Goal: Task Accomplishment & Management: Complete application form

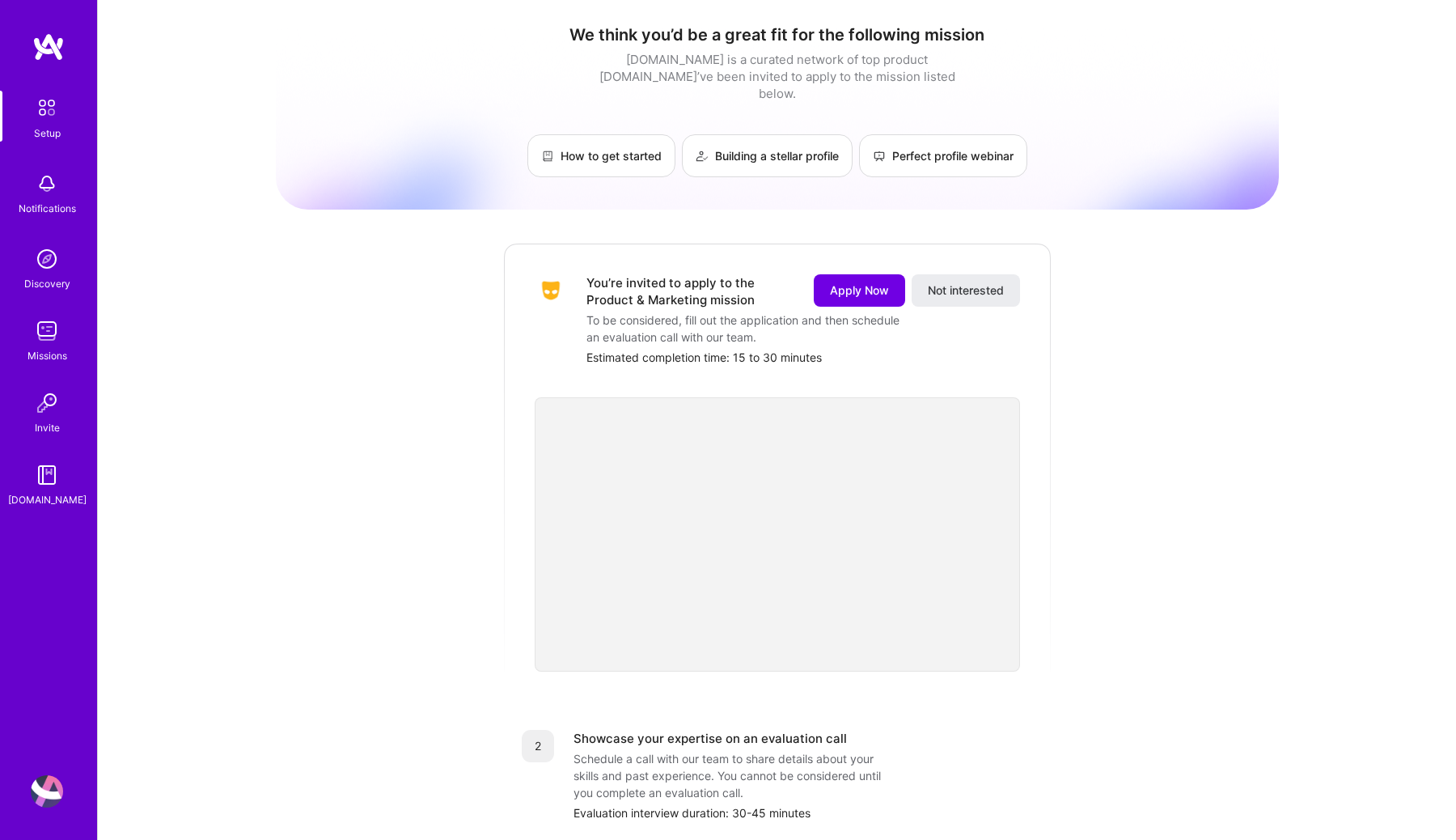
click at [47, 174] on img at bounding box center [47, 183] width 33 height 33
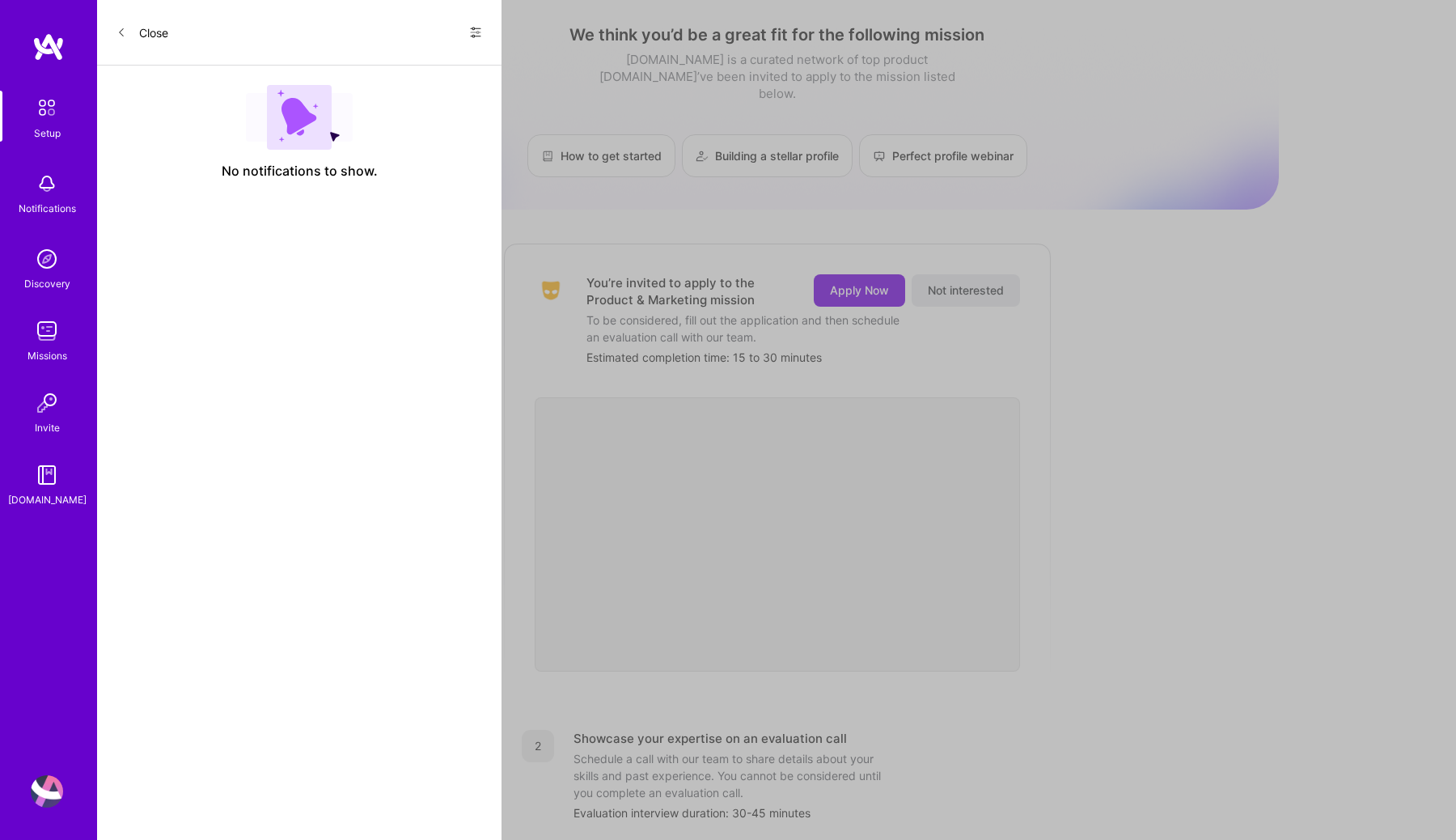
click at [51, 132] on div "Setup" at bounding box center [47, 133] width 27 height 17
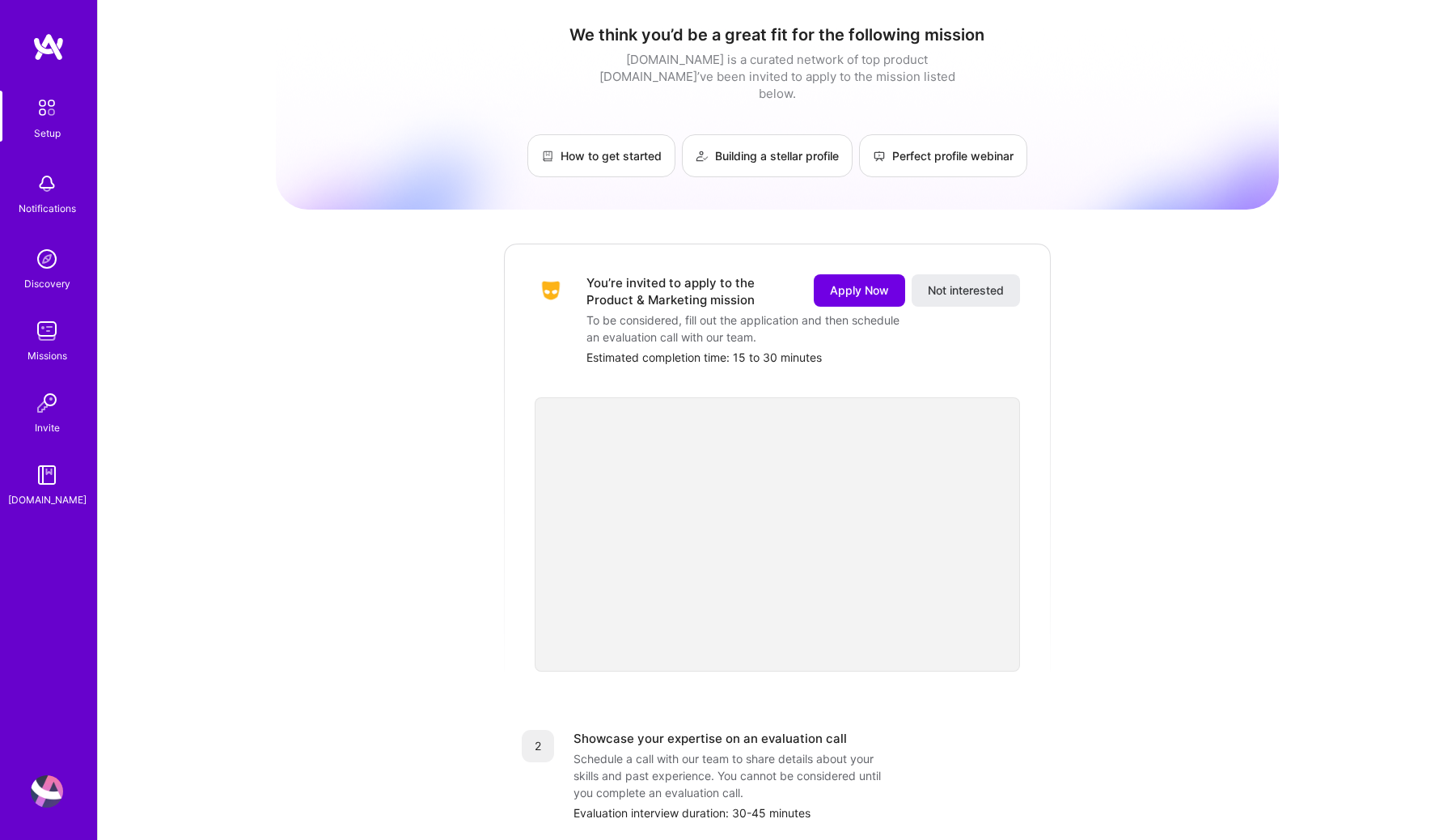
click at [51, 354] on div "Missions" at bounding box center [47, 356] width 39 height 17
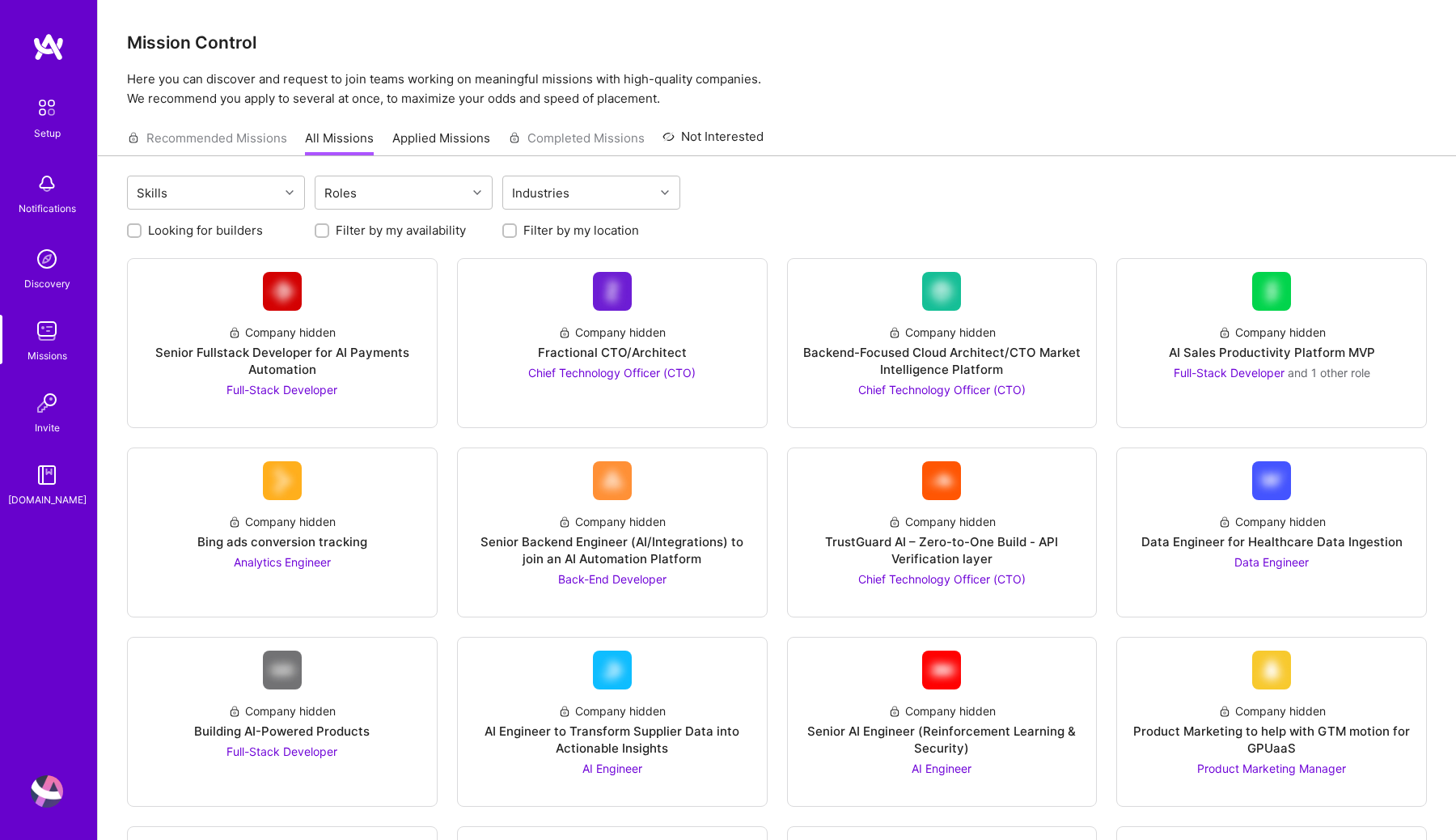
click at [49, 409] on img at bounding box center [47, 402] width 33 height 33
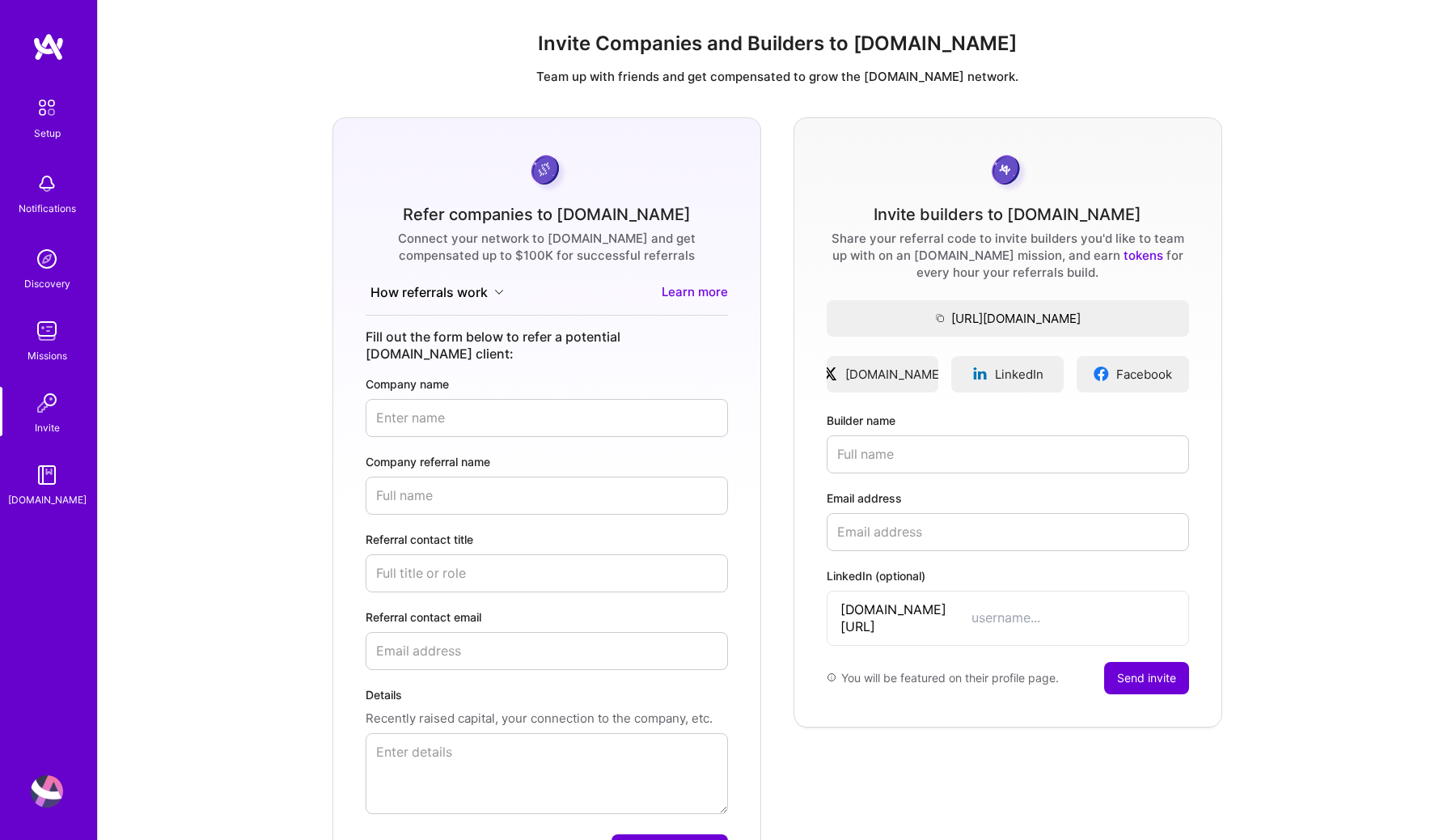
click at [59, 119] on img at bounding box center [47, 107] width 34 height 34
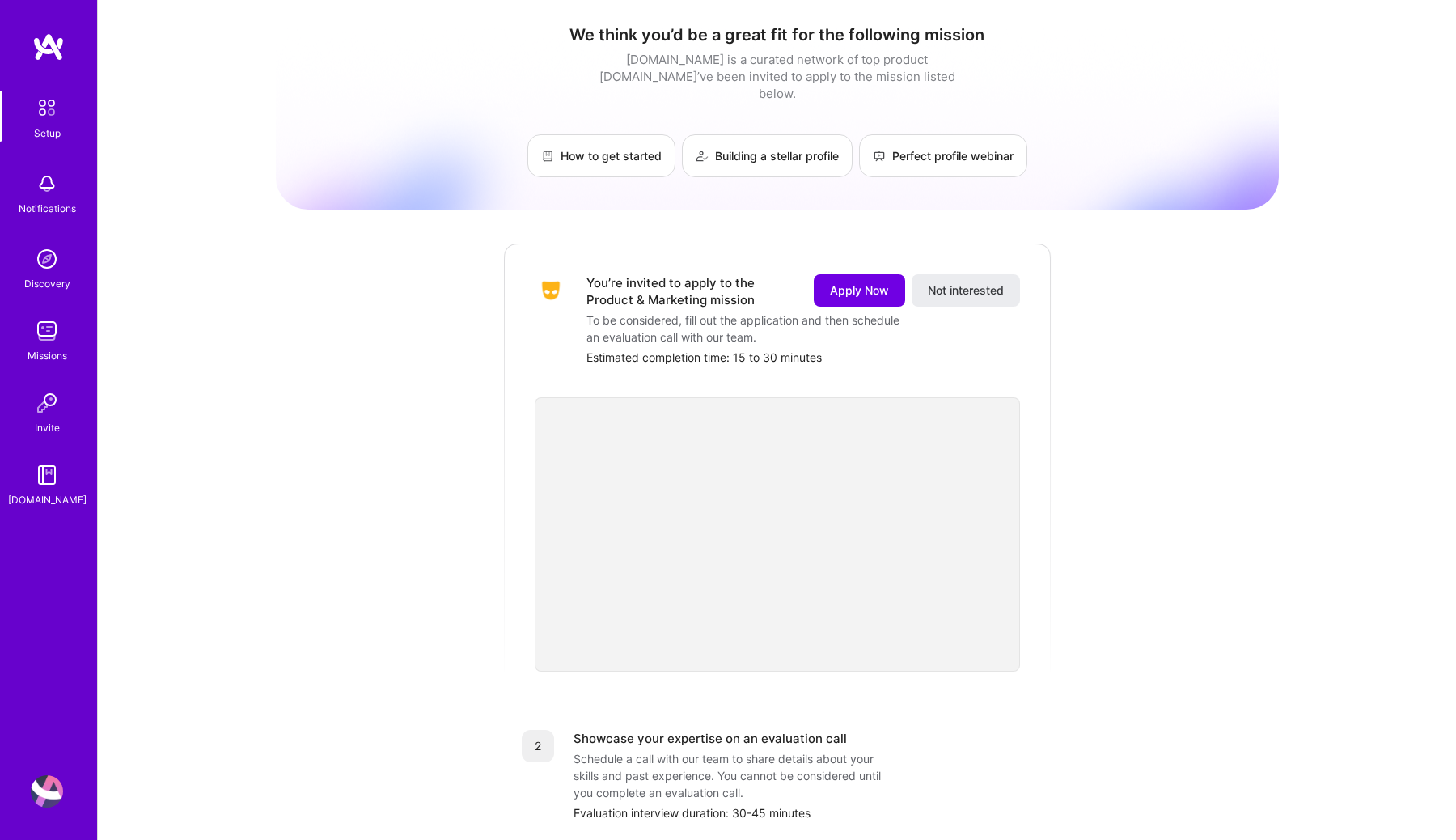
click at [39, 474] on img at bounding box center [47, 474] width 33 height 33
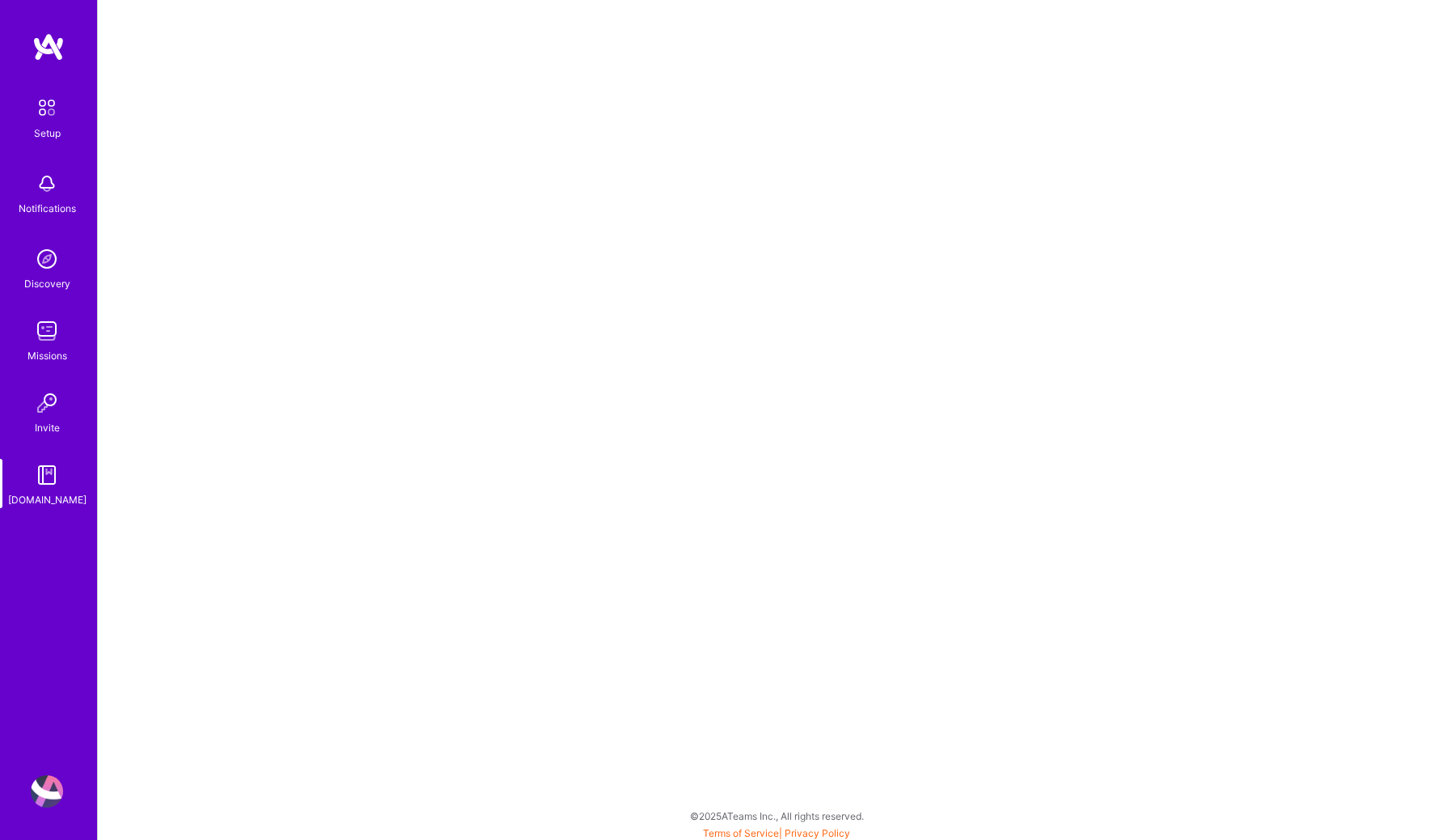
click at [39, 177] on img at bounding box center [47, 183] width 33 height 33
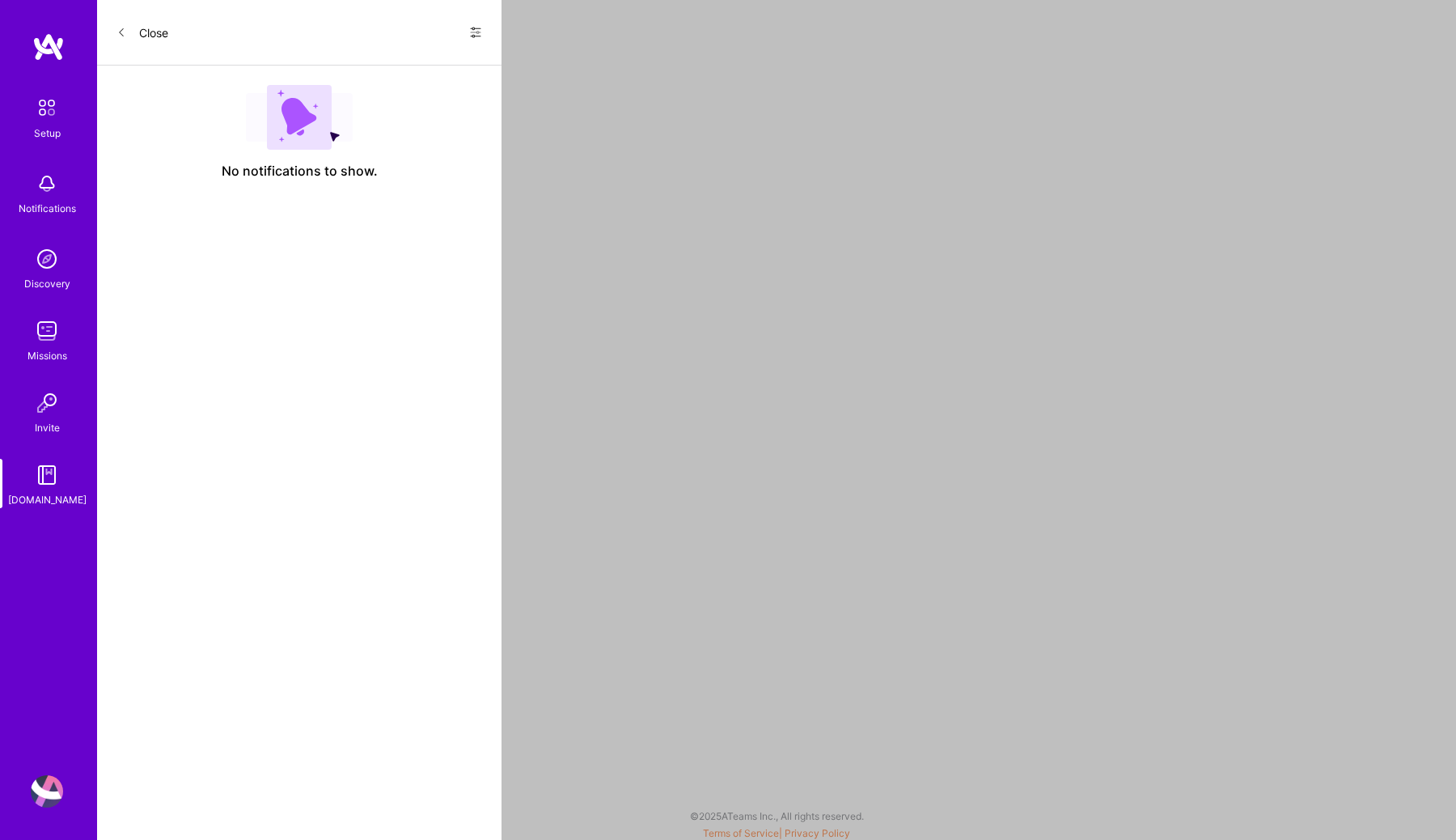
click at [57, 128] on div "Setup" at bounding box center [47, 133] width 27 height 17
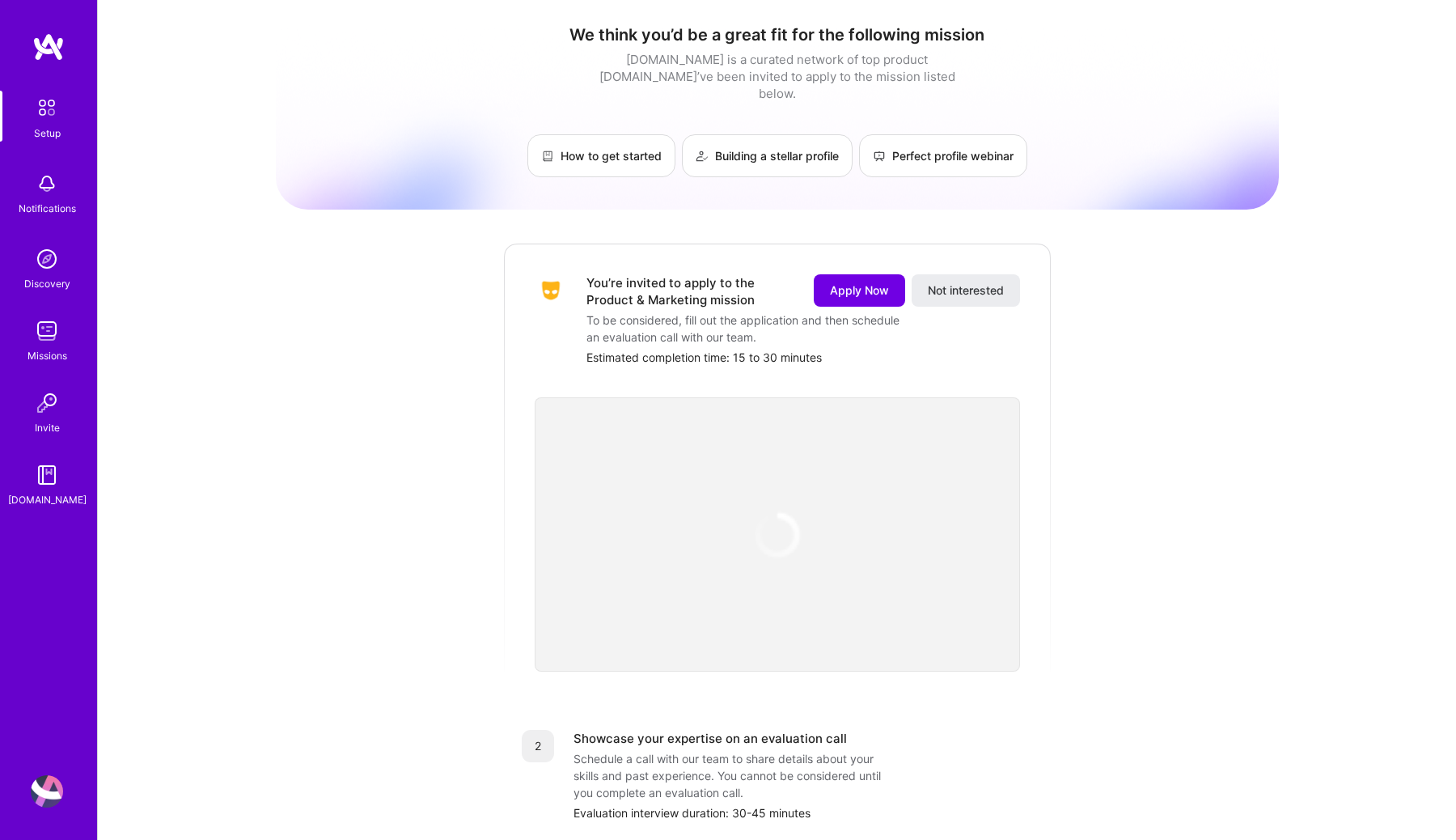
click at [48, 28] on div "Setup Notifications Discovery Missions Invite [DOMAIN_NAME] Profile" at bounding box center [49, 420] width 97 height 840
click at [851, 282] on span "Apply Now" at bounding box center [859, 289] width 59 height 16
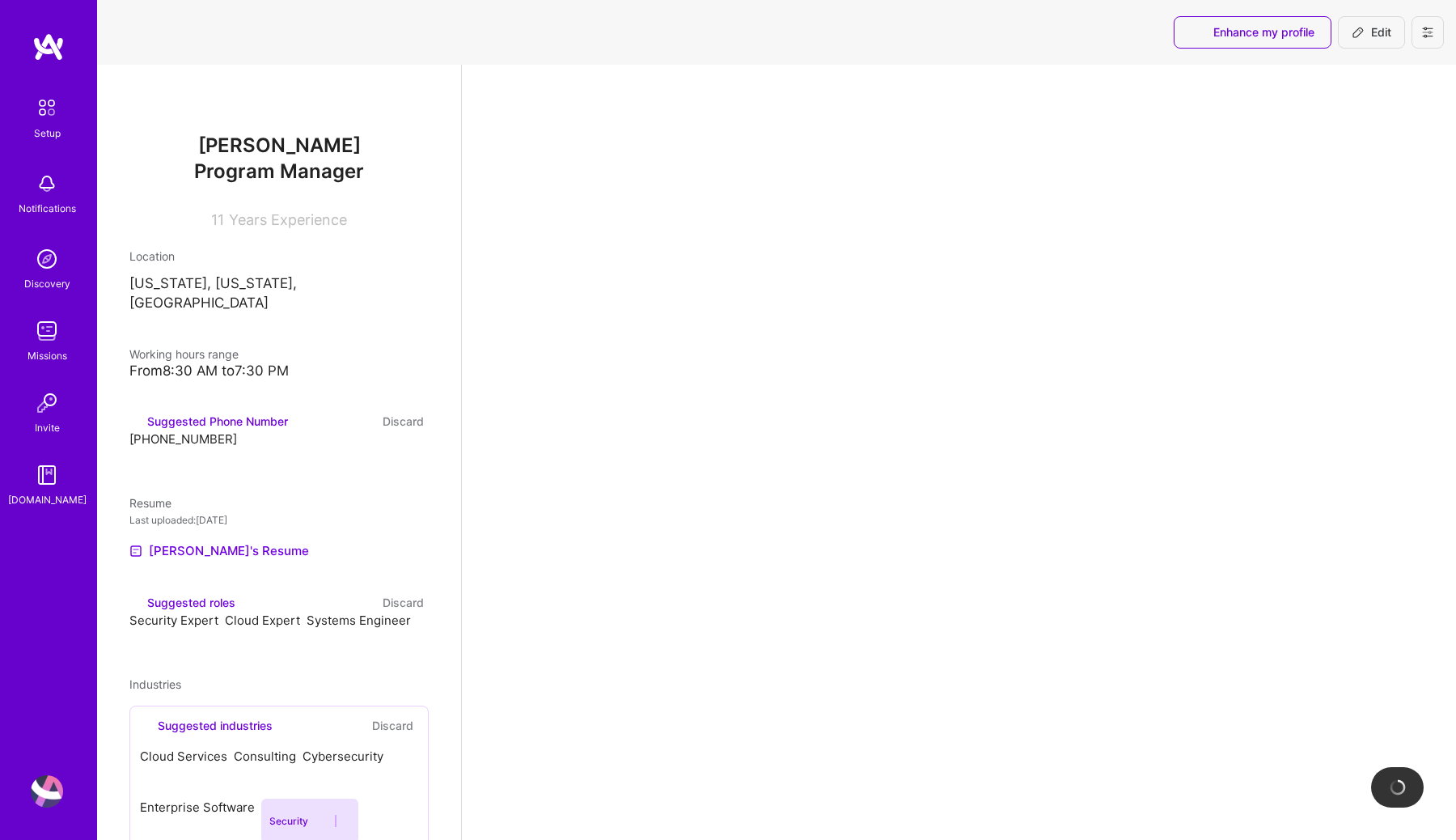
select select "US"
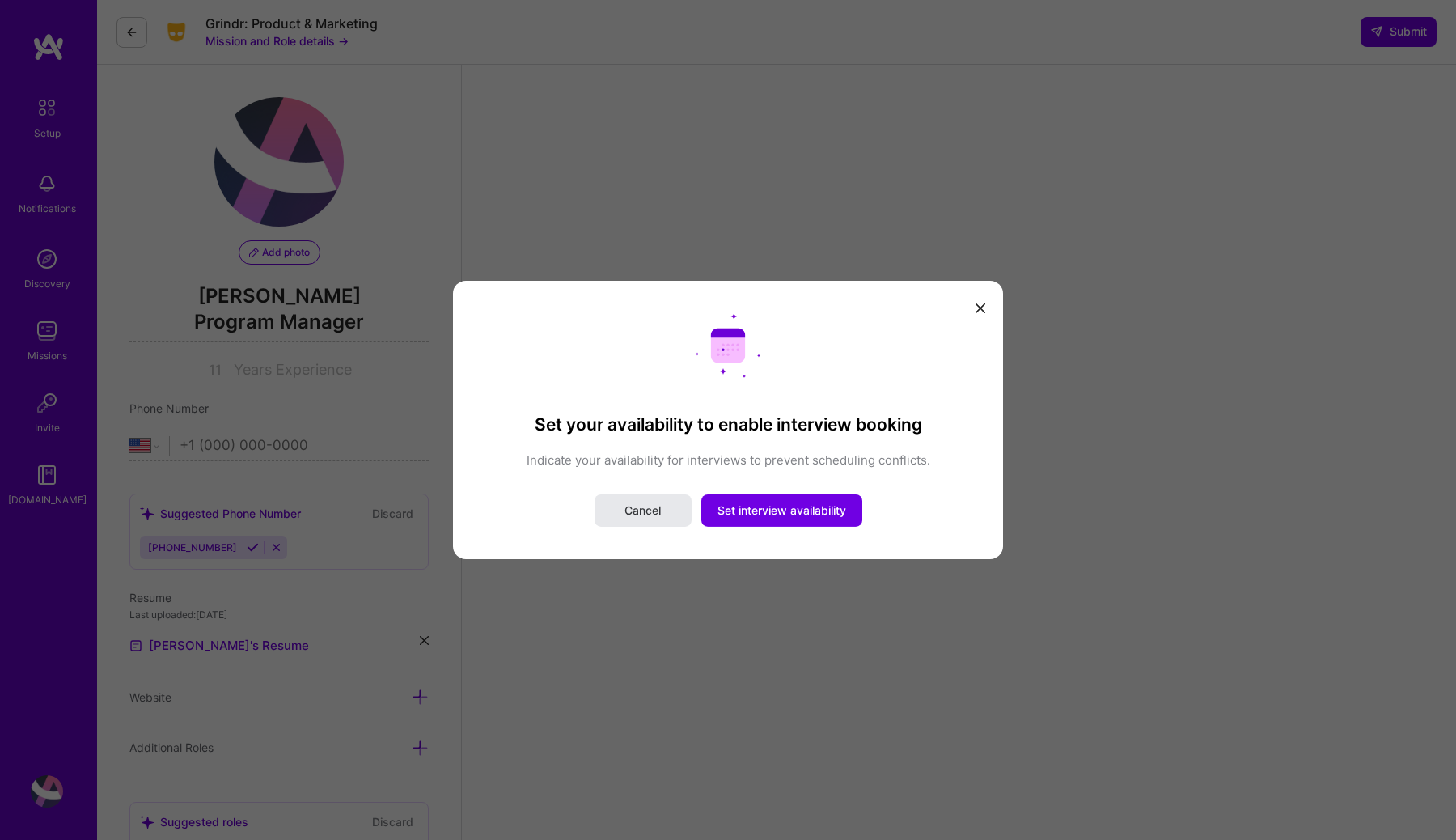
click at [620, 514] on button "Cancel" at bounding box center [643, 510] width 97 height 33
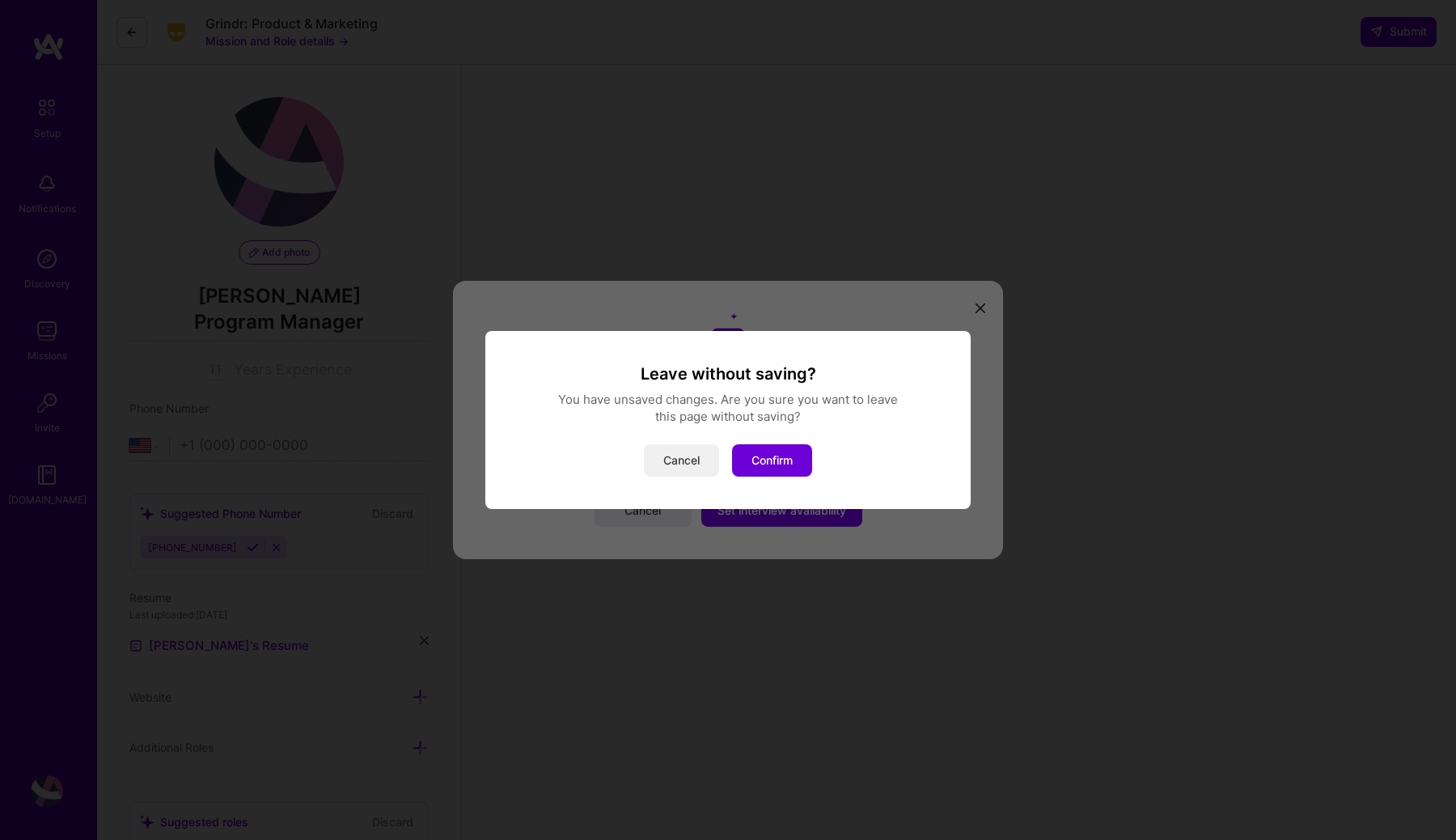
click at [684, 459] on button "Cancel" at bounding box center [681, 460] width 76 height 33
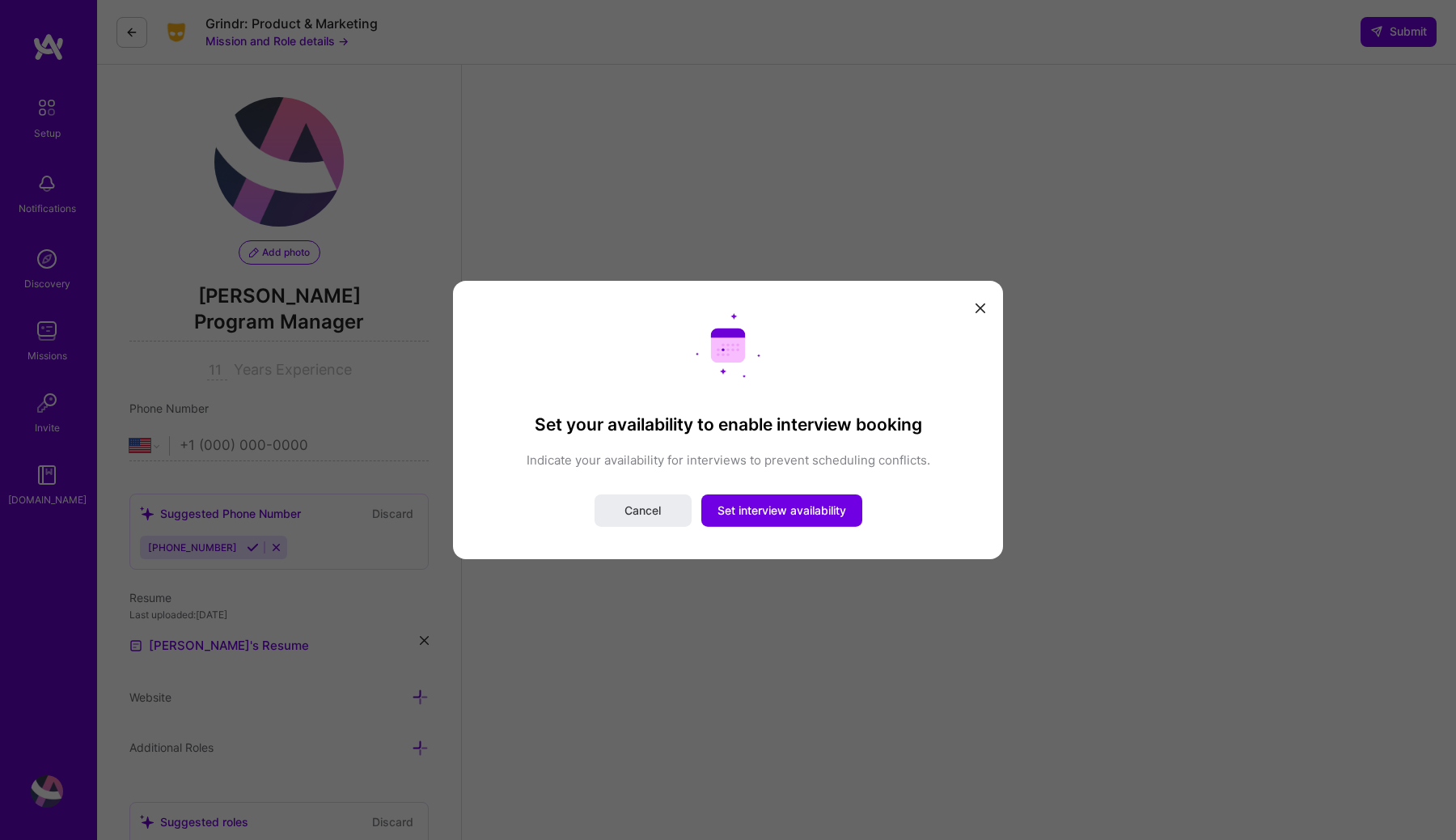
click at [970, 301] on button "modal" at bounding box center [980, 307] width 20 height 27
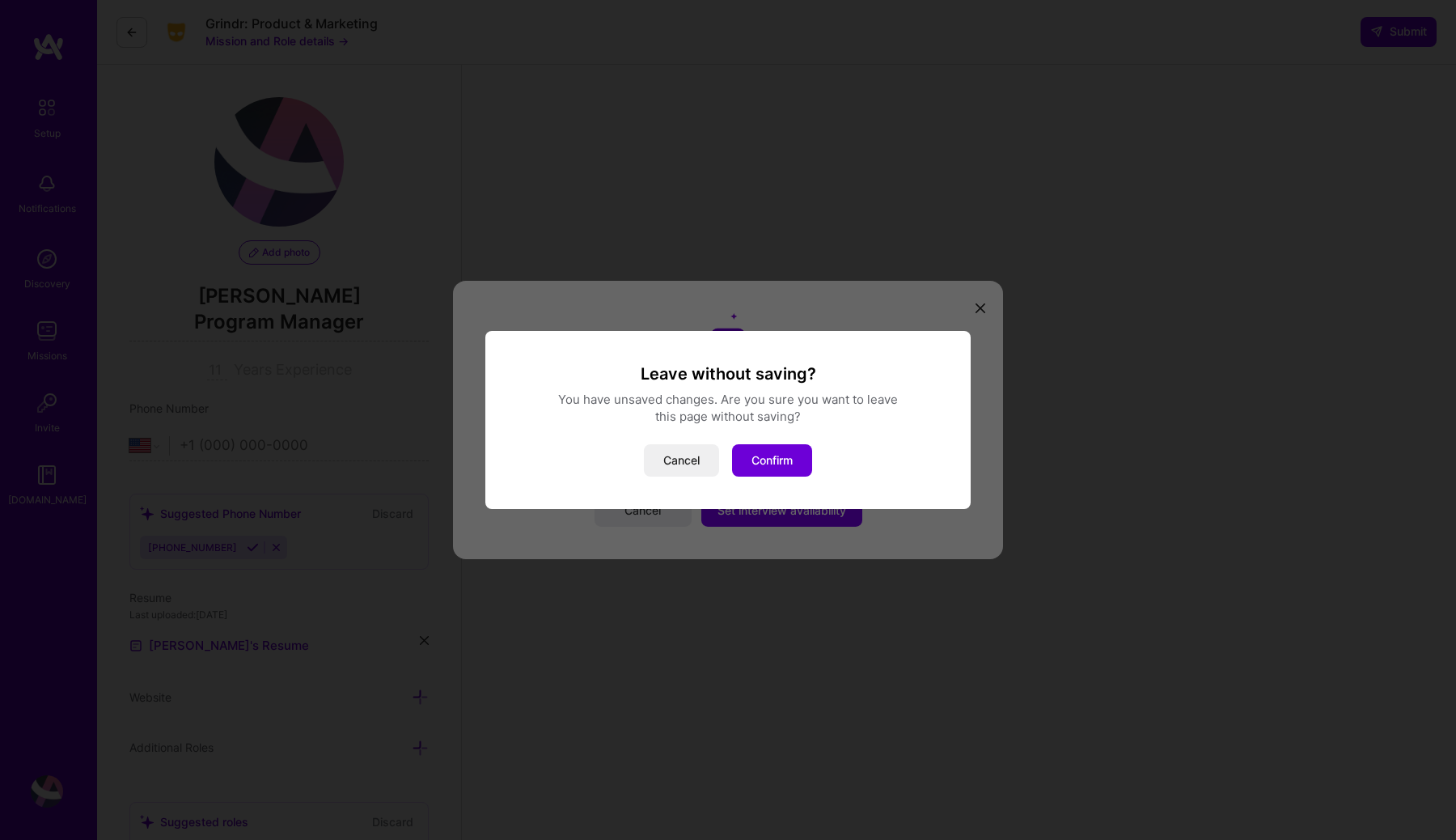
click at [970, 301] on div "Leave without saving? You have unsaved changes. Are you sure you want to leave …" at bounding box center [728, 420] width 1456 height 840
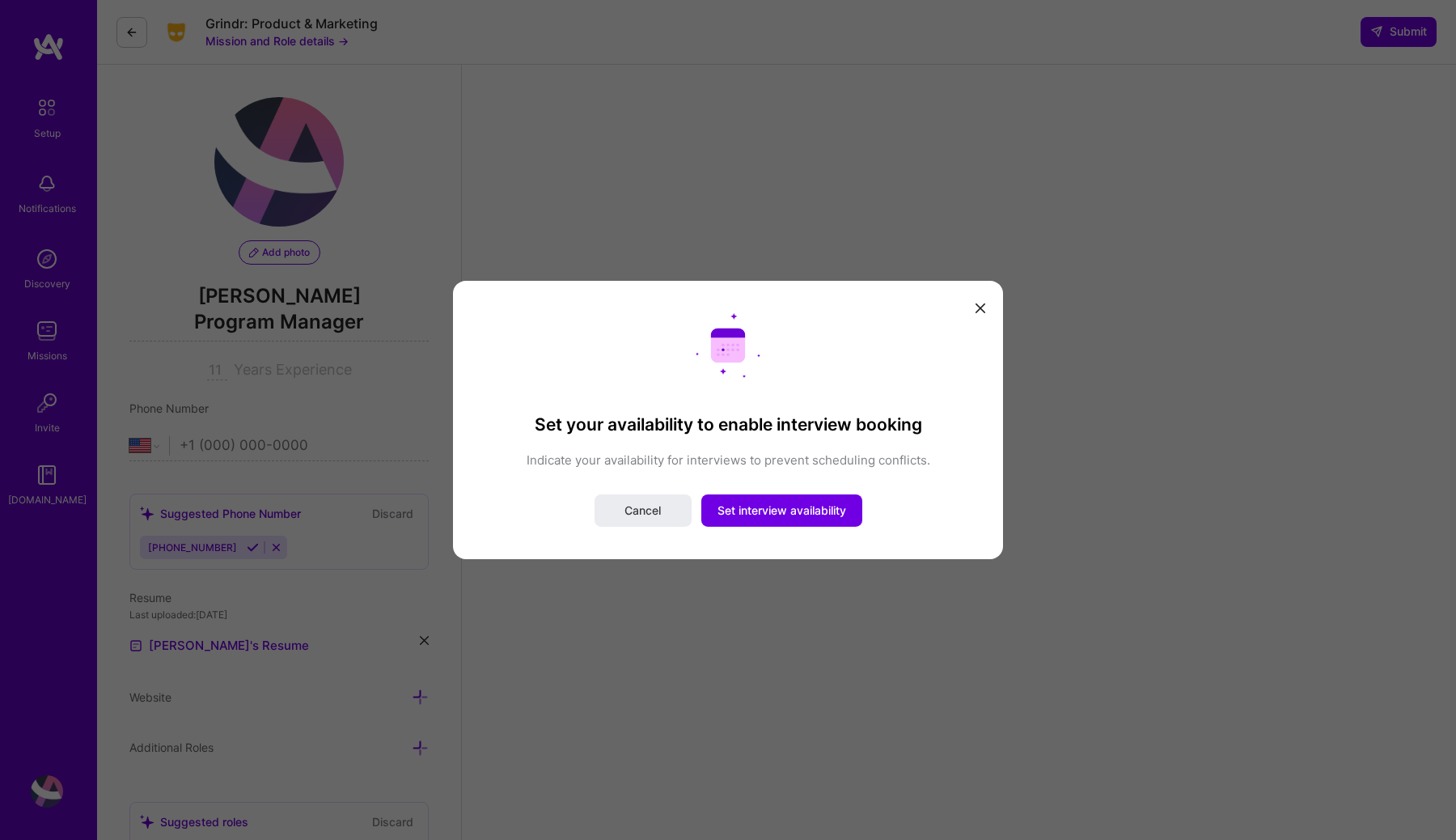
click at [970, 301] on button "modal" at bounding box center [980, 307] width 20 height 27
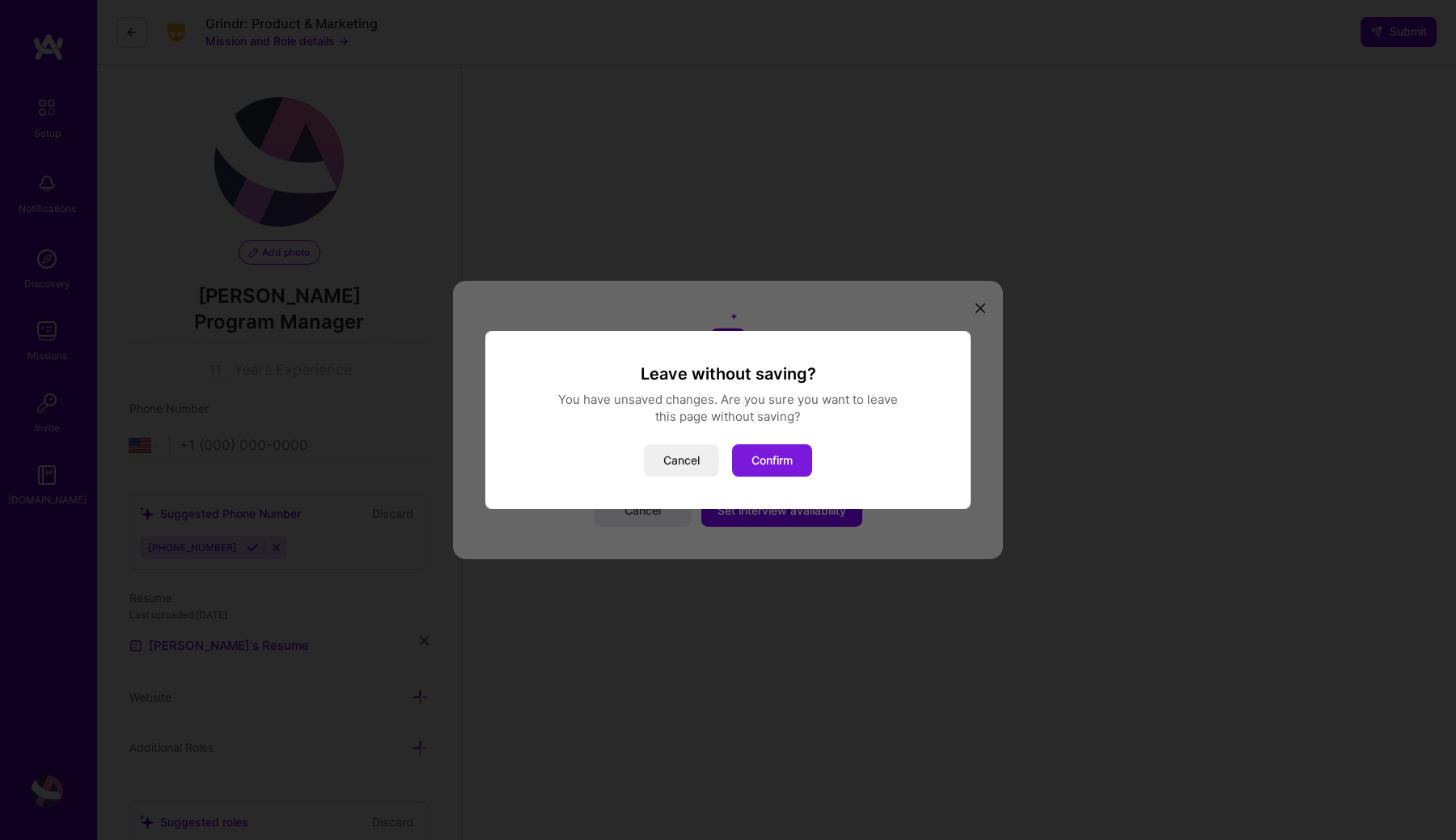
click at [760, 462] on button "Confirm" at bounding box center [772, 460] width 80 height 33
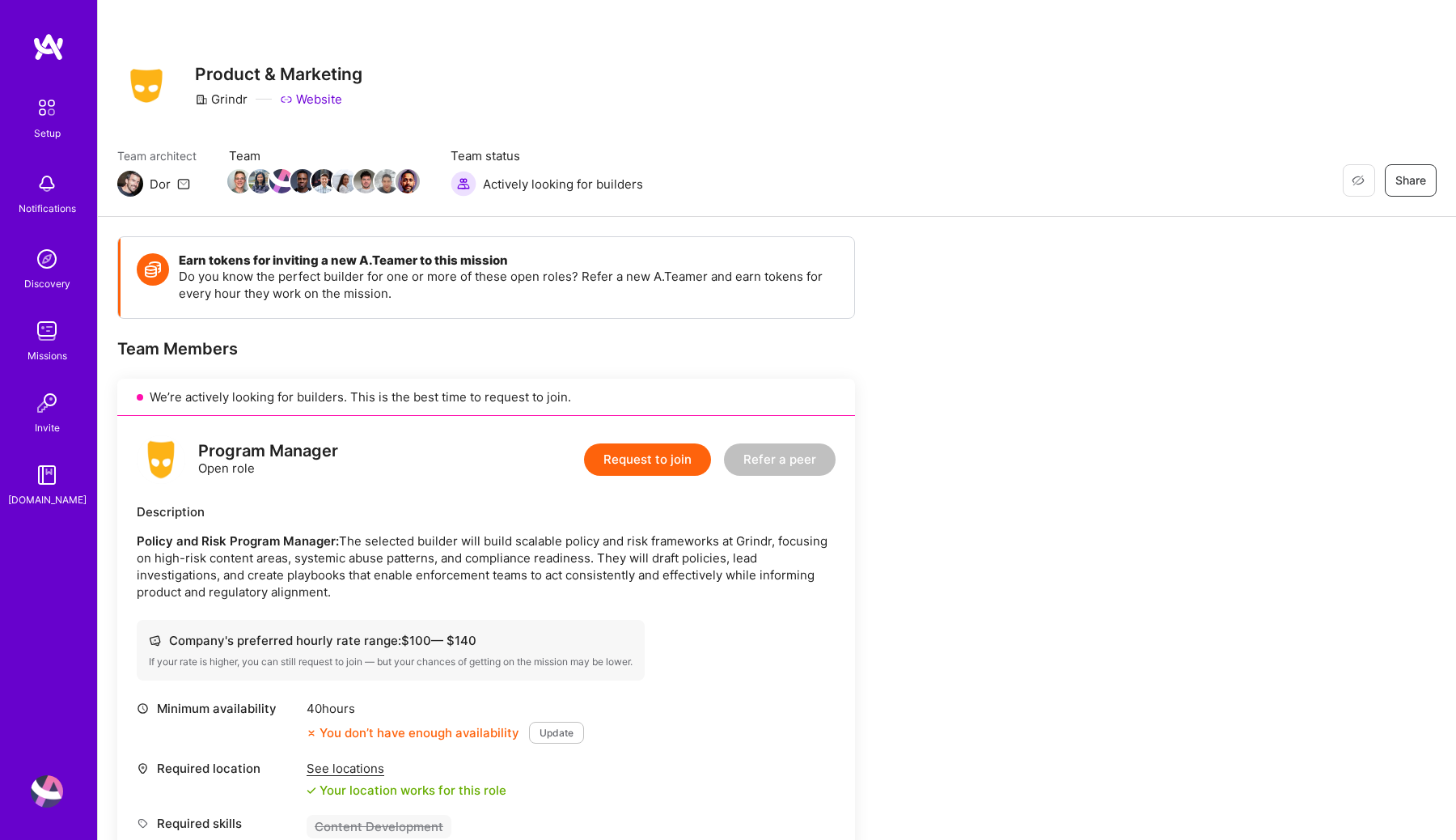
click at [57, 124] on img at bounding box center [47, 107] width 34 height 34
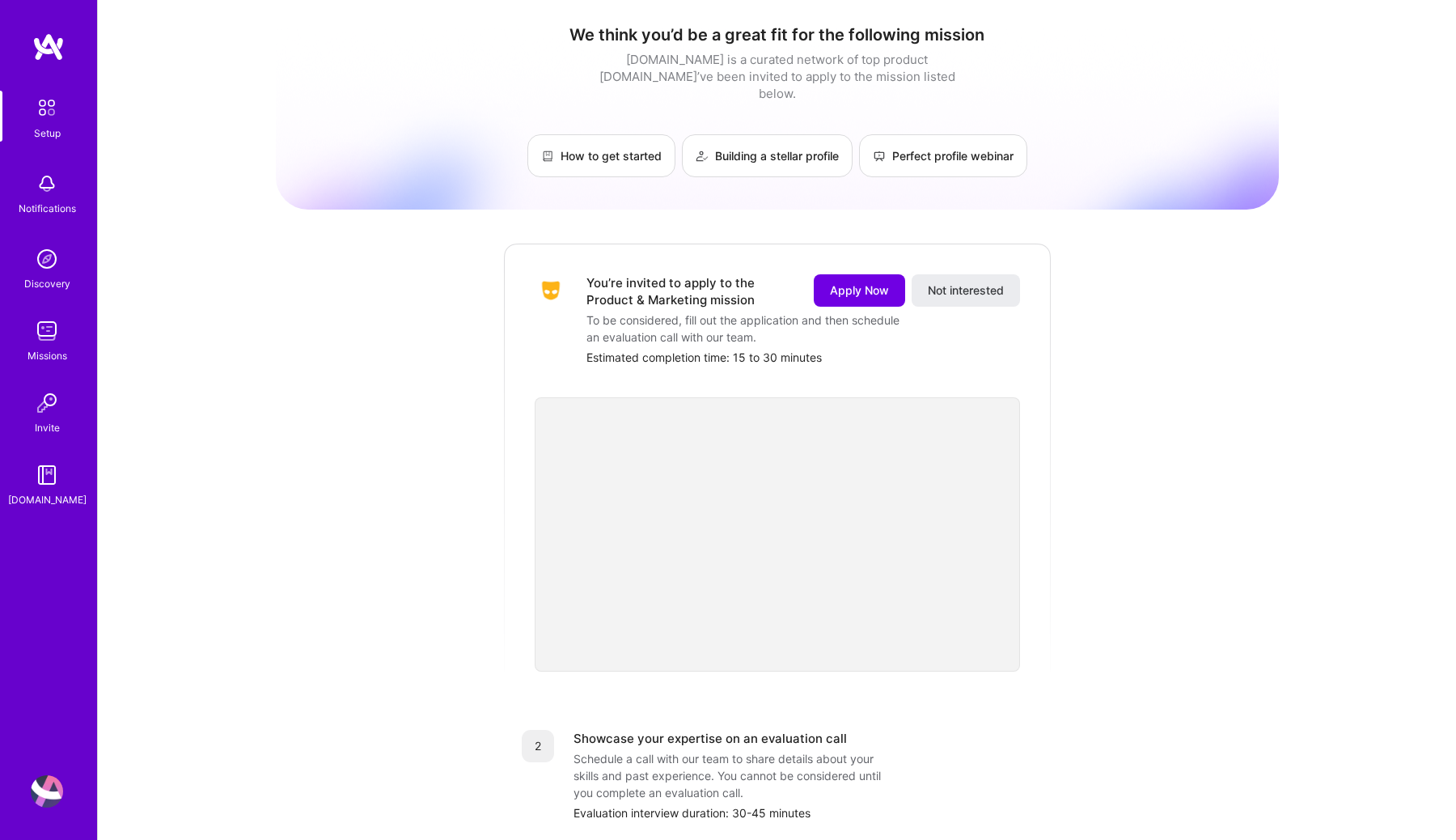
click at [65, 197] on div "Notifications" at bounding box center [47, 192] width 100 height 56
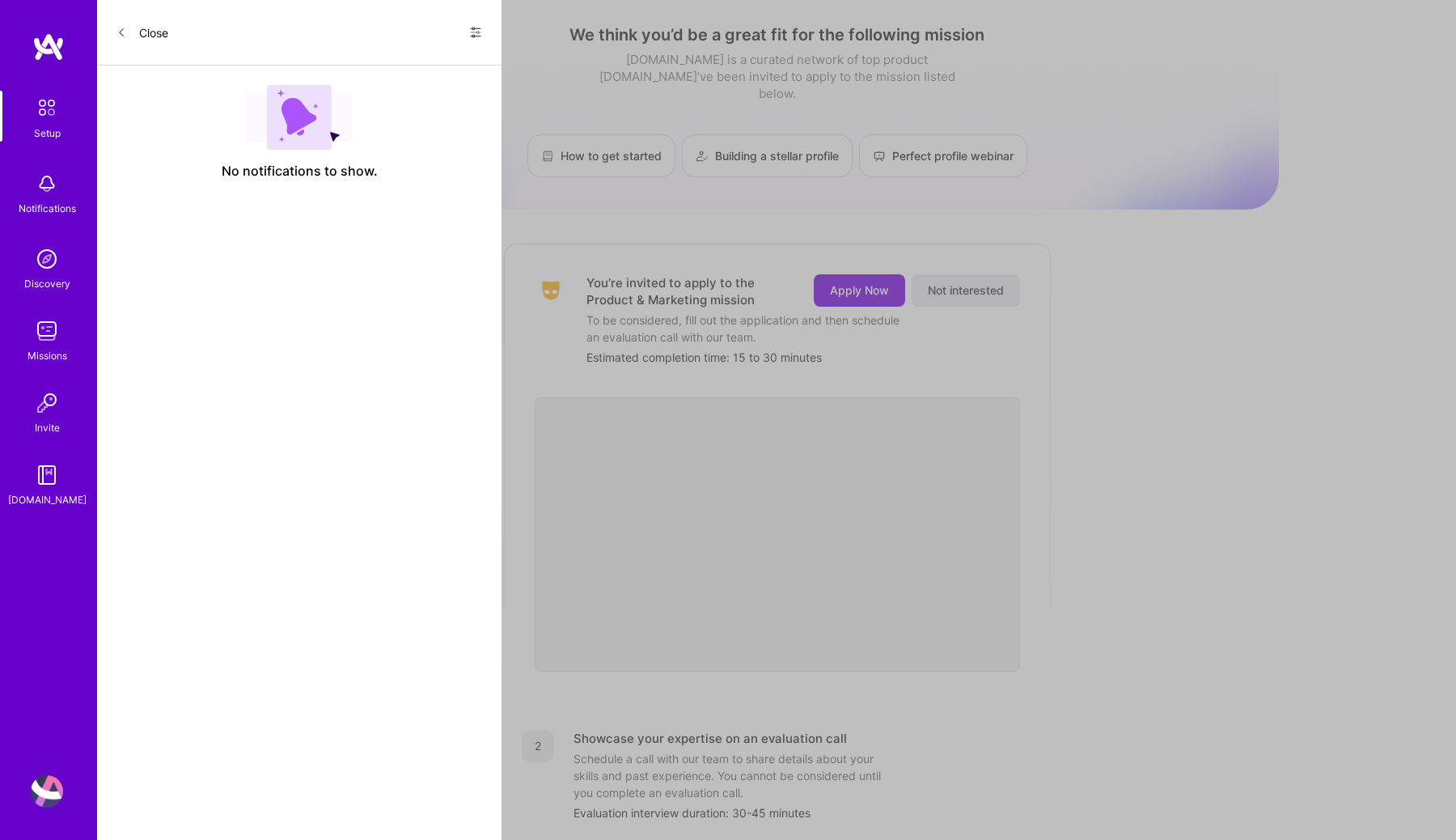
click at [35, 333] on img at bounding box center [47, 330] width 33 height 33
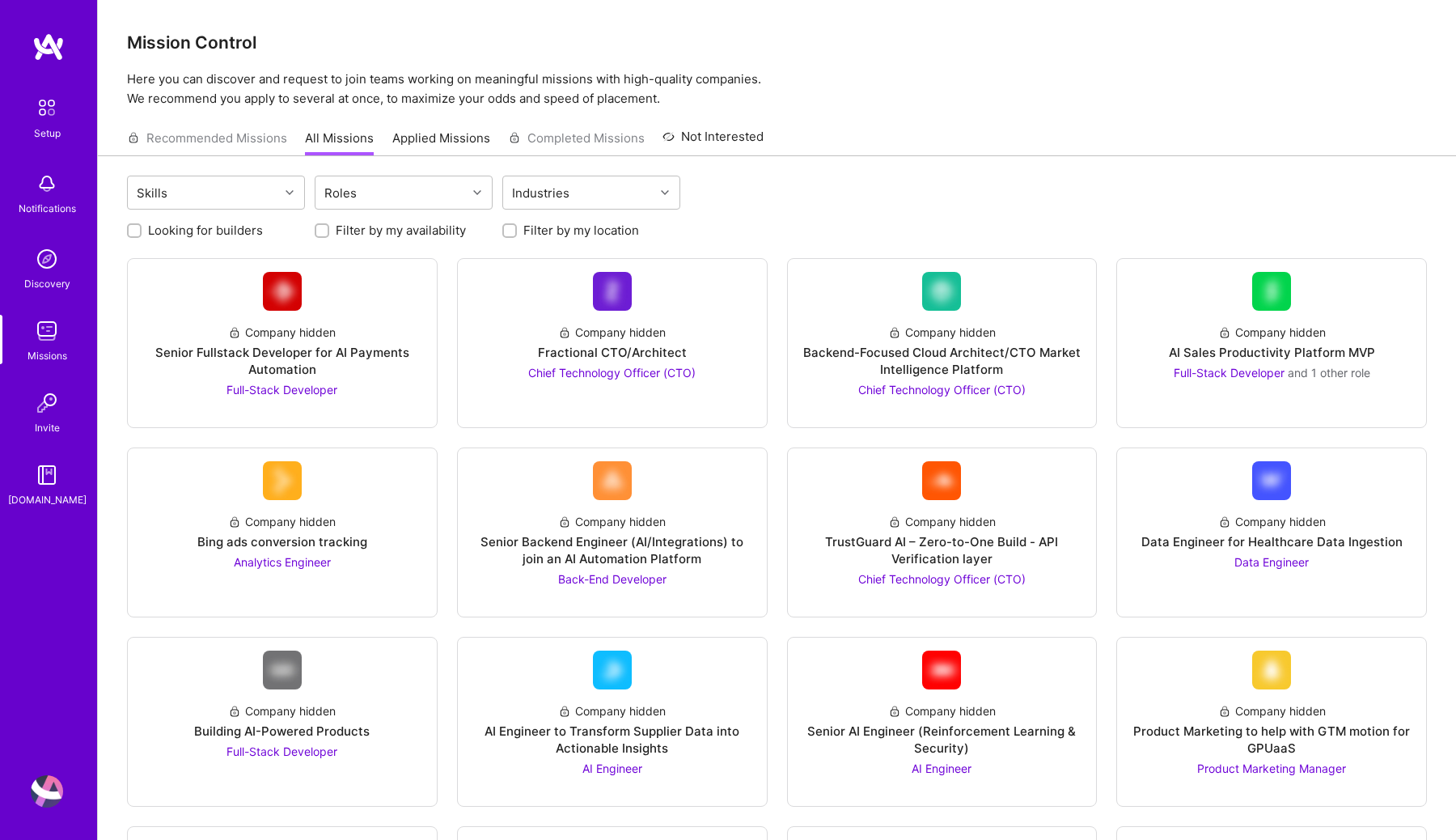
click at [62, 432] on link "Invite" at bounding box center [47, 411] width 100 height 49
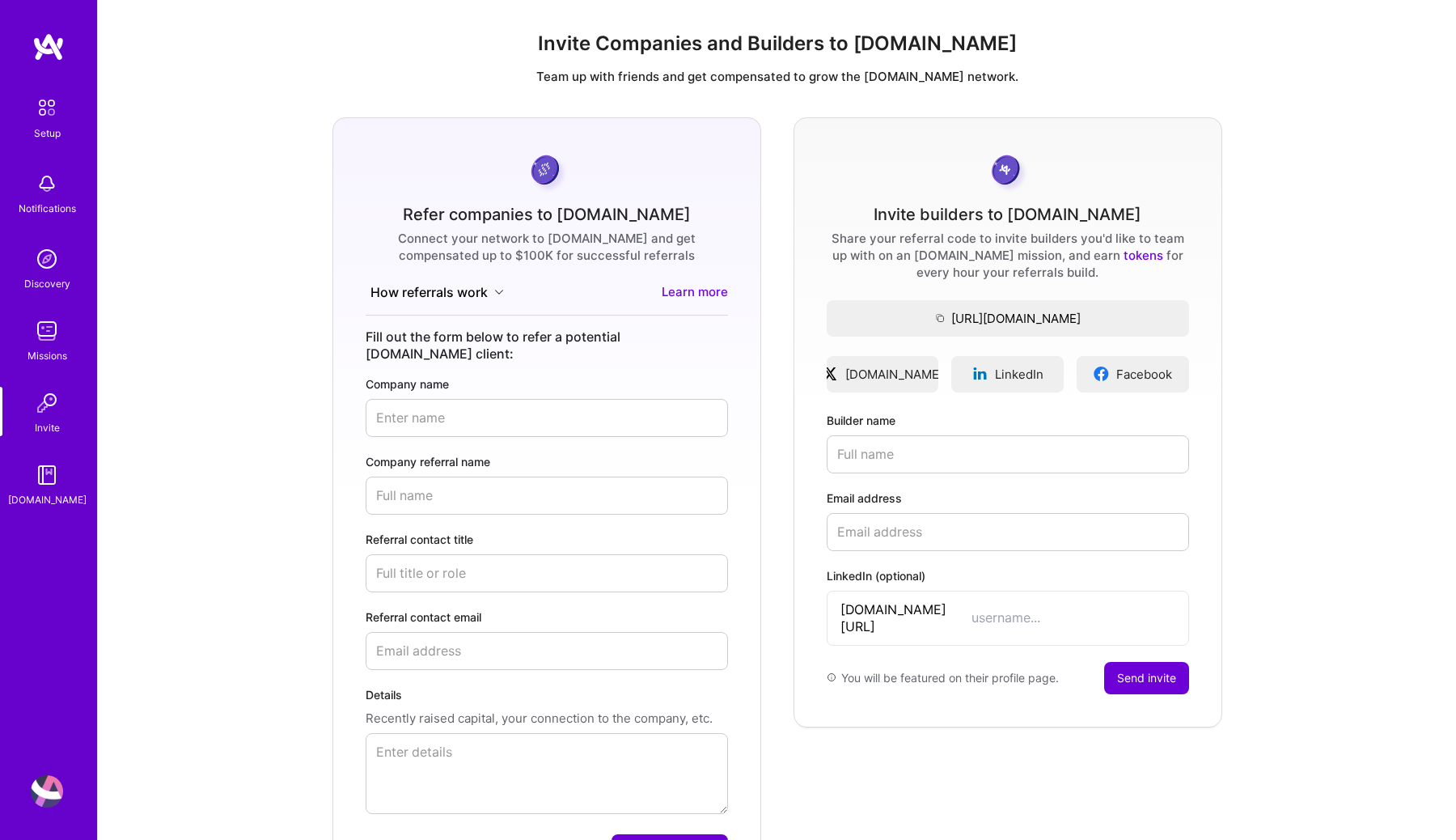
click at [58, 474] on img at bounding box center [47, 474] width 33 height 33
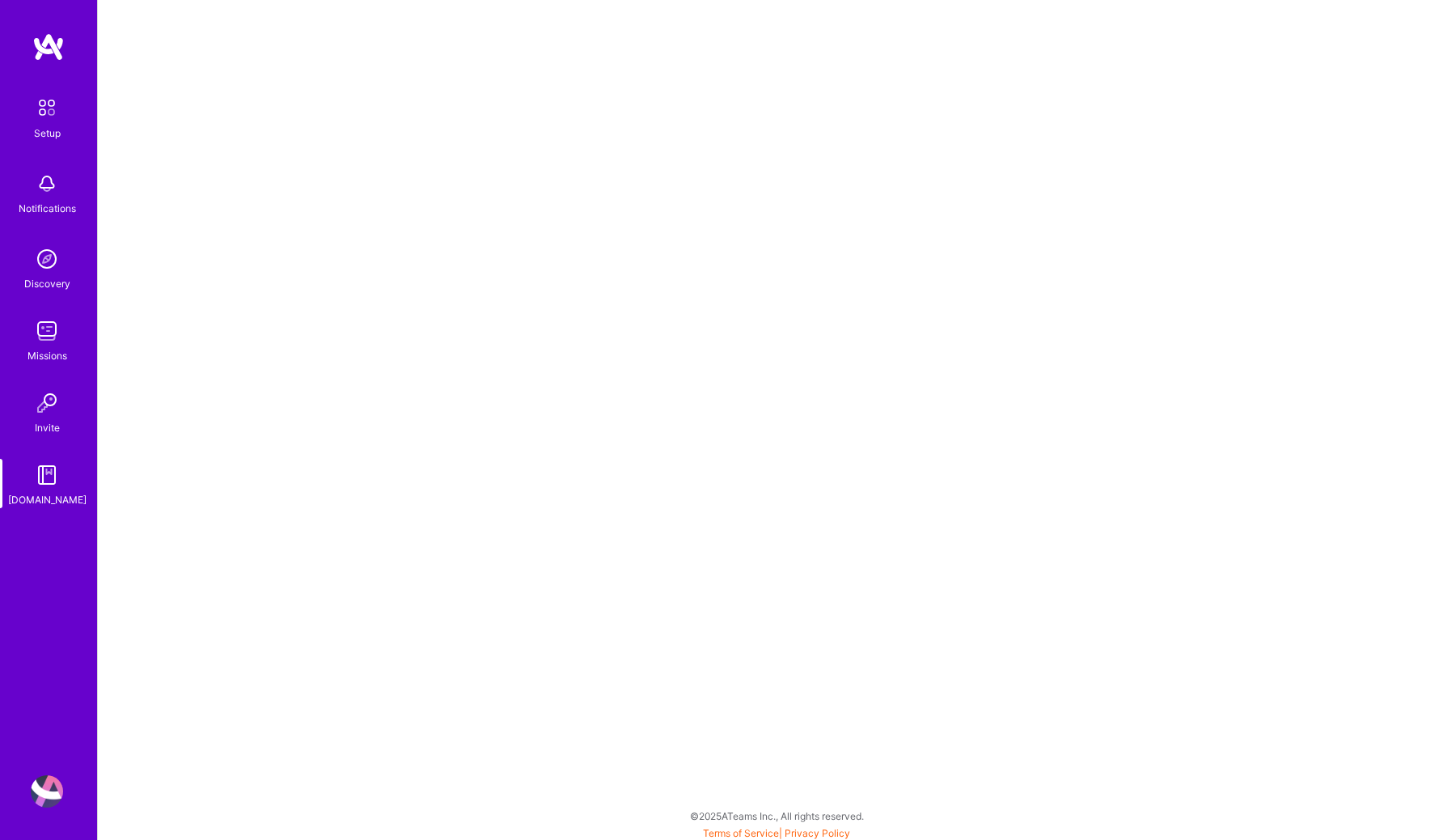
click at [38, 123] on img at bounding box center [47, 107] width 34 height 34
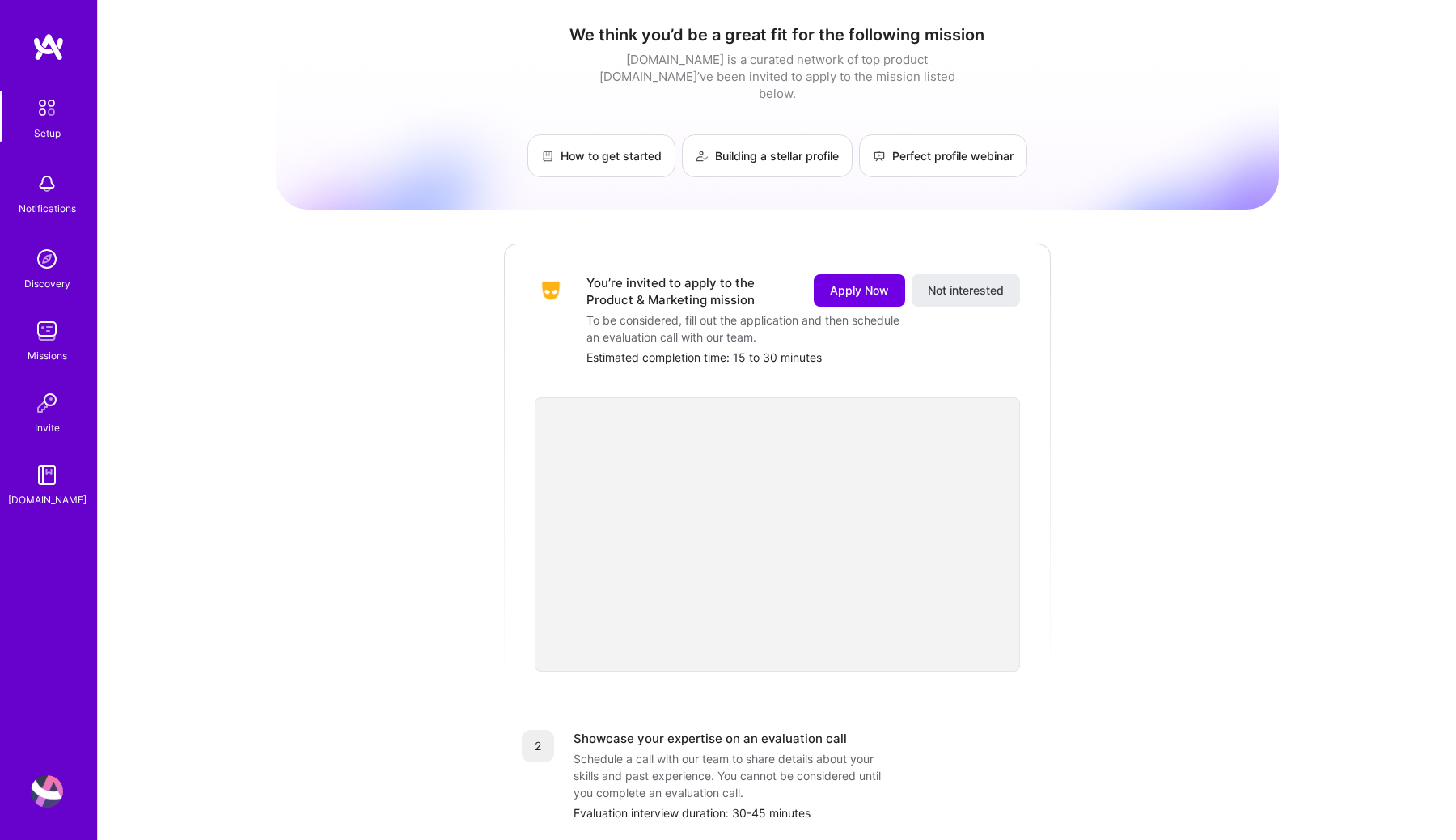
click at [42, 42] on img at bounding box center [49, 47] width 33 height 29
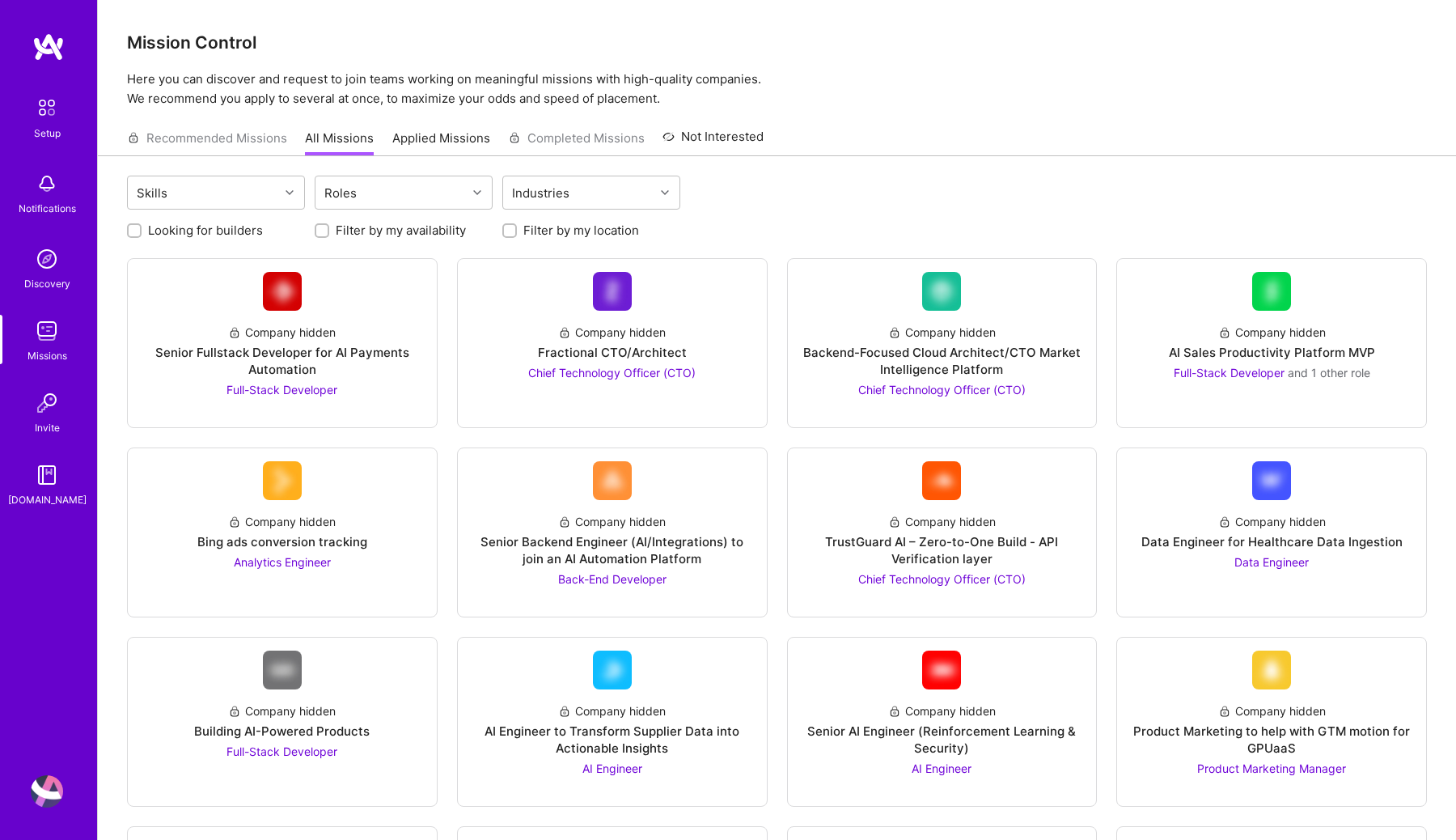
click at [457, 142] on link "Applied Missions" at bounding box center [441, 143] width 98 height 27
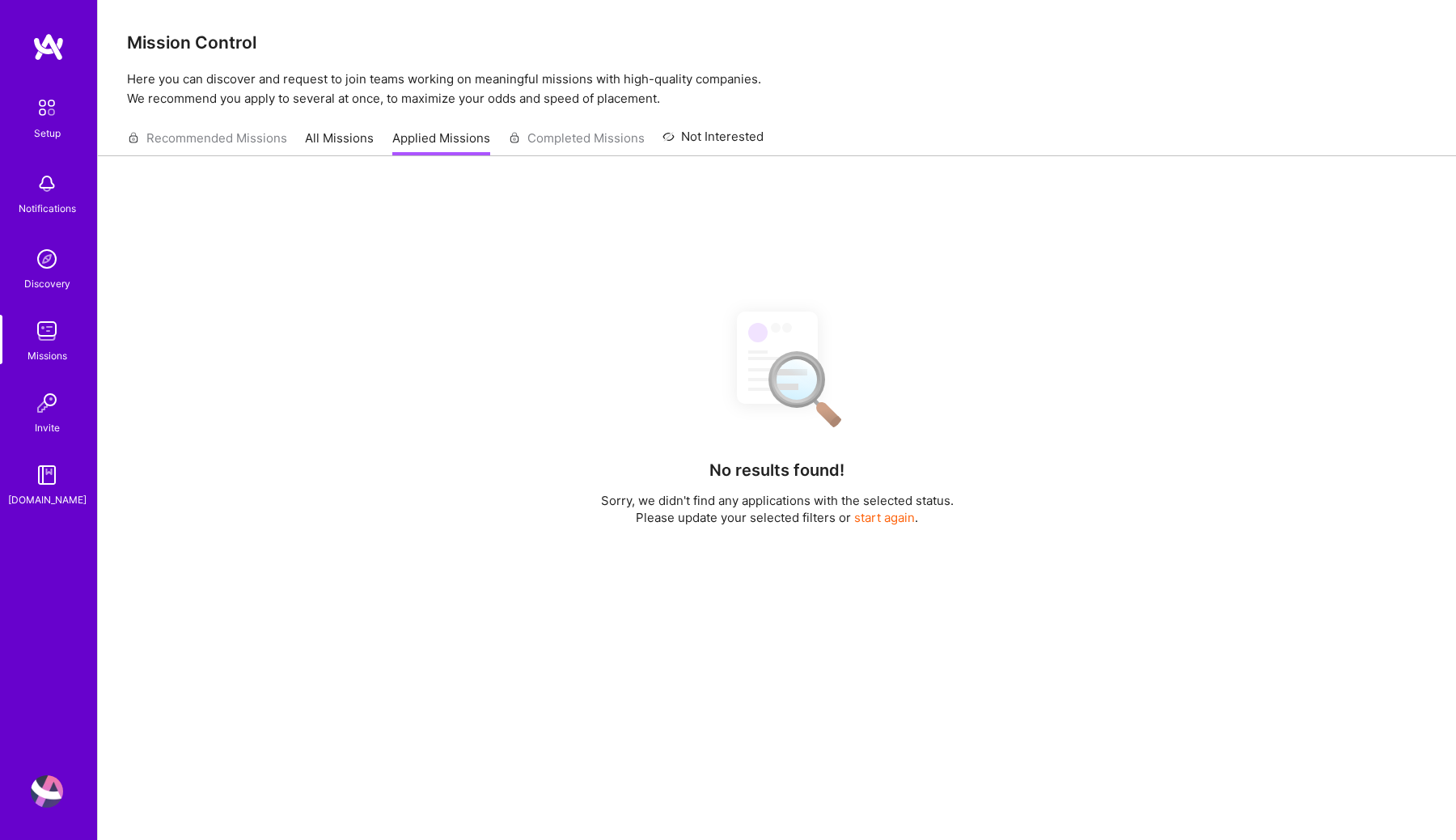
click at [717, 130] on link "Not Interested" at bounding box center [713, 141] width 101 height 29
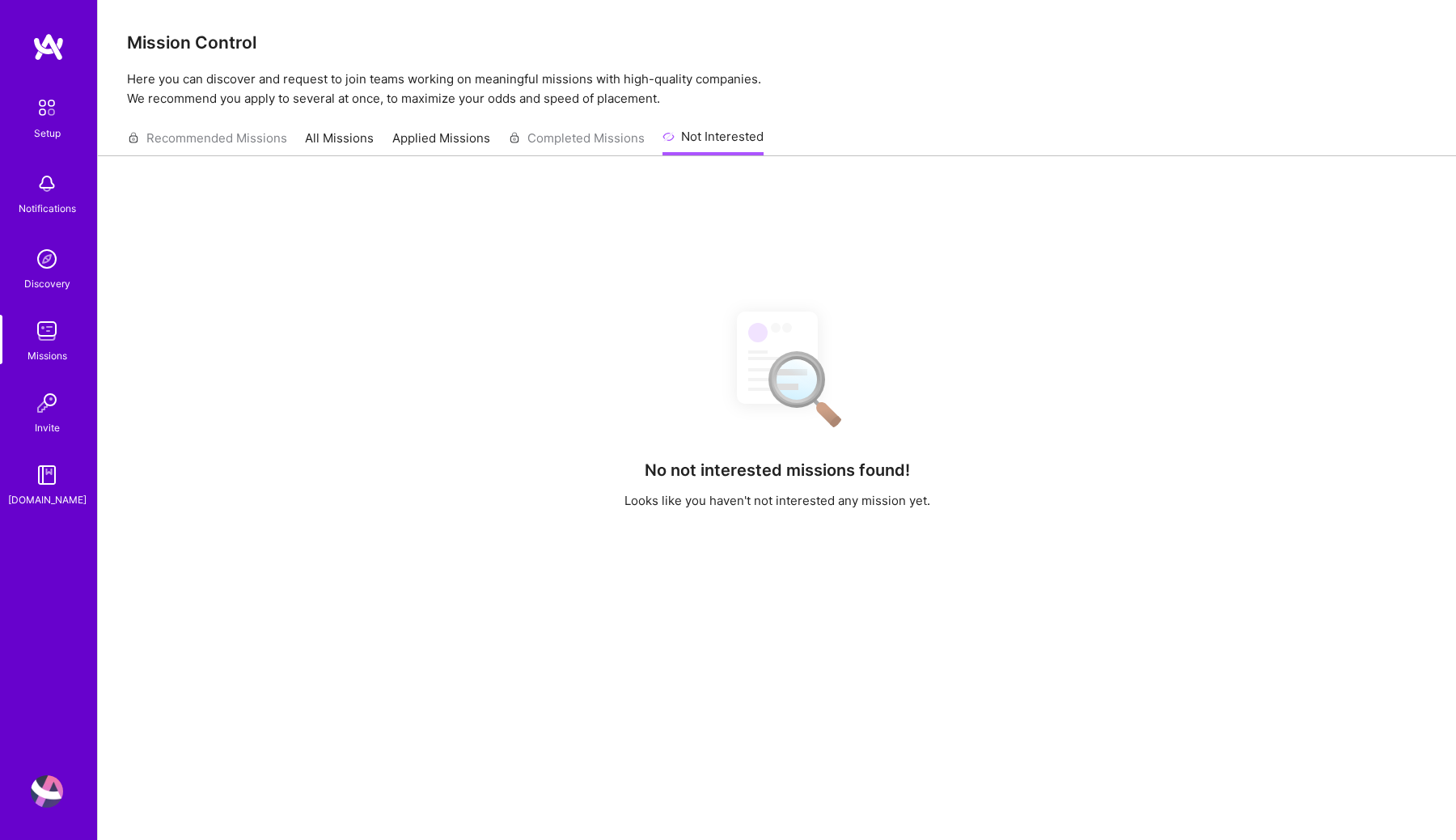
click at [585, 143] on div "Recommended Missions All Missions Applied Missions Completed Missions Not Inter…" at bounding box center [445, 137] width 637 height 35
click at [322, 143] on link "All Missions" at bounding box center [340, 143] width 69 height 27
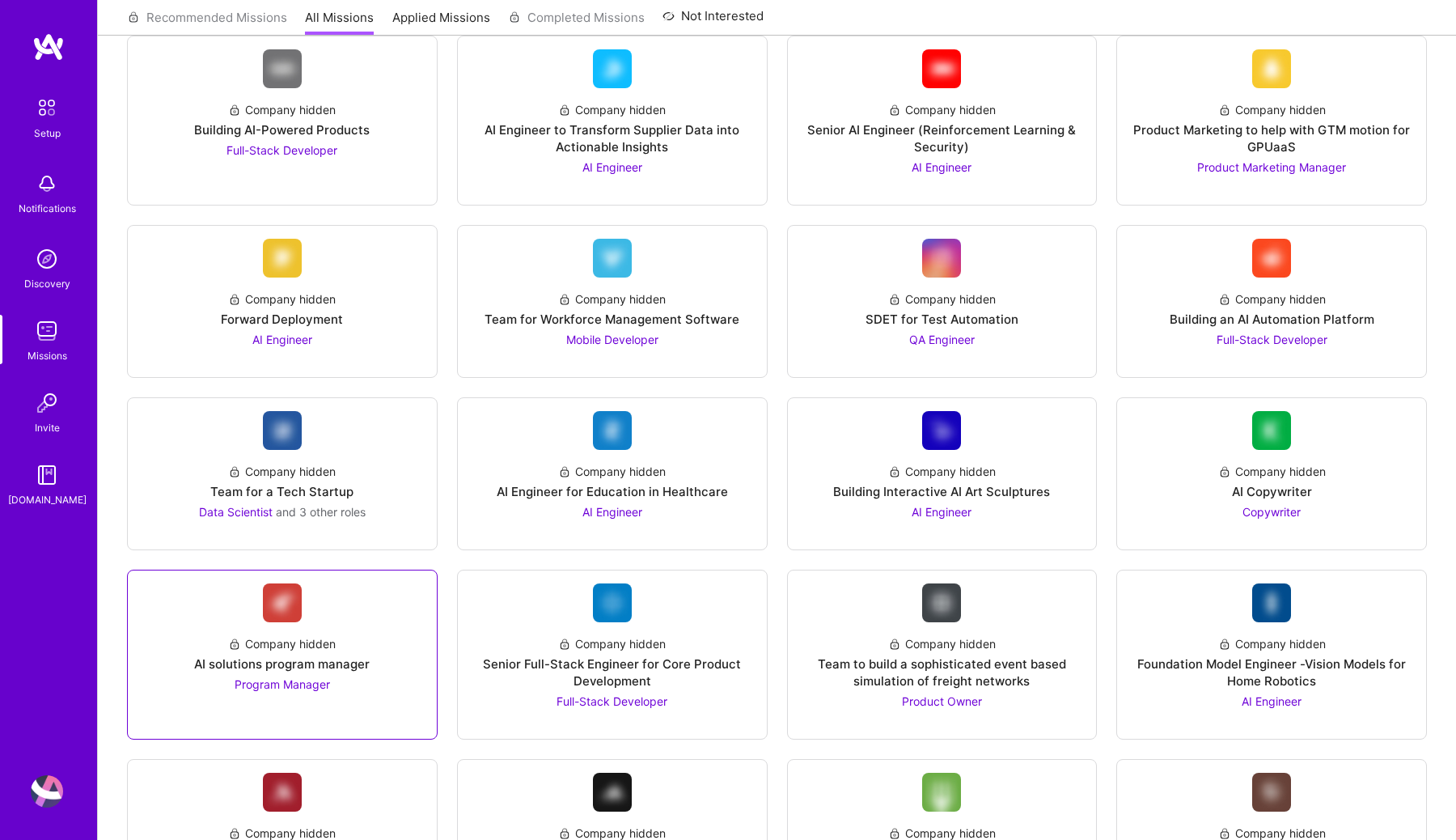
scroll to position [617, 0]
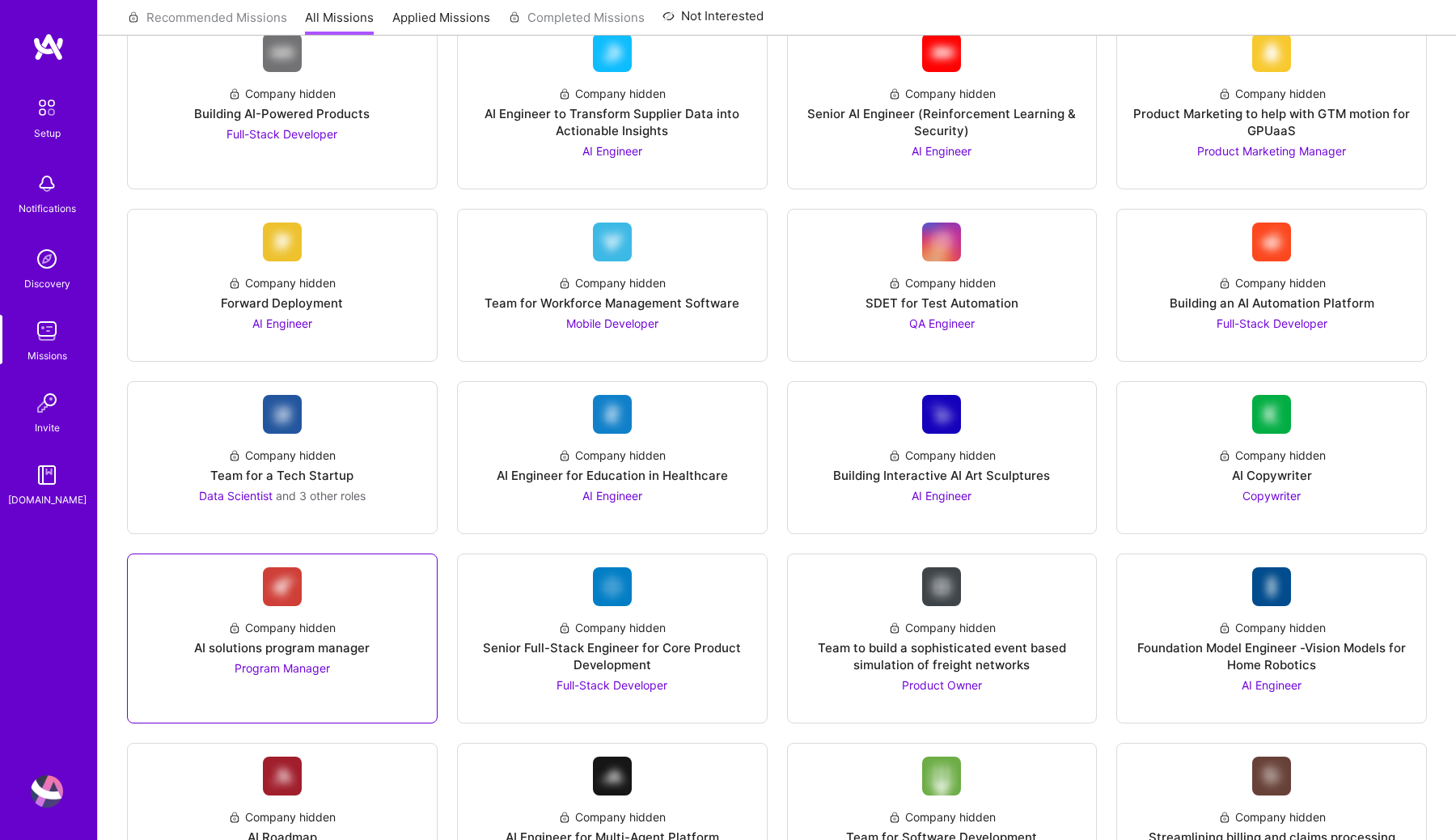
click at [300, 678] on link "Company hidden AI solutions program manager Program Manager" at bounding box center [282, 637] width 283 height 143
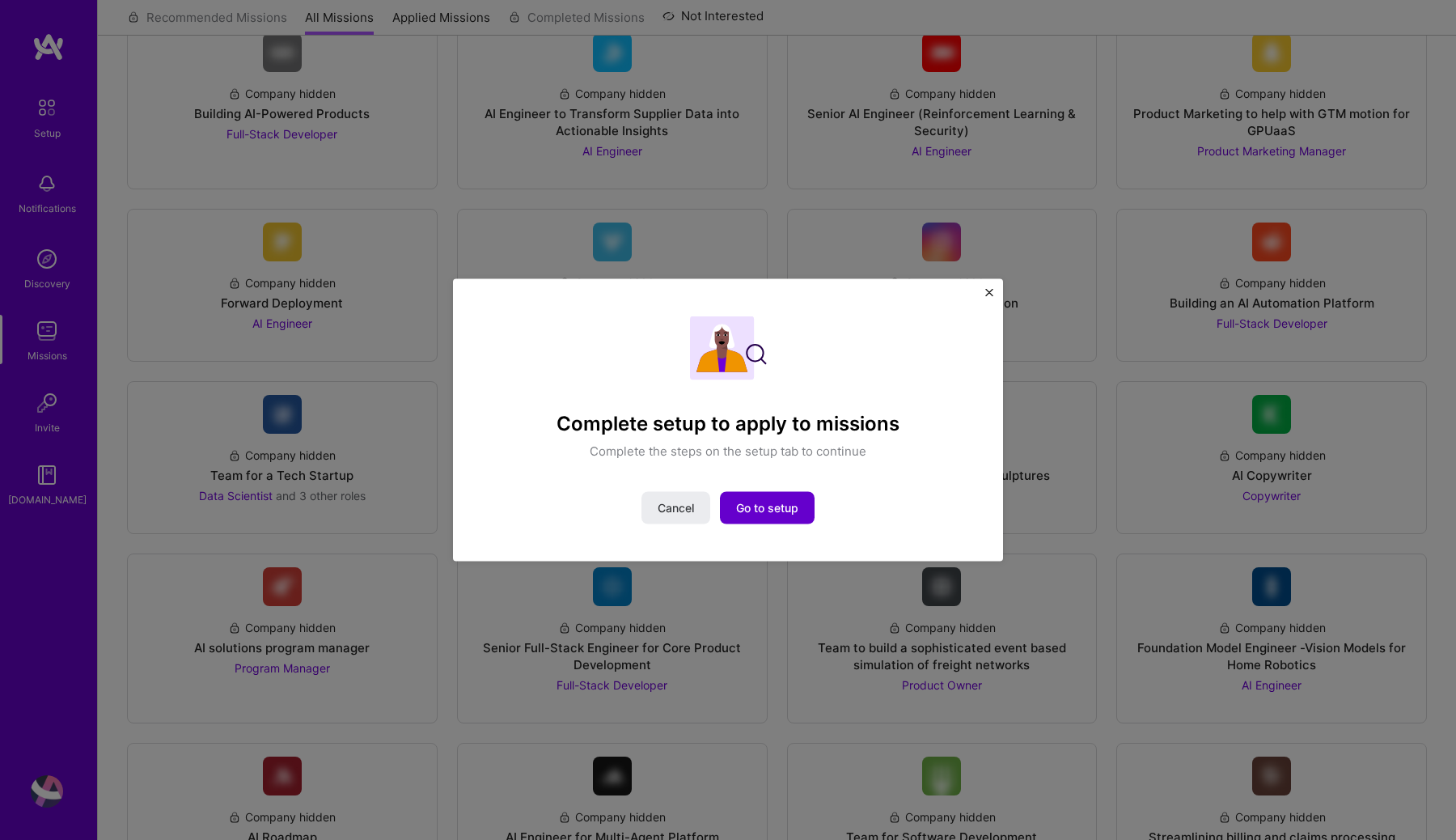
click at [787, 512] on span "Go to setup" at bounding box center [767, 507] width 63 height 16
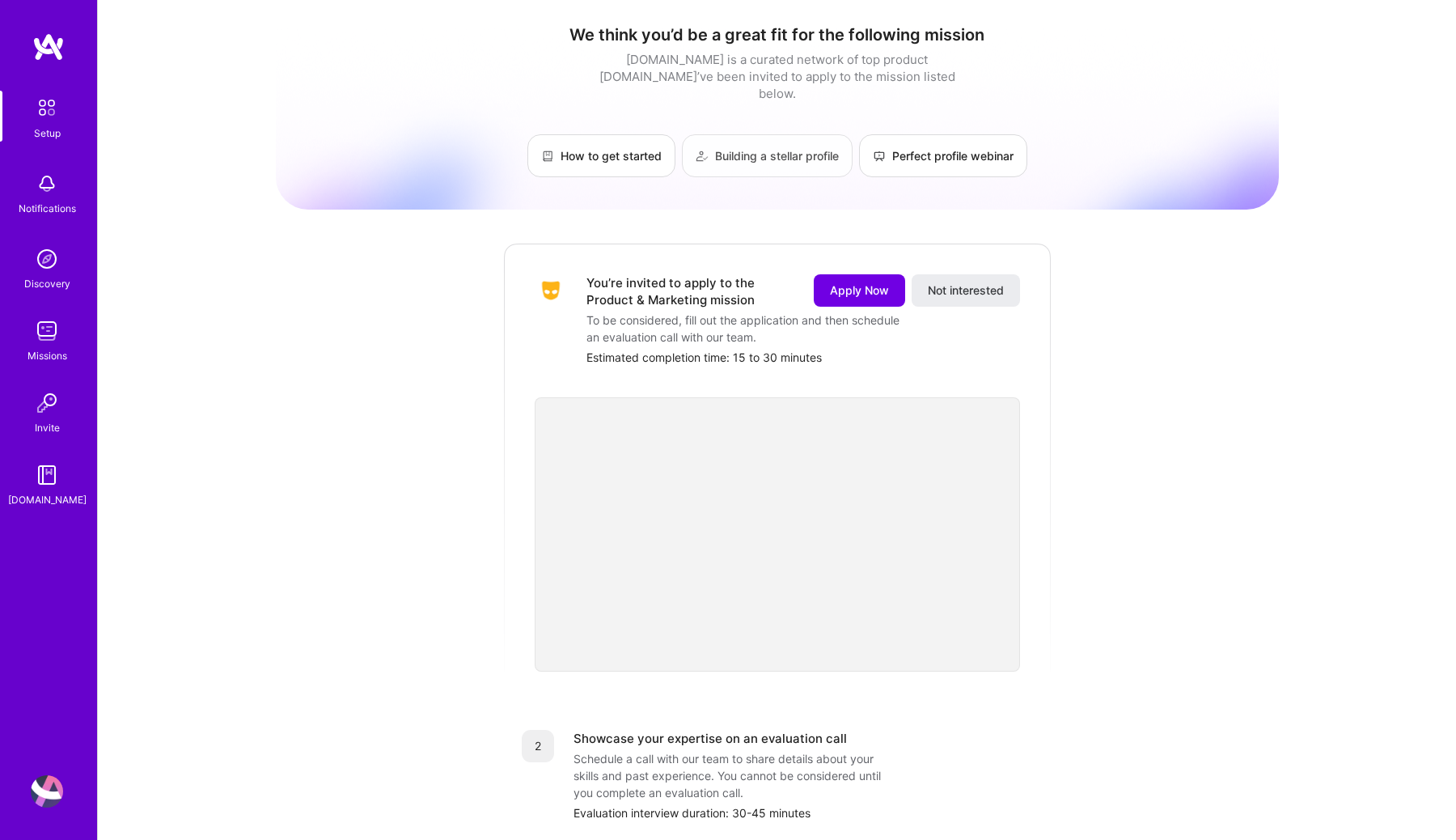
click at [749, 157] on link "Building a stellar profile" at bounding box center [767, 156] width 171 height 43
click at [58, 51] on img at bounding box center [49, 47] width 33 height 29
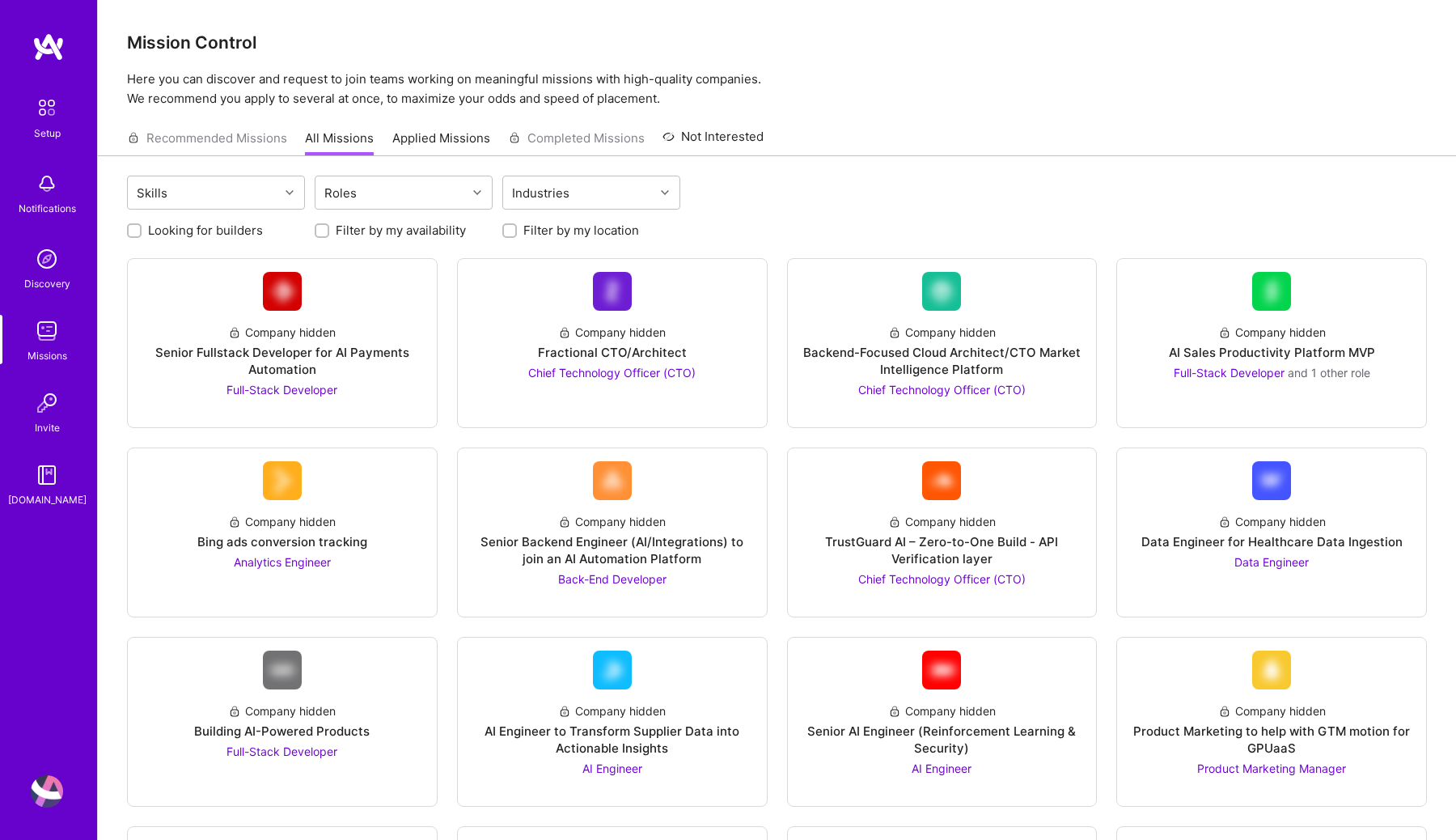
click at [56, 119] on img at bounding box center [47, 107] width 34 height 34
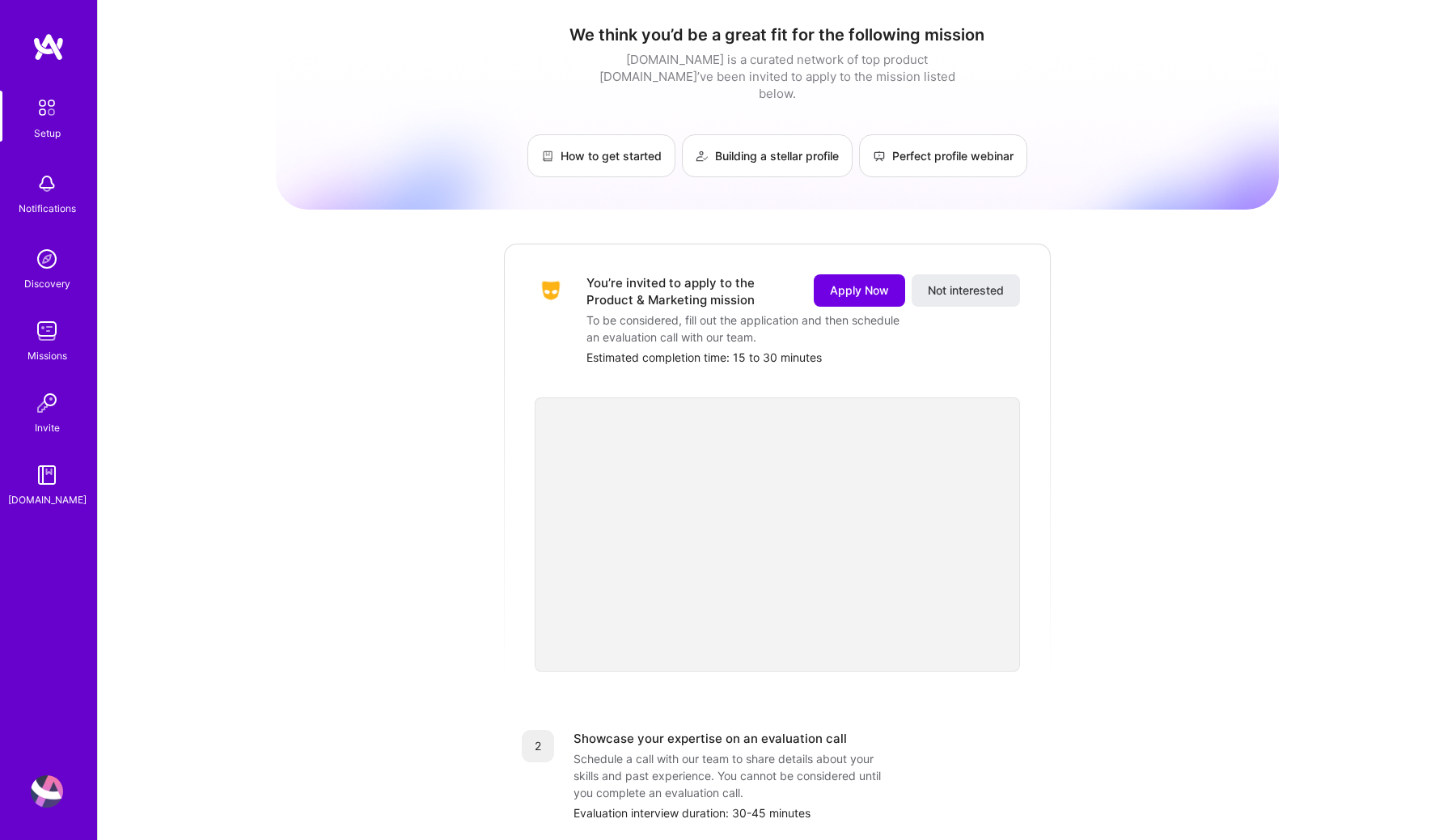
click at [66, 192] on div "Notifications" at bounding box center [47, 192] width 100 height 56
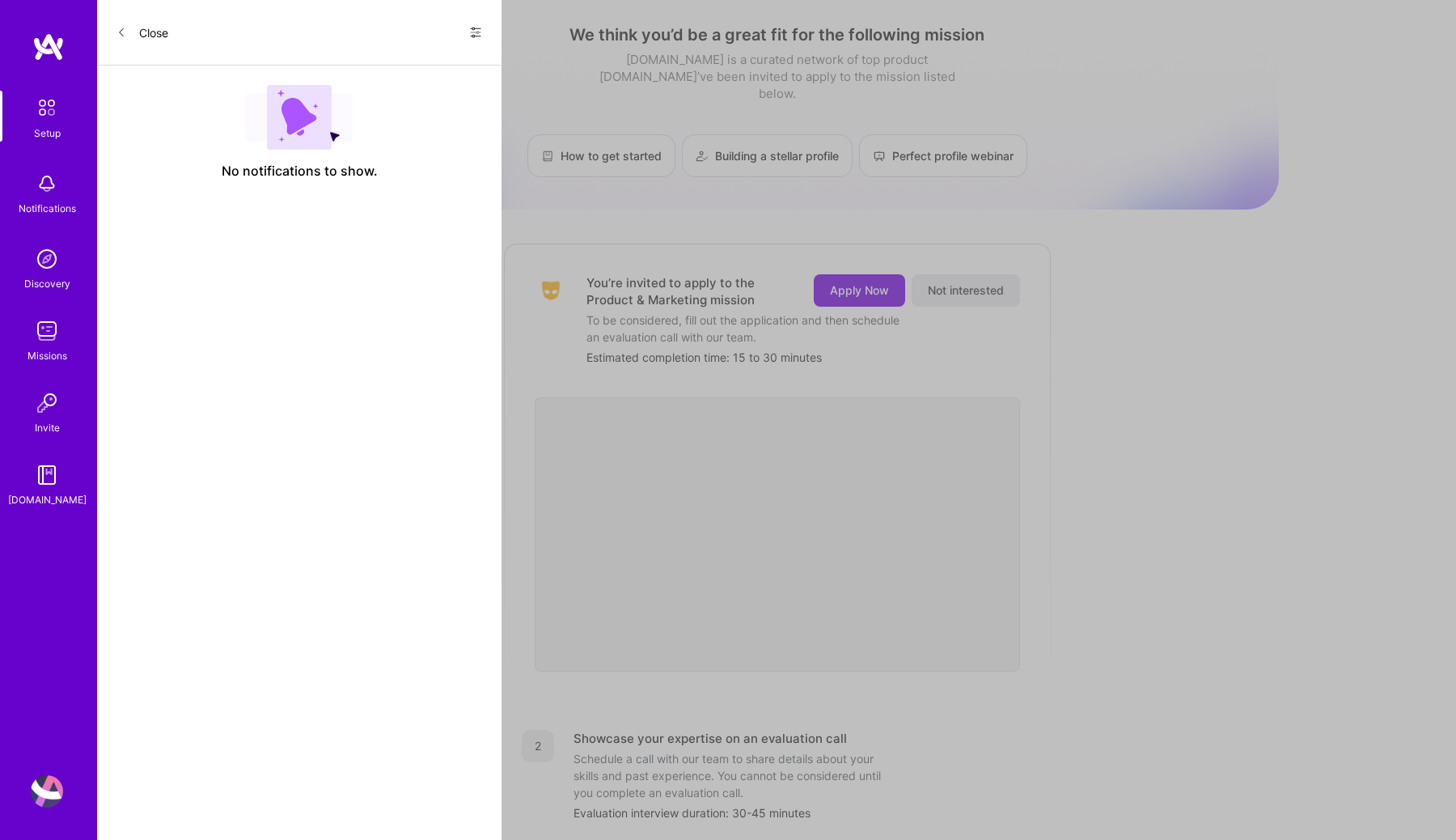
click at [43, 252] on img at bounding box center [47, 259] width 33 height 33
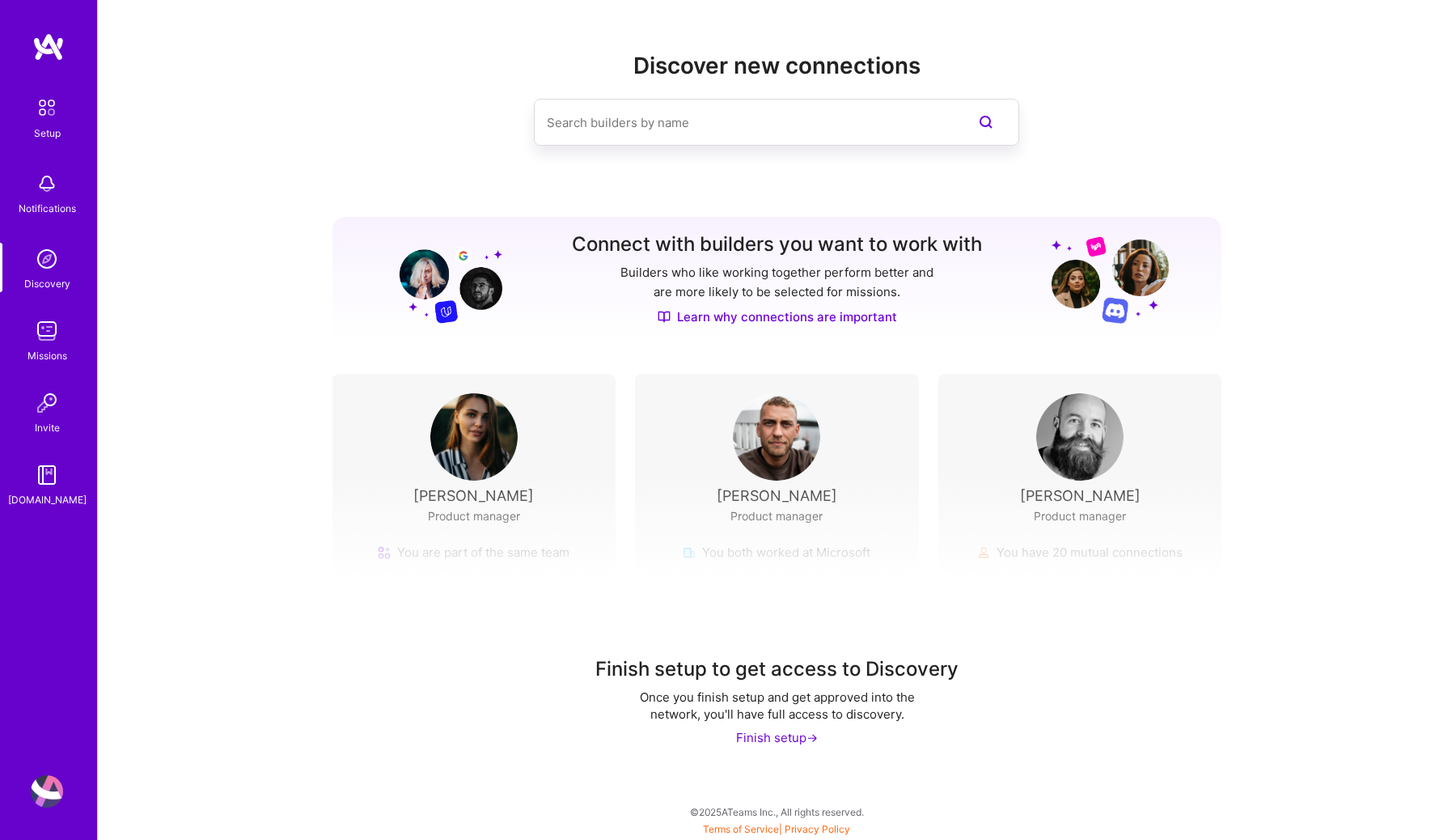
click at [58, 358] on div "Missions" at bounding box center [47, 356] width 39 height 17
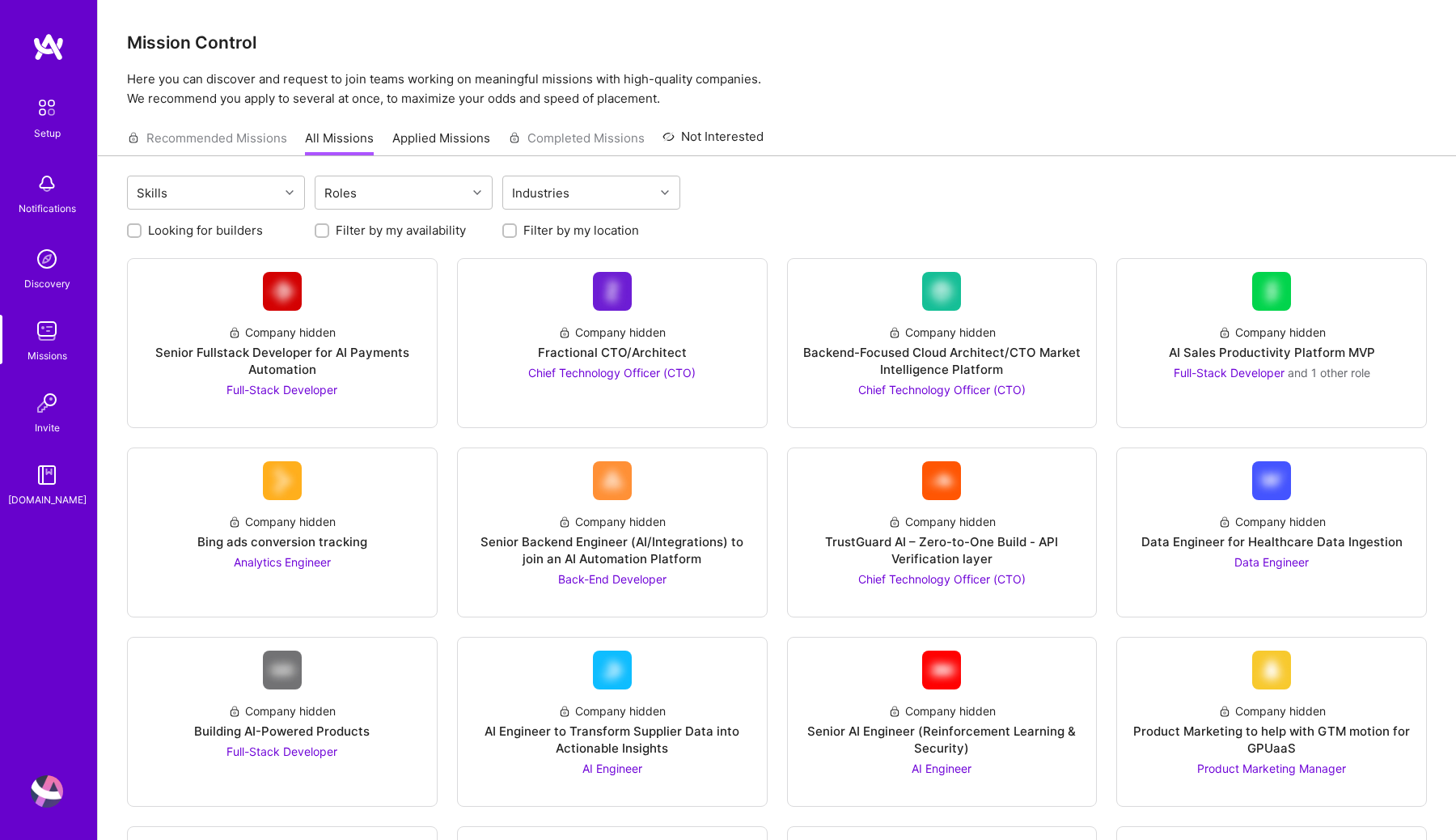
click at [58, 473] on img at bounding box center [47, 474] width 33 height 33
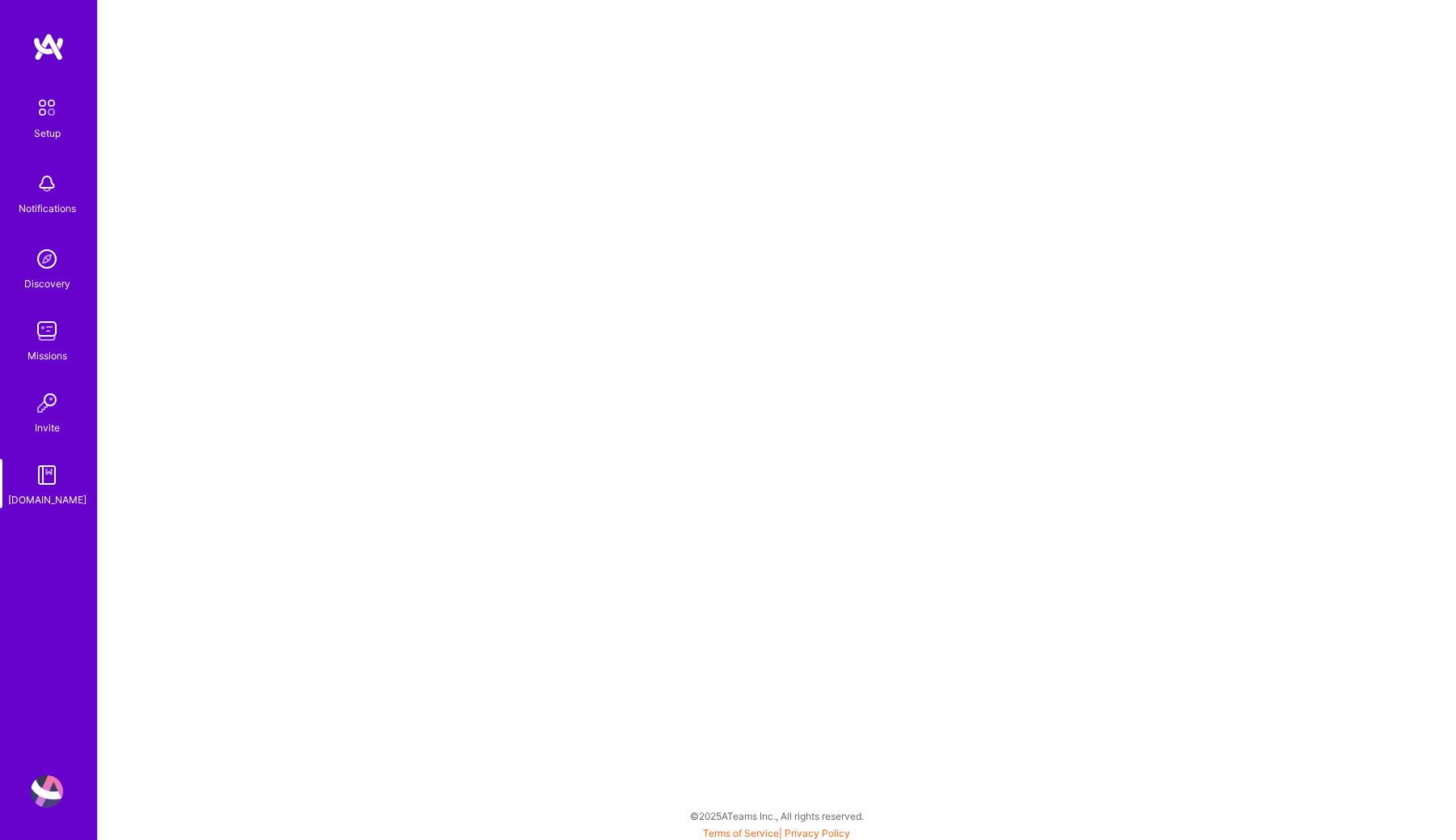
click at [34, 483] on img at bounding box center [47, 474] width 33 height 33
click at [61, 479] on img at bounding box center [47, 474] width 33 height 33
click at [40, 742] on img at bounding box center [47, 791] width 33 height 33
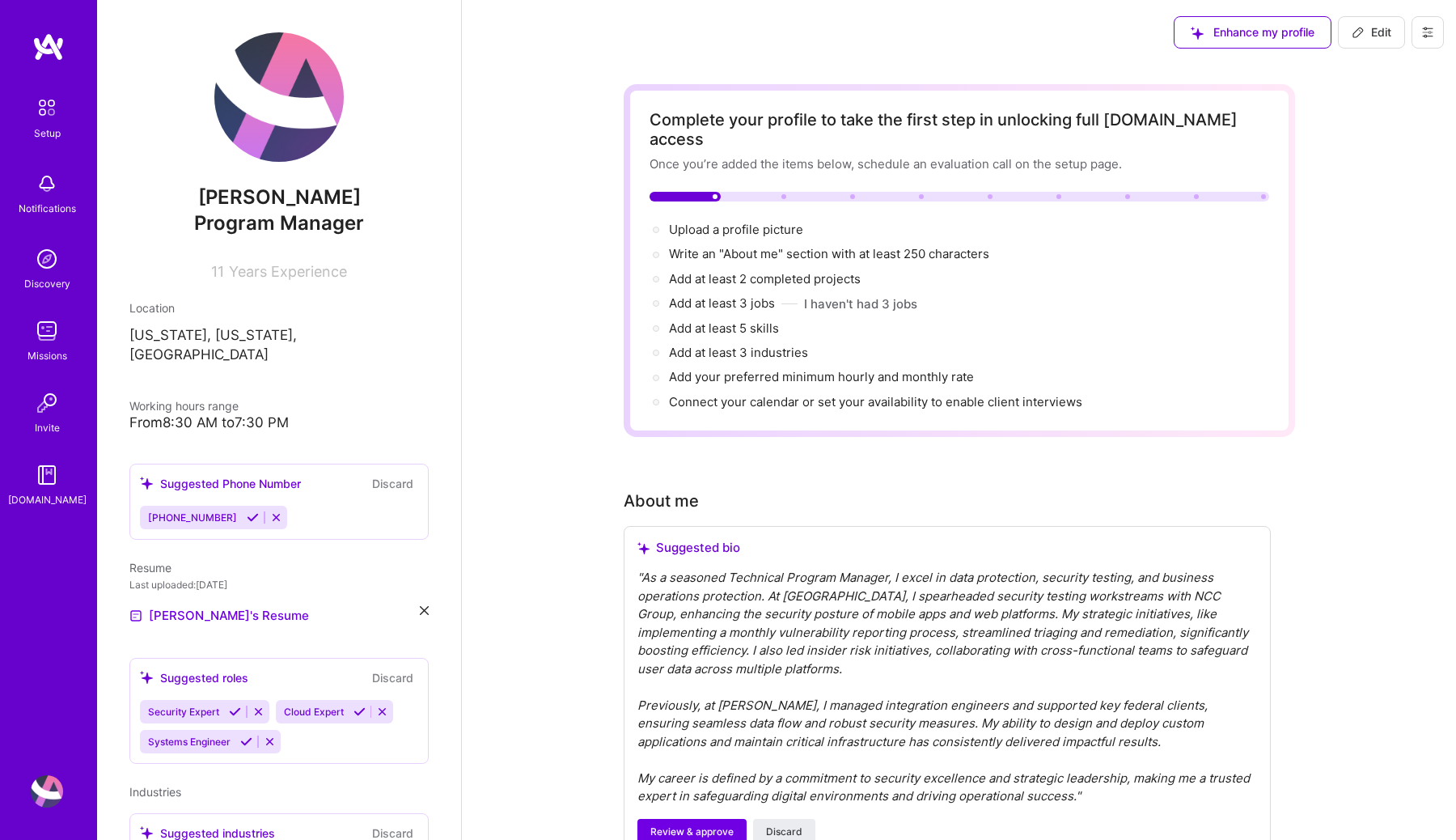
click at [305, 188] on span "[PERSON_NAME]" at bounding box center [279, 197] width 300 height 24
click at [970, 35] on span "Edit" at bounding box center [1371, 32] width 39 height 16
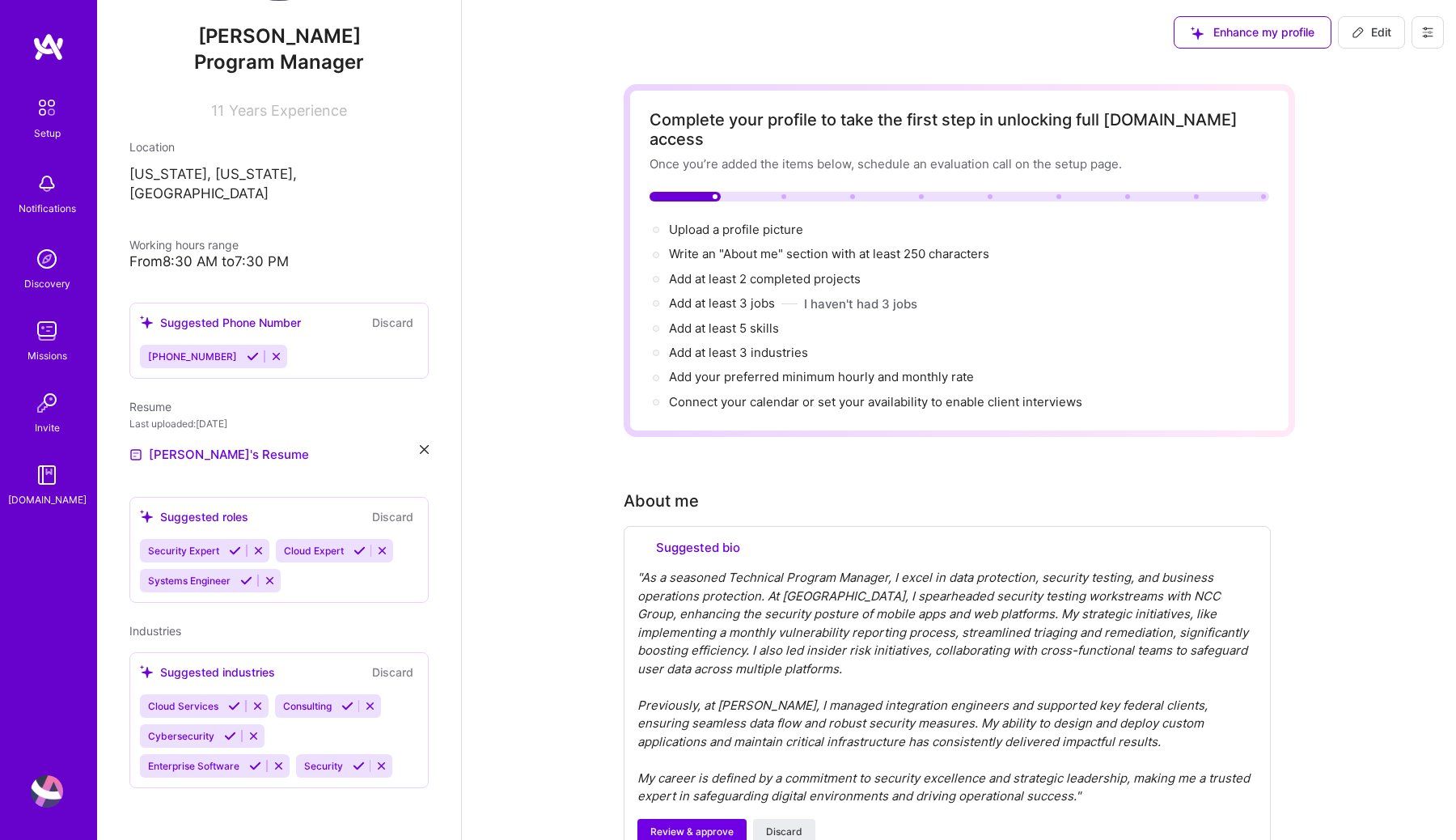
select select "US"
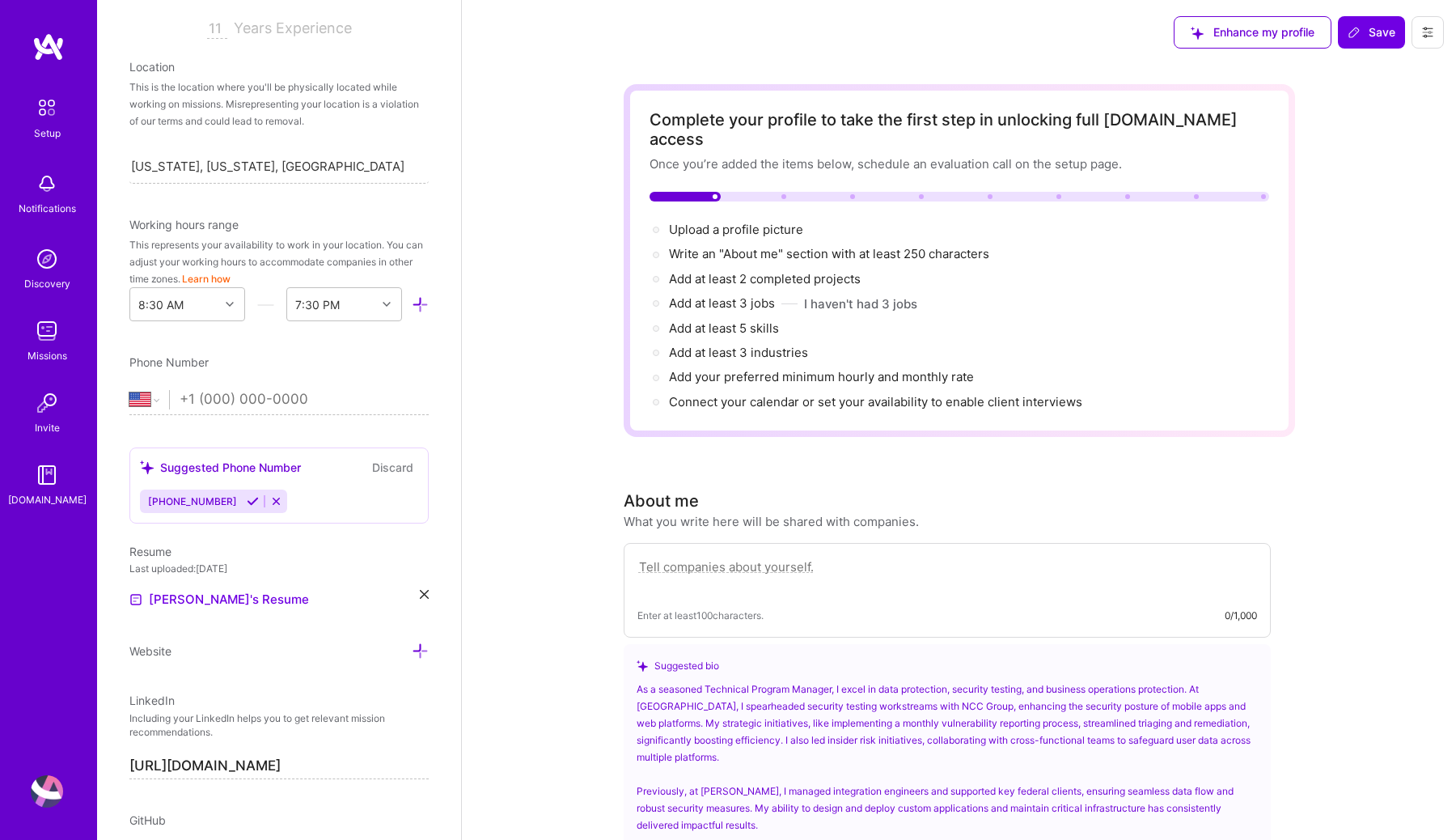
scroll to position [0, 0]
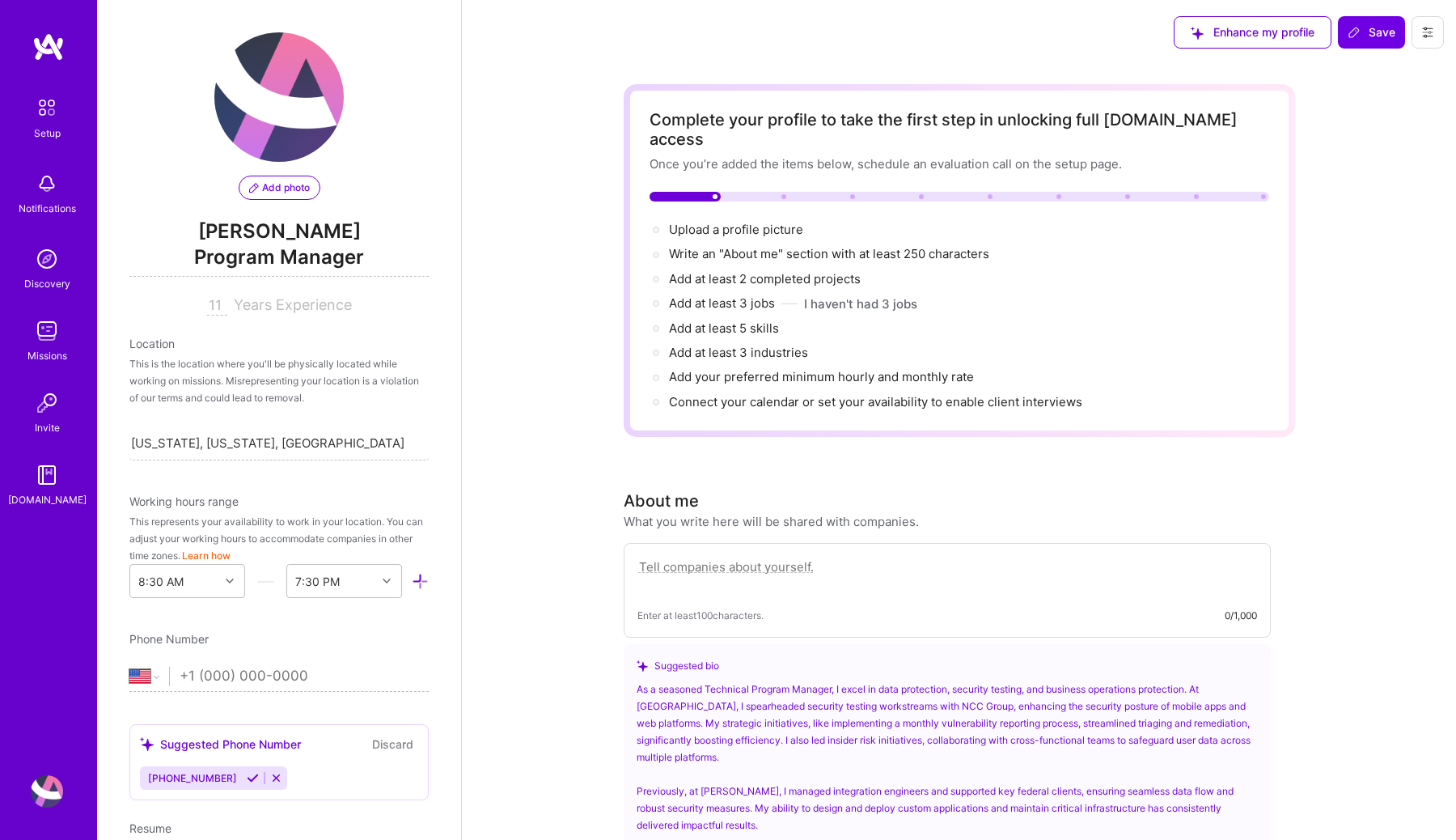
click at [321, 222] on span "[PERSON_NAME]" at bounding box center [279, 231] width 300 height 24
click at [337, 228] on span "[PERSON_NAME]" at bounding box center [279, 231] width 300 height 24
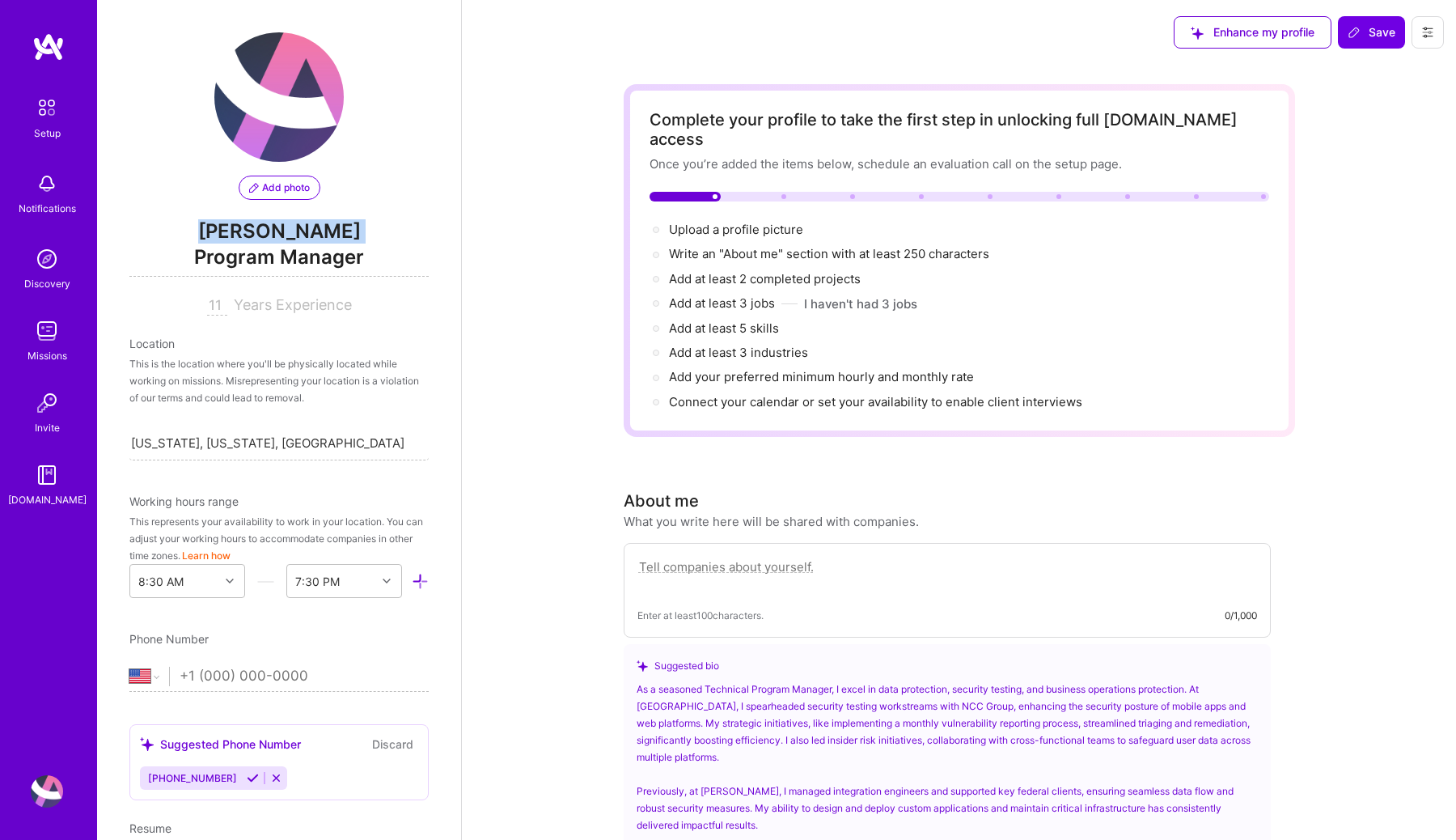
click at [337, 228] on span "[PERSON_NAME]" at bounding box center [279, 231] width 300 height 24
click at [222, 581] on div at bounding box center [231, 581] width 25 height 21
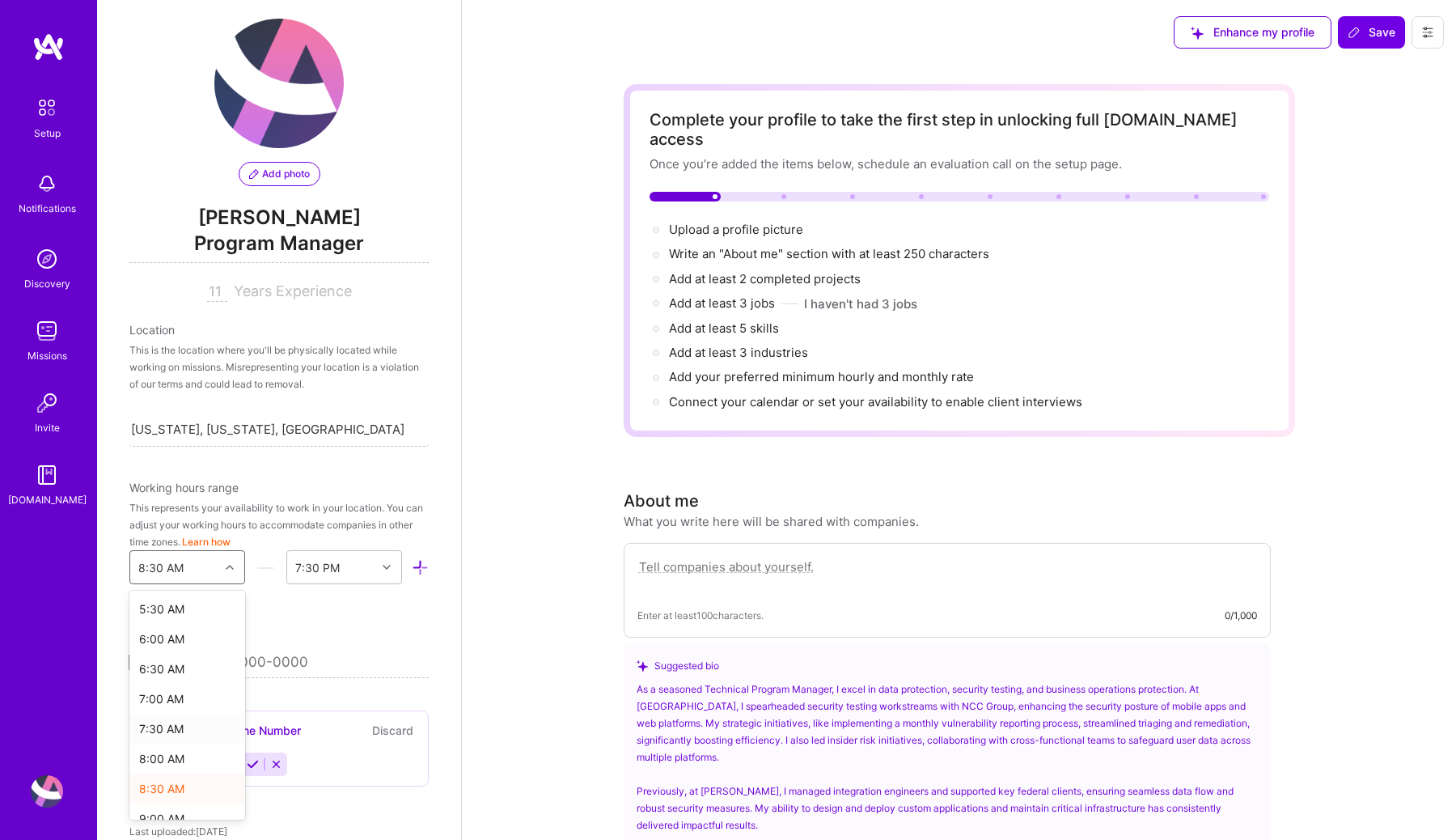
scroll to position [368, 0]
click at [164, 742] on div "9:00 AM" at bounding box center [188, 779] width 116 height 30
click at [351, 562] on div "End Time" at bounding box center [331, 567] width 89 height 33
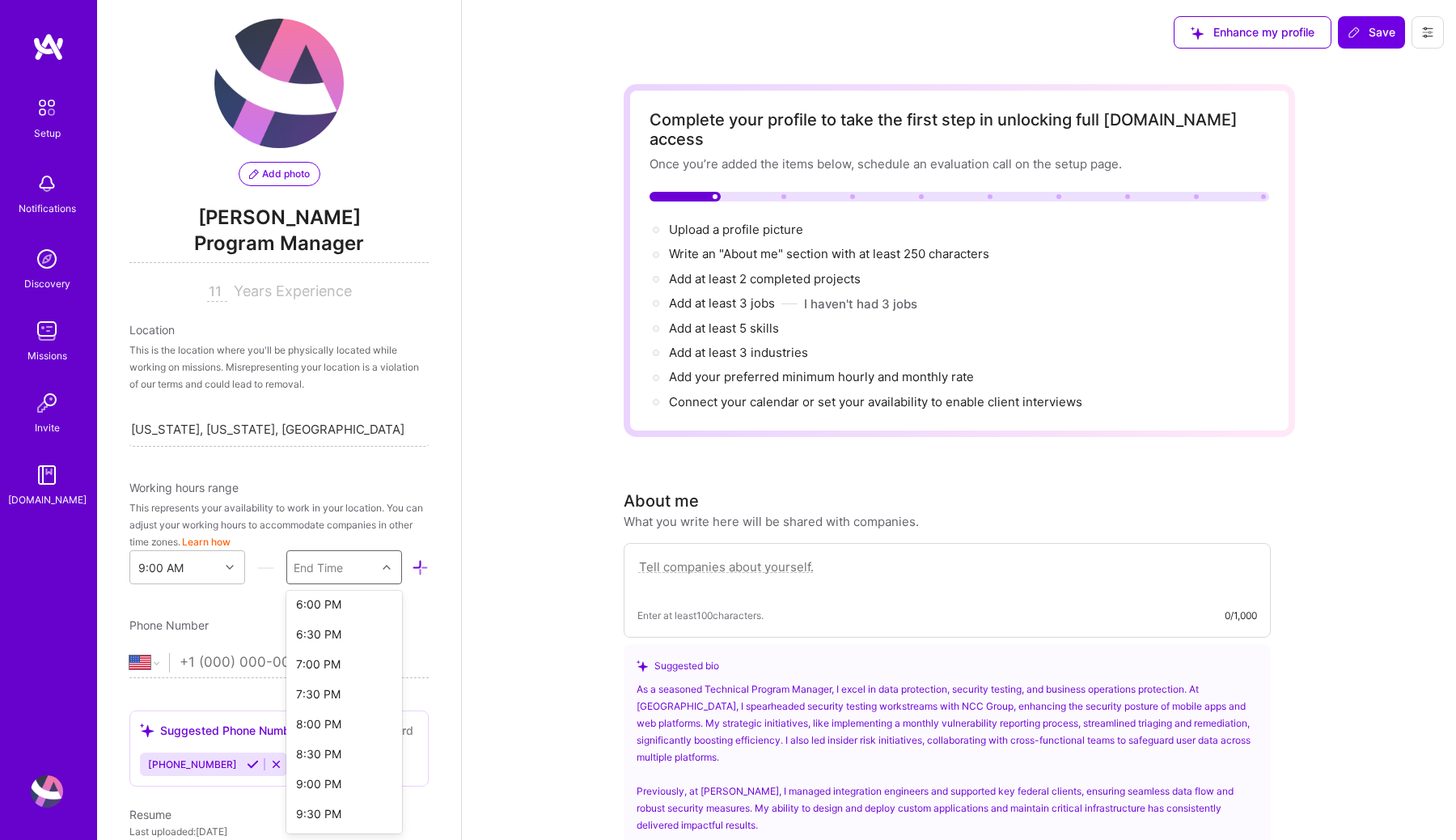
scroll to position [545, 0]
click at [326, 742] on div "9:00 PM" at bounding box center [344, 782] width 116 height 30
click at [376, 658] on input "tel" at bounding box center [303, 663] width 249 height 47
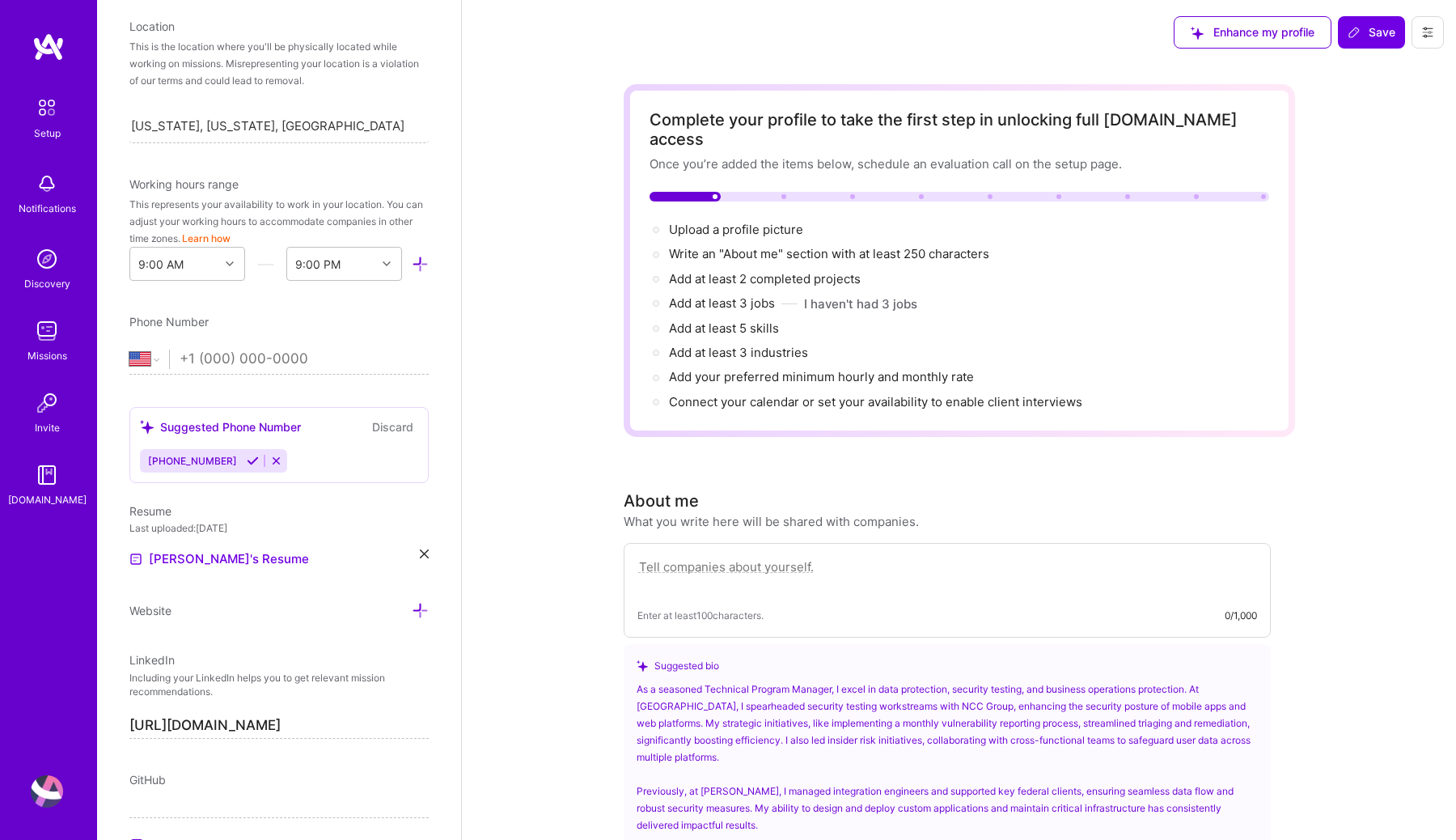
scroll to position [318, 0]
click at [188, 459] on span "[PHONE_NUMBER]" at bounding box center [192, 459] width 89 height 12
click at [246, 461] on icon at bounding box center [252, 459] width 12 height 12
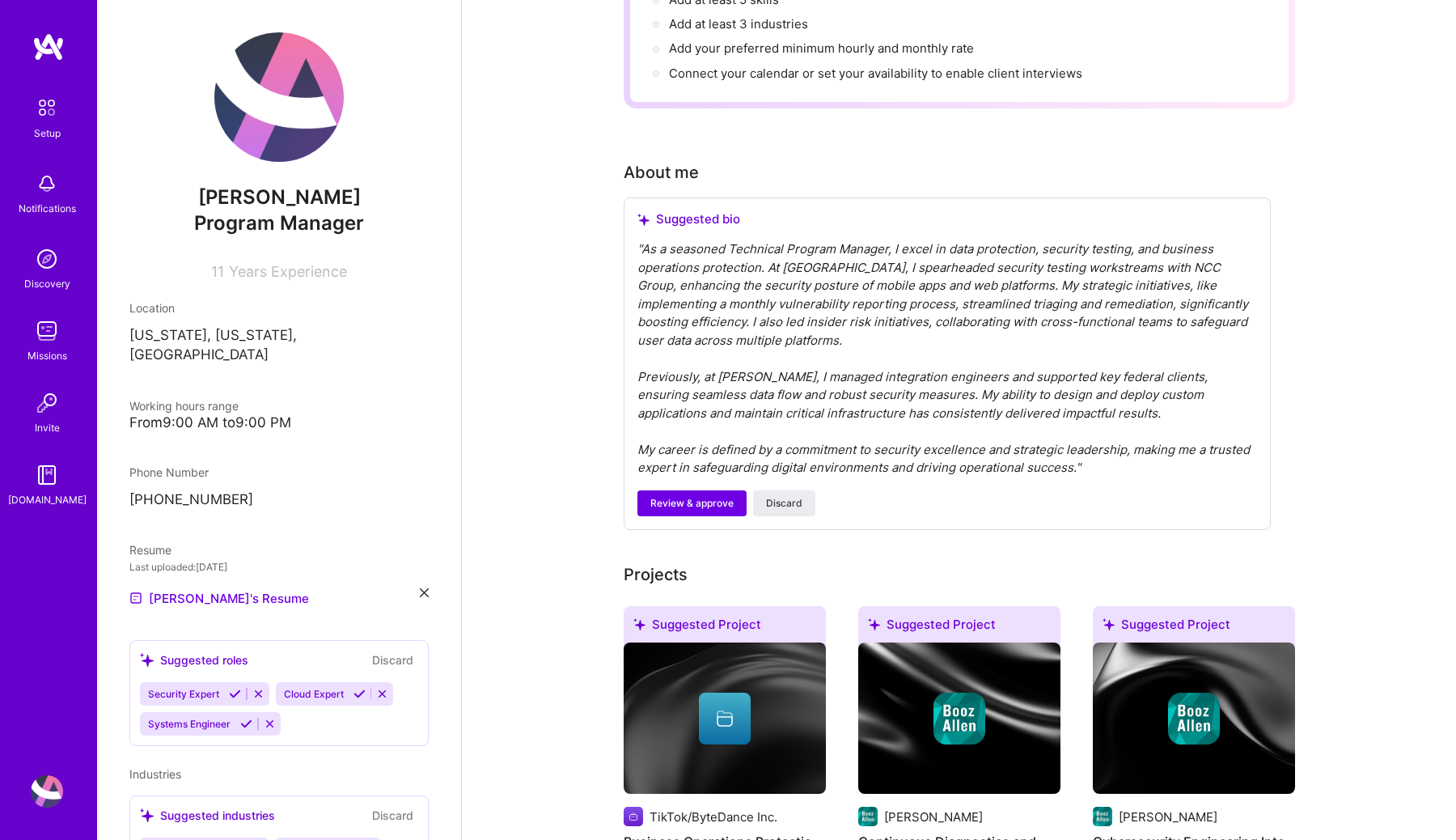
scroll to position [0, 0]
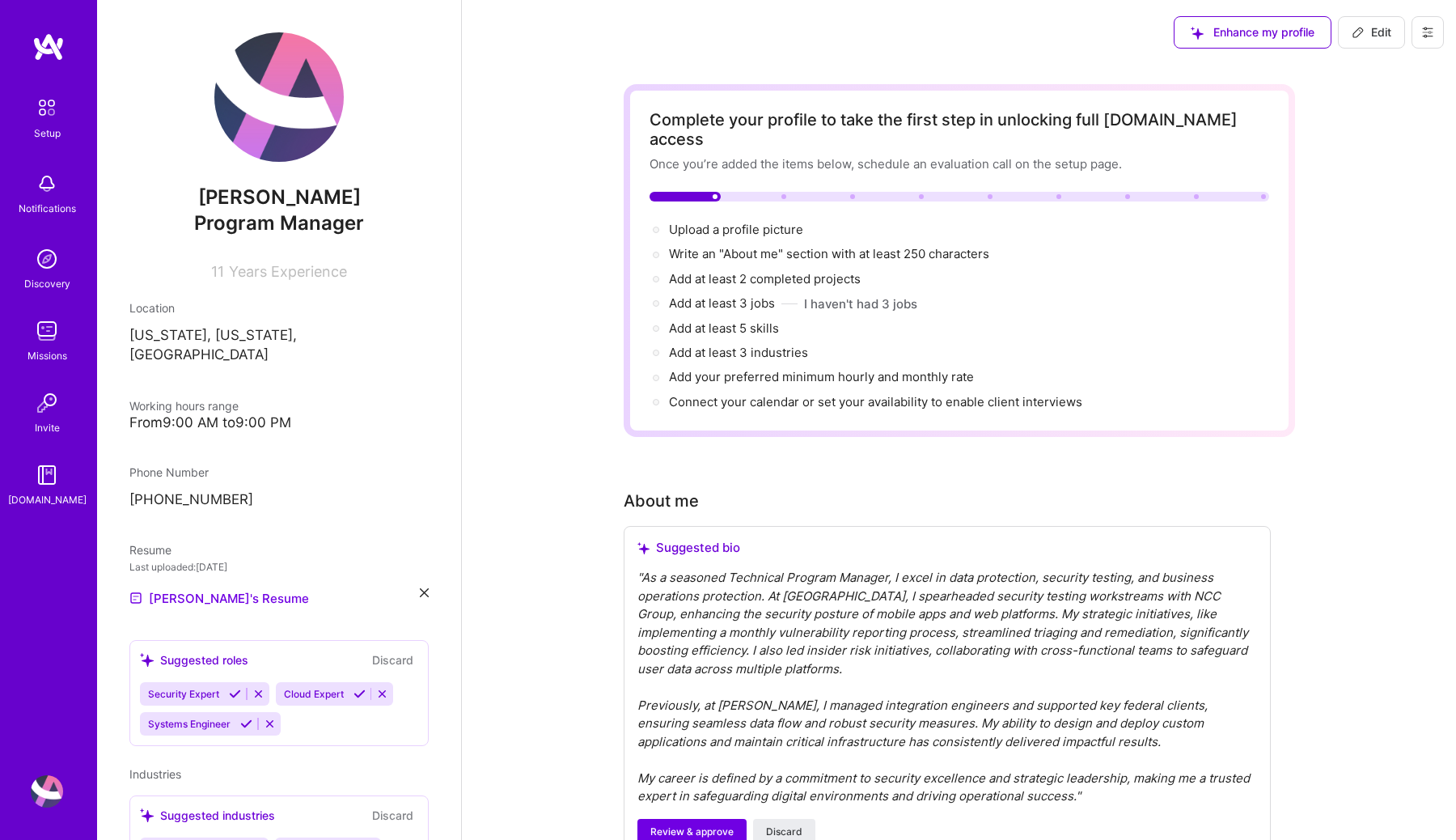
click at [970, 35] on span "Edit" at bounding box center [1371, 32] width 39 height 16
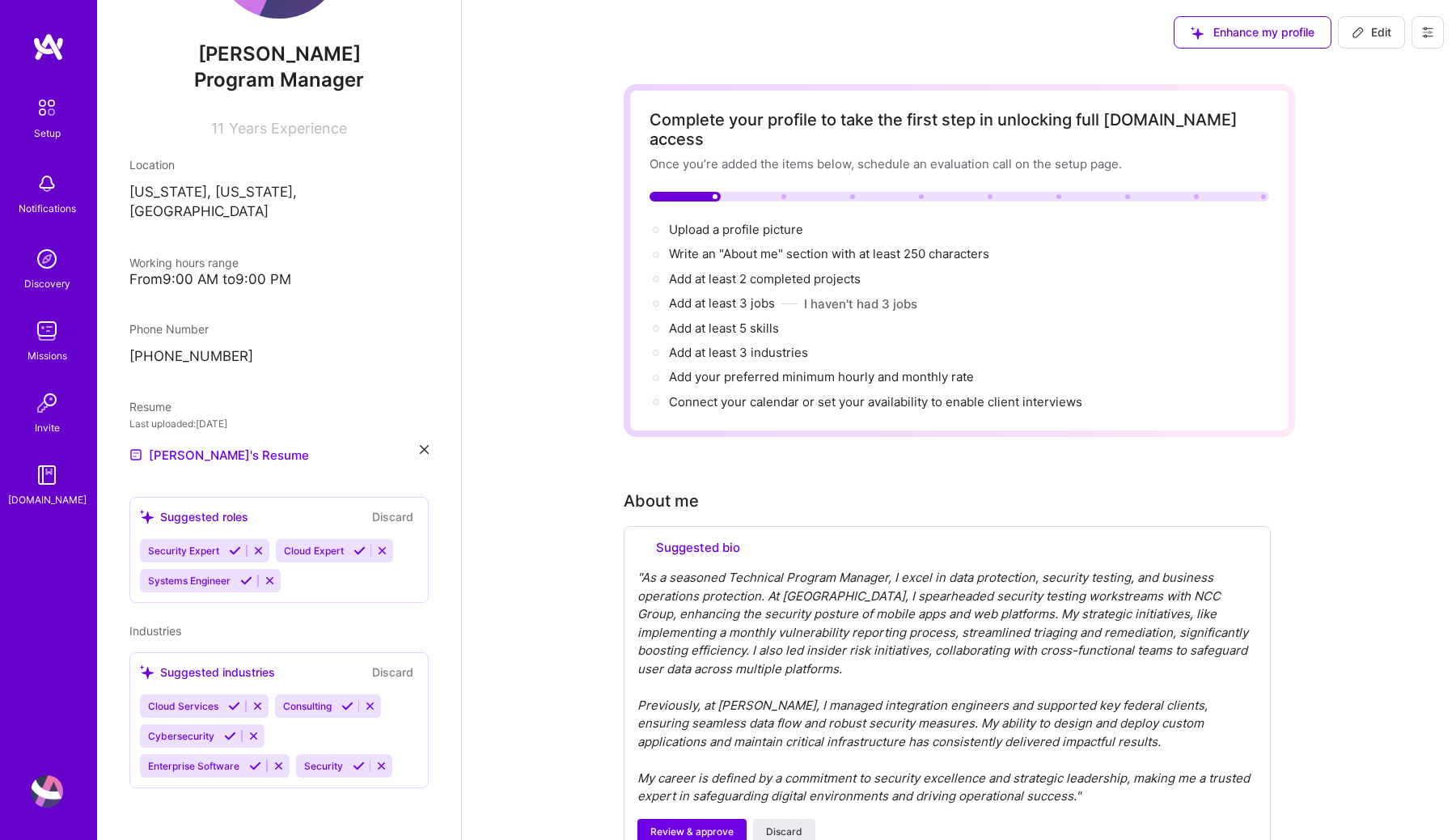
select select "US"
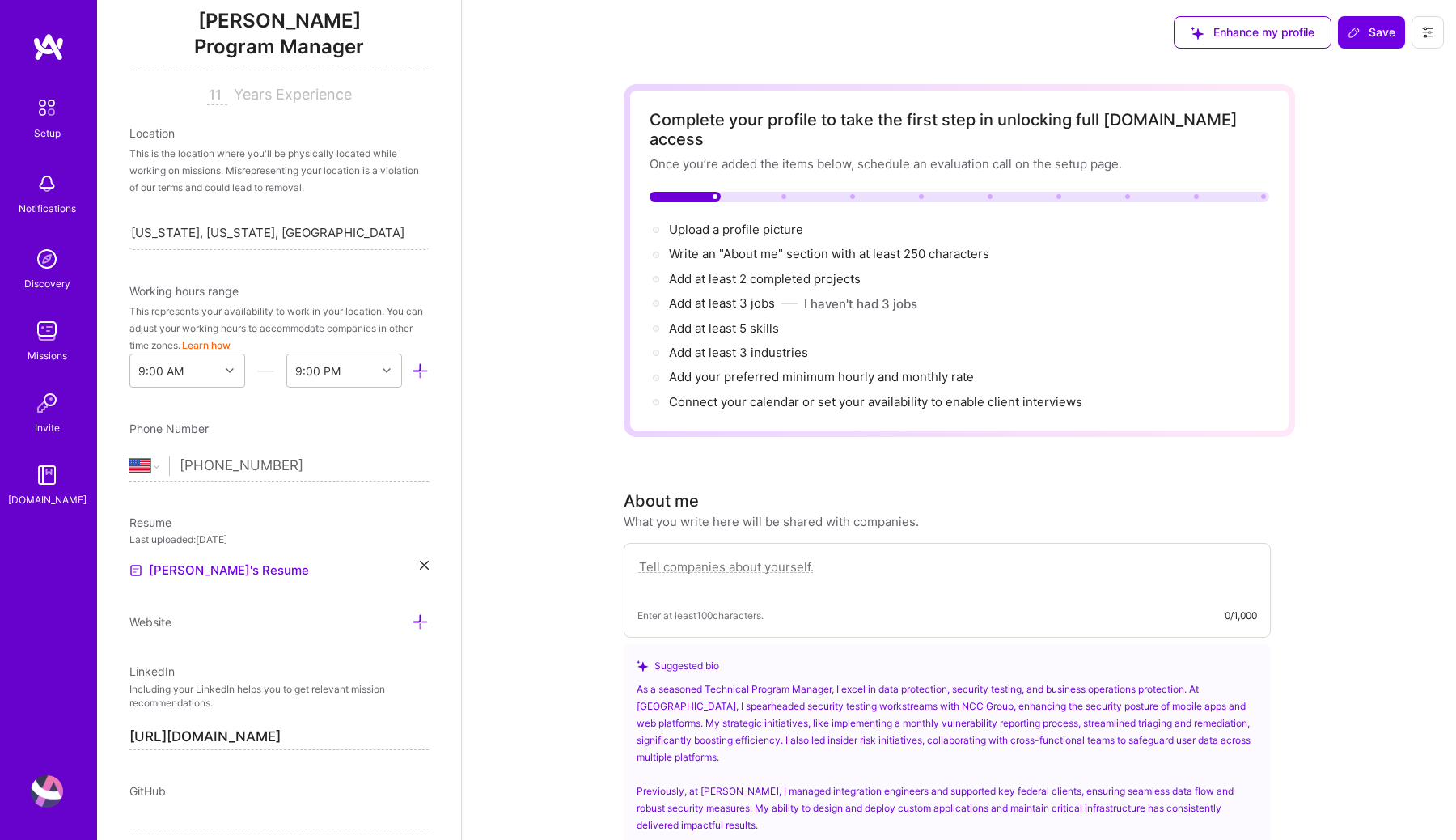
scroll to position [0, 0]
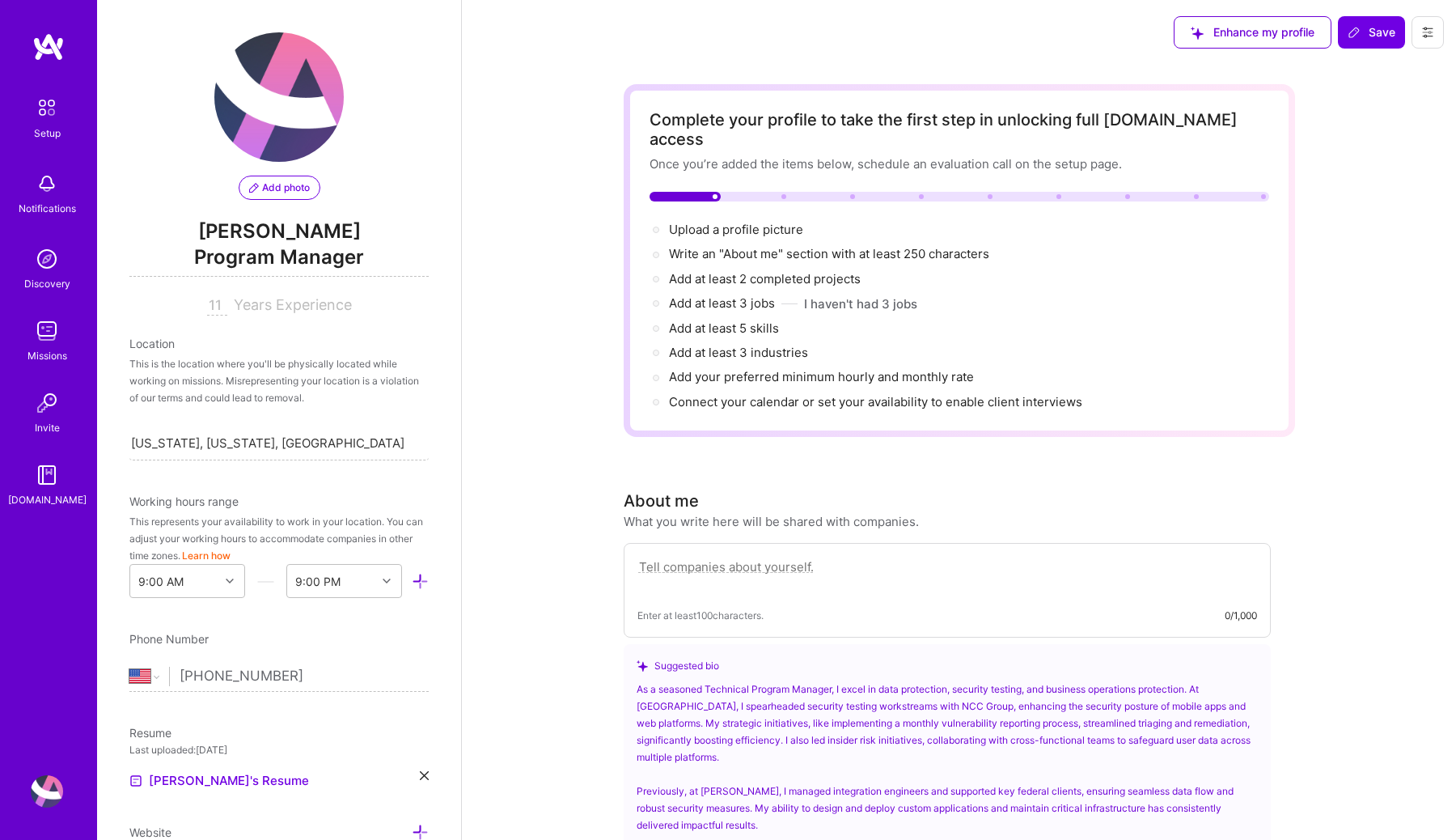
click at [301, 228] on span "[PERSON_NAME]" at bounding box center [279, 231] width 300 height 24
click at [74, 109] on link "Setup" at bounding box center [47, 116] width 100 height 51
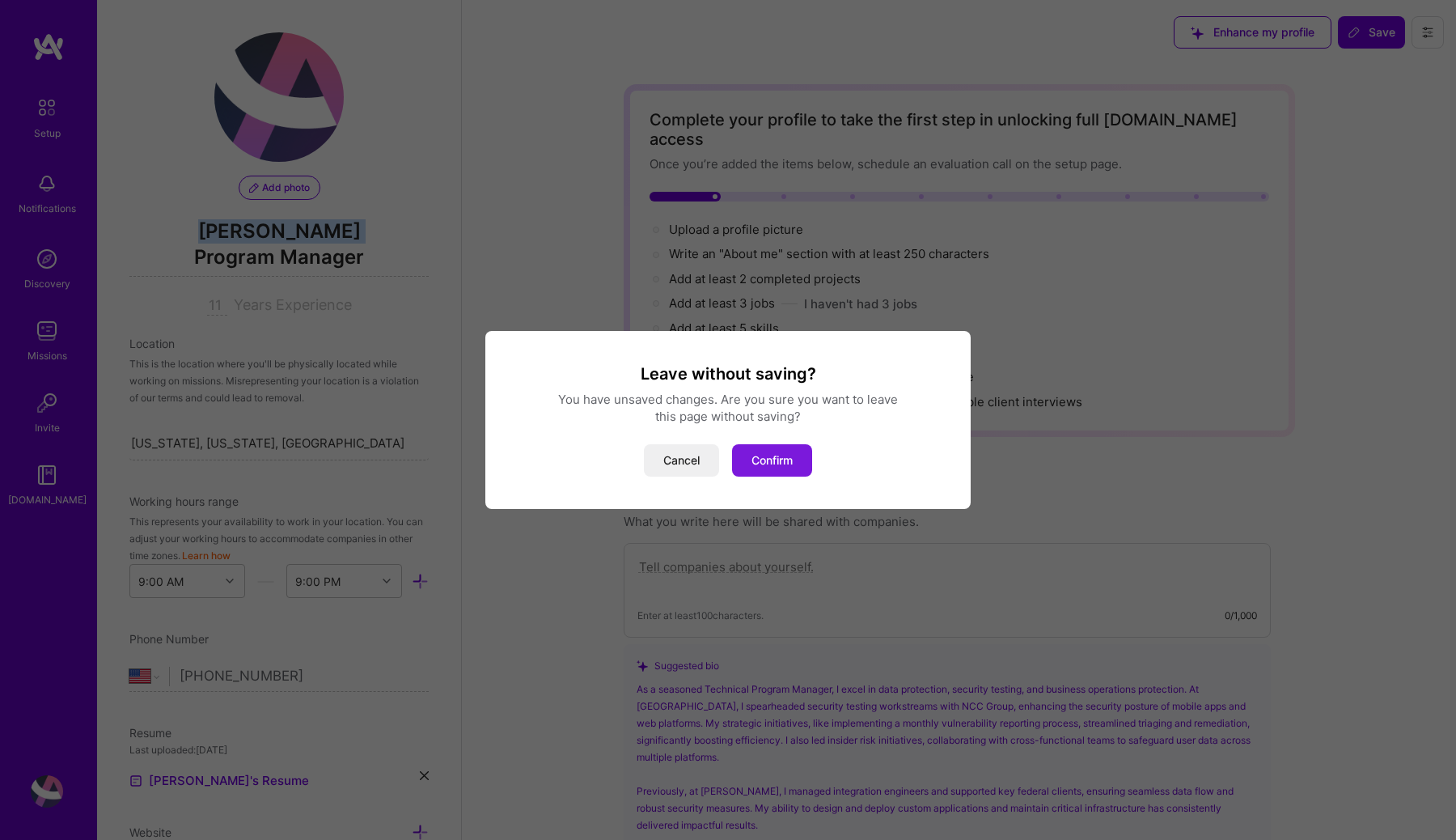
click at [766, 457] on button "Confirm" at bounding box center [772, 460] width 80 height 33
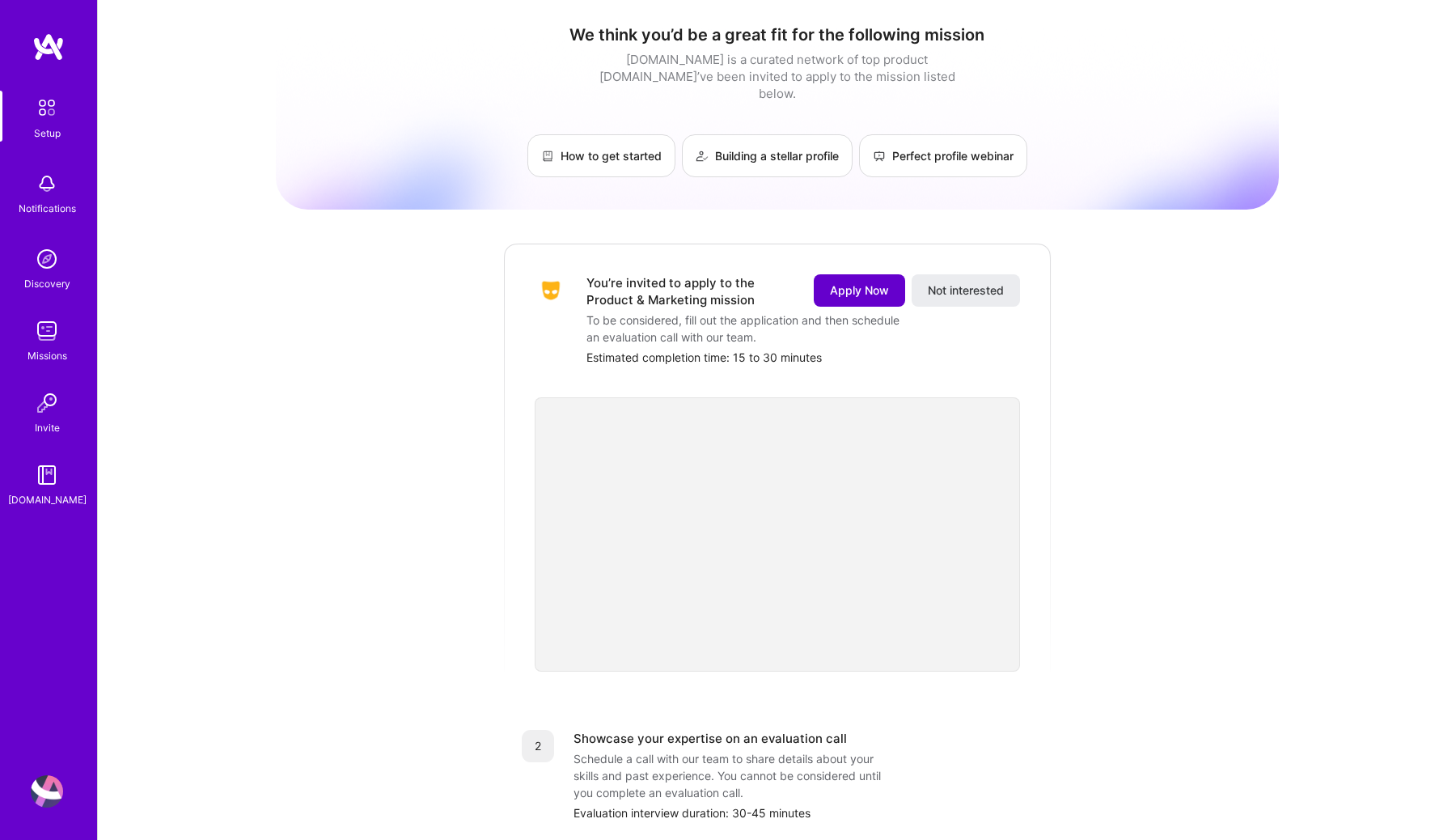
click at [845, 282] on span "Apply Now" at bounding box center [859, 289] width 59 height 16
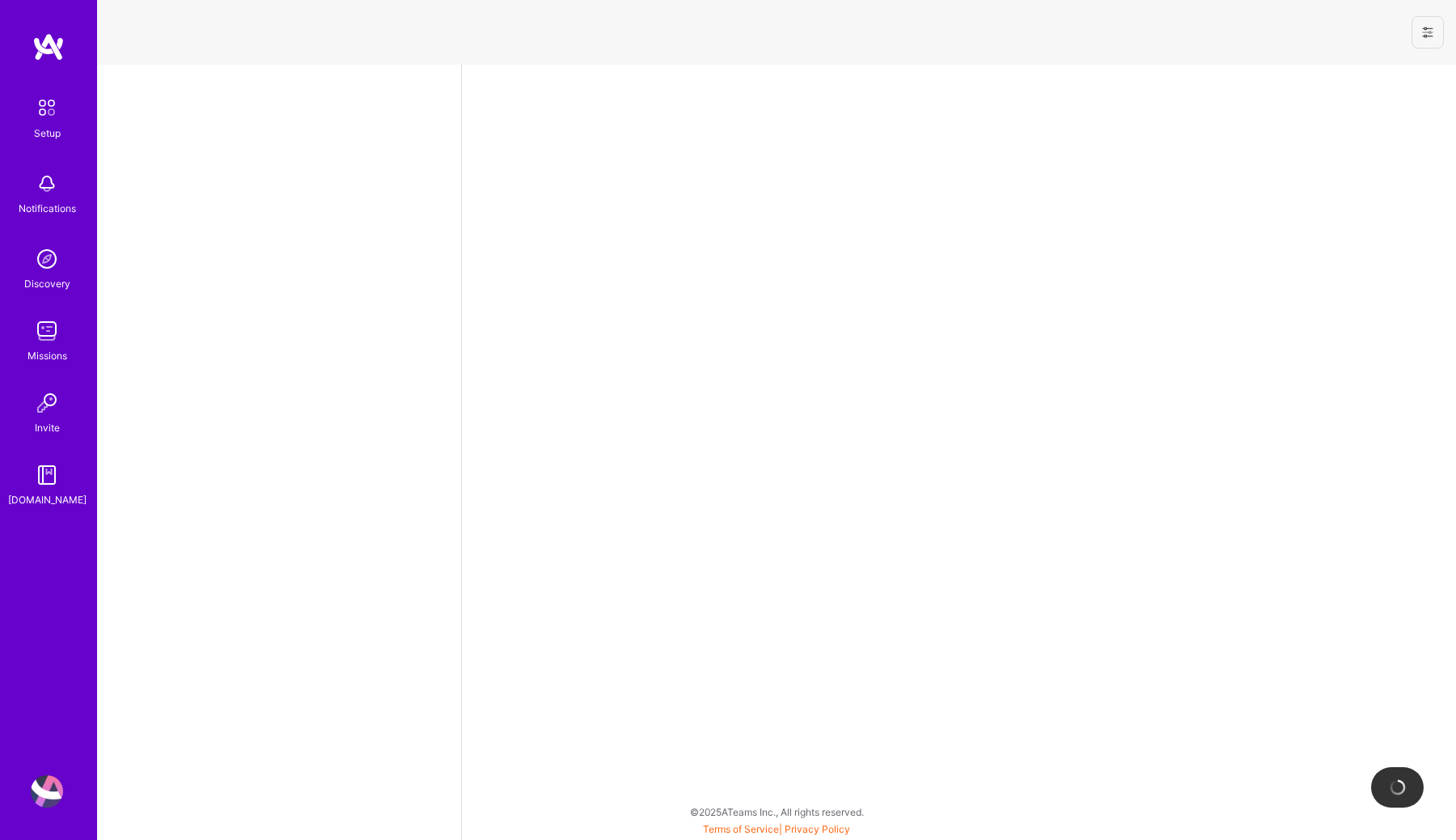
select select "US"
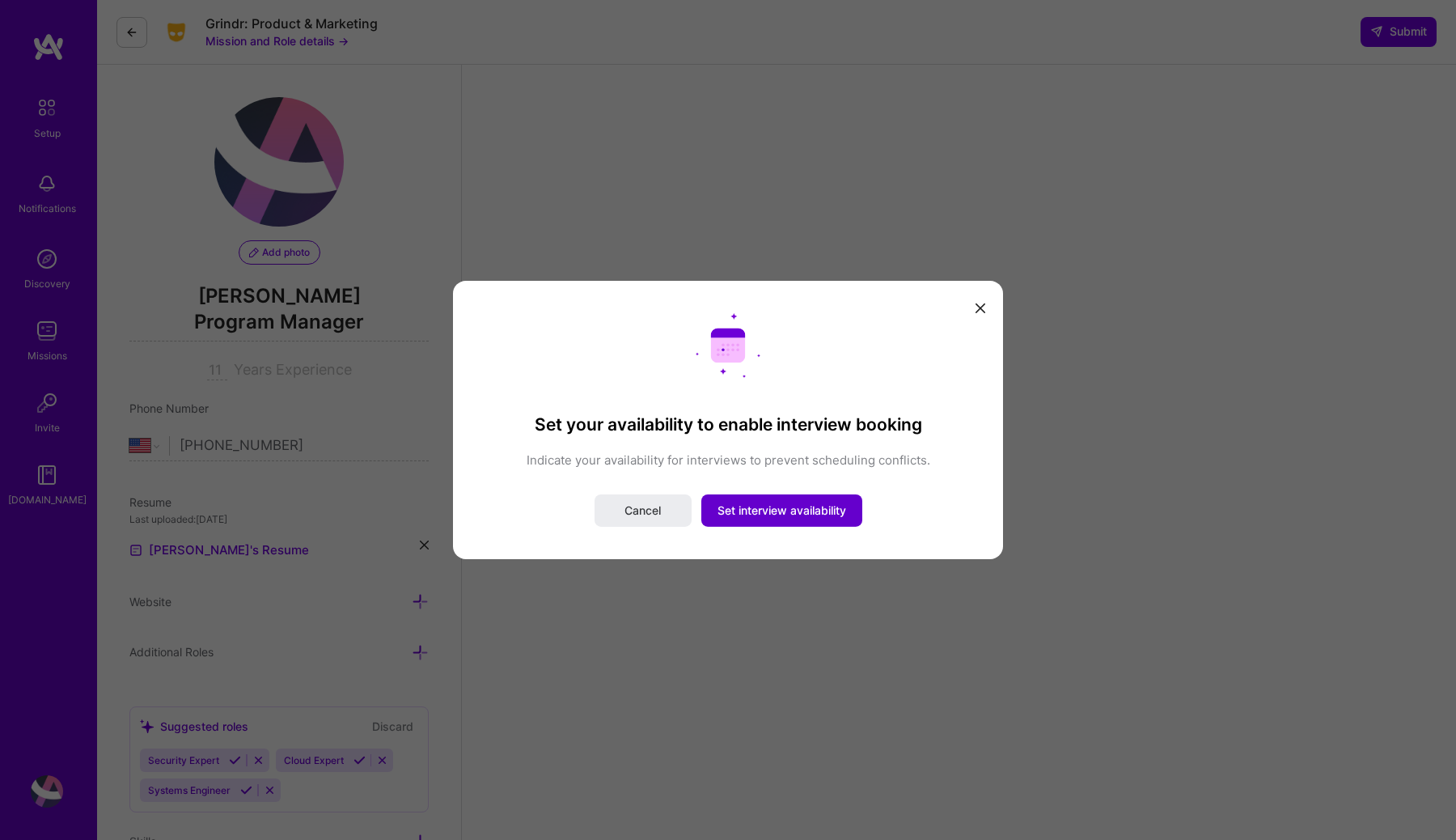
click at [772, 508] on span "Set interview availability" at bounding box center [782, 510] width 129 height 16
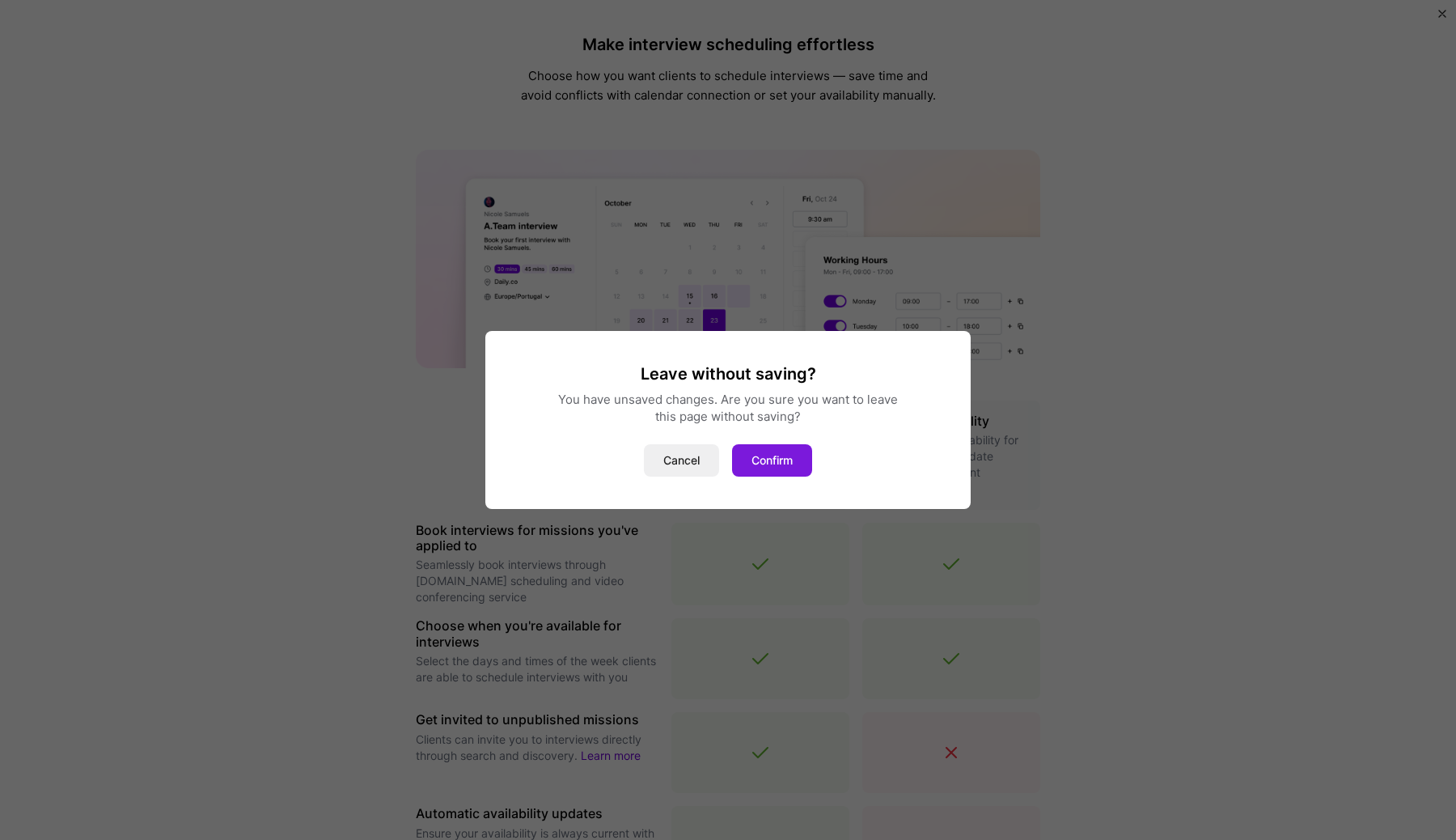
click at [785, 448] on button "Confirm" at bounding box center [772, 460] width 80 height 33
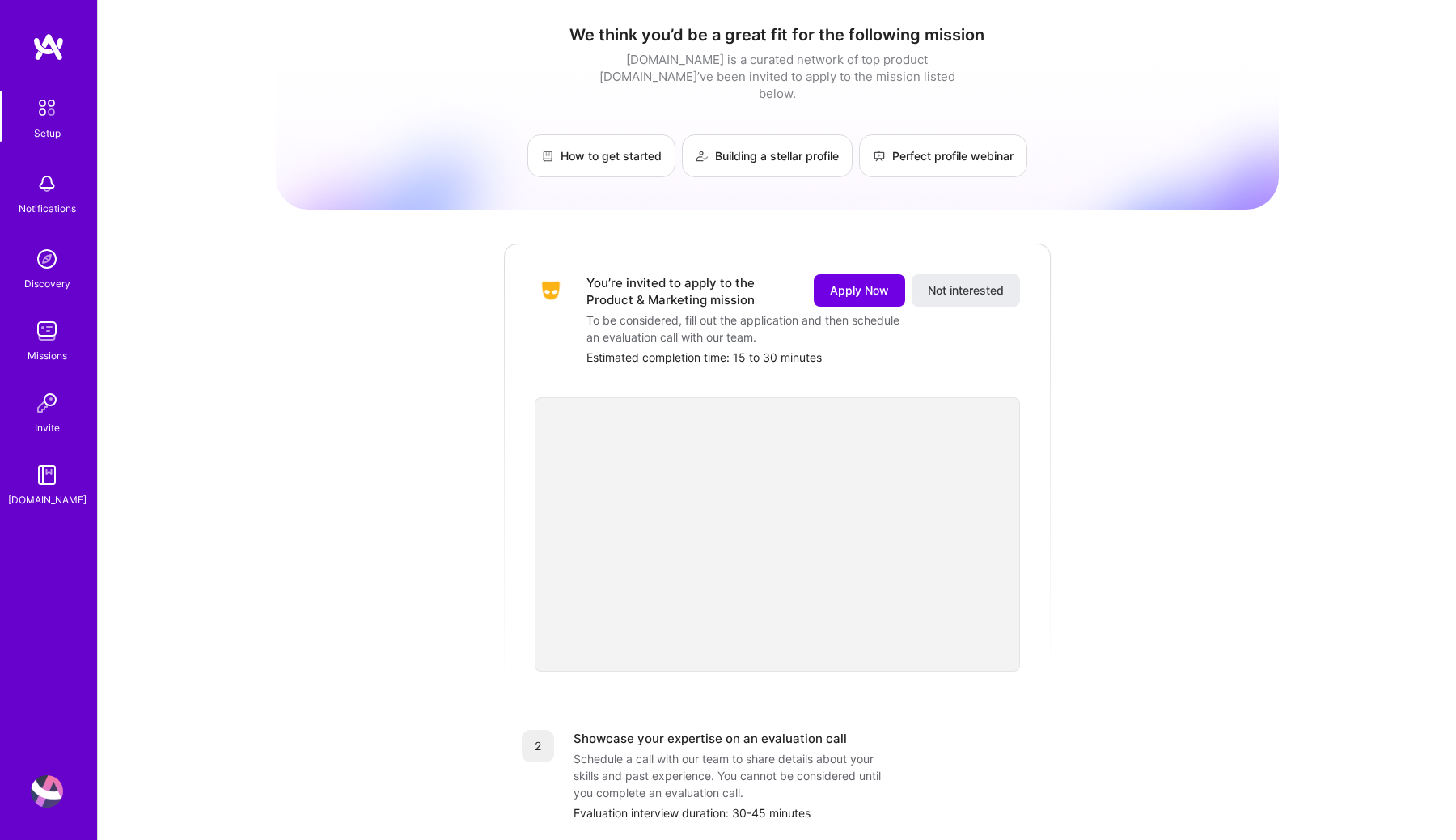
click at [42, 484] on img at bounding box center [47, 474] width 33 height 33
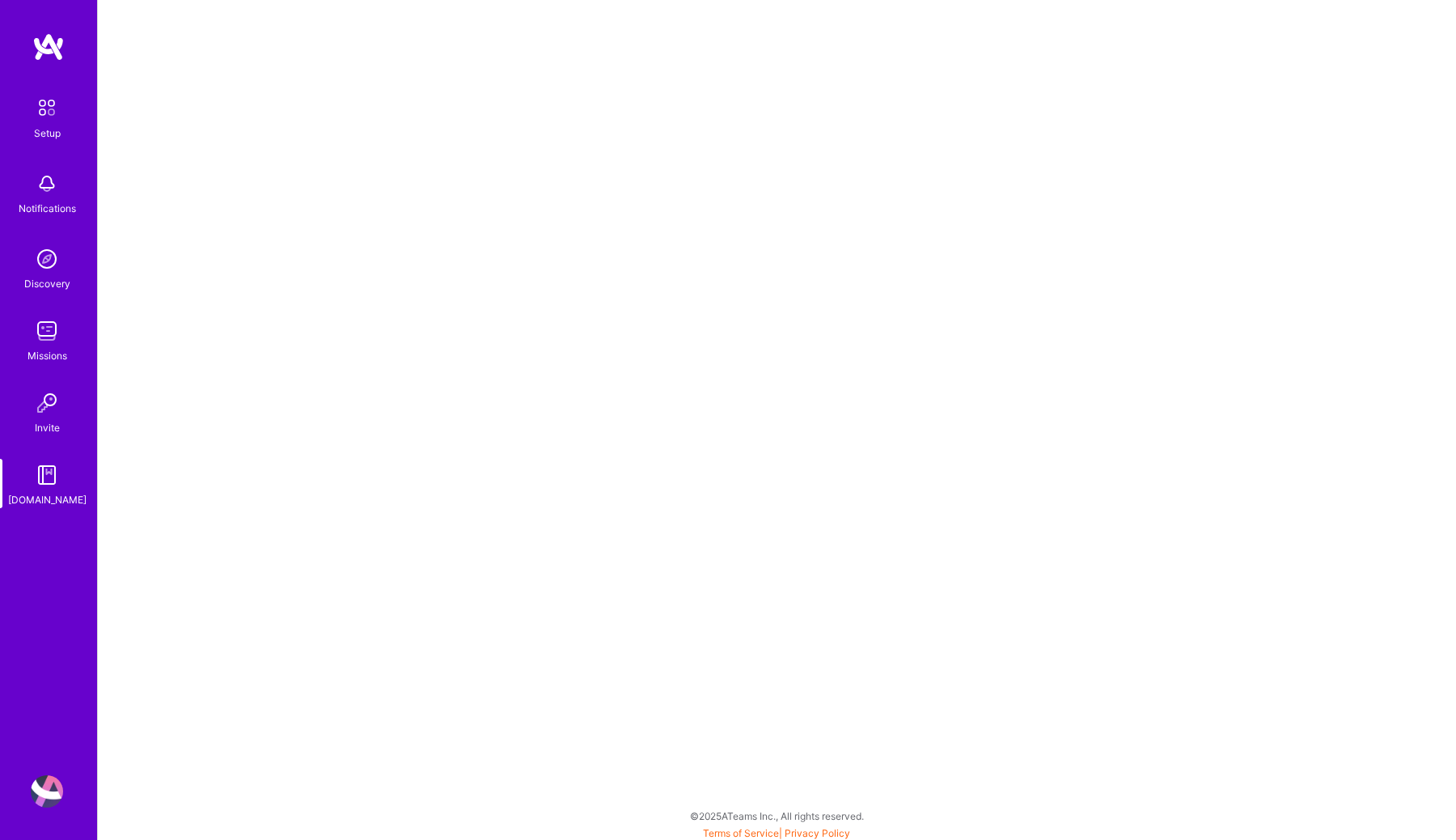
click at [50, 320] on img at bounding box center [47, 330] width 33 height 33
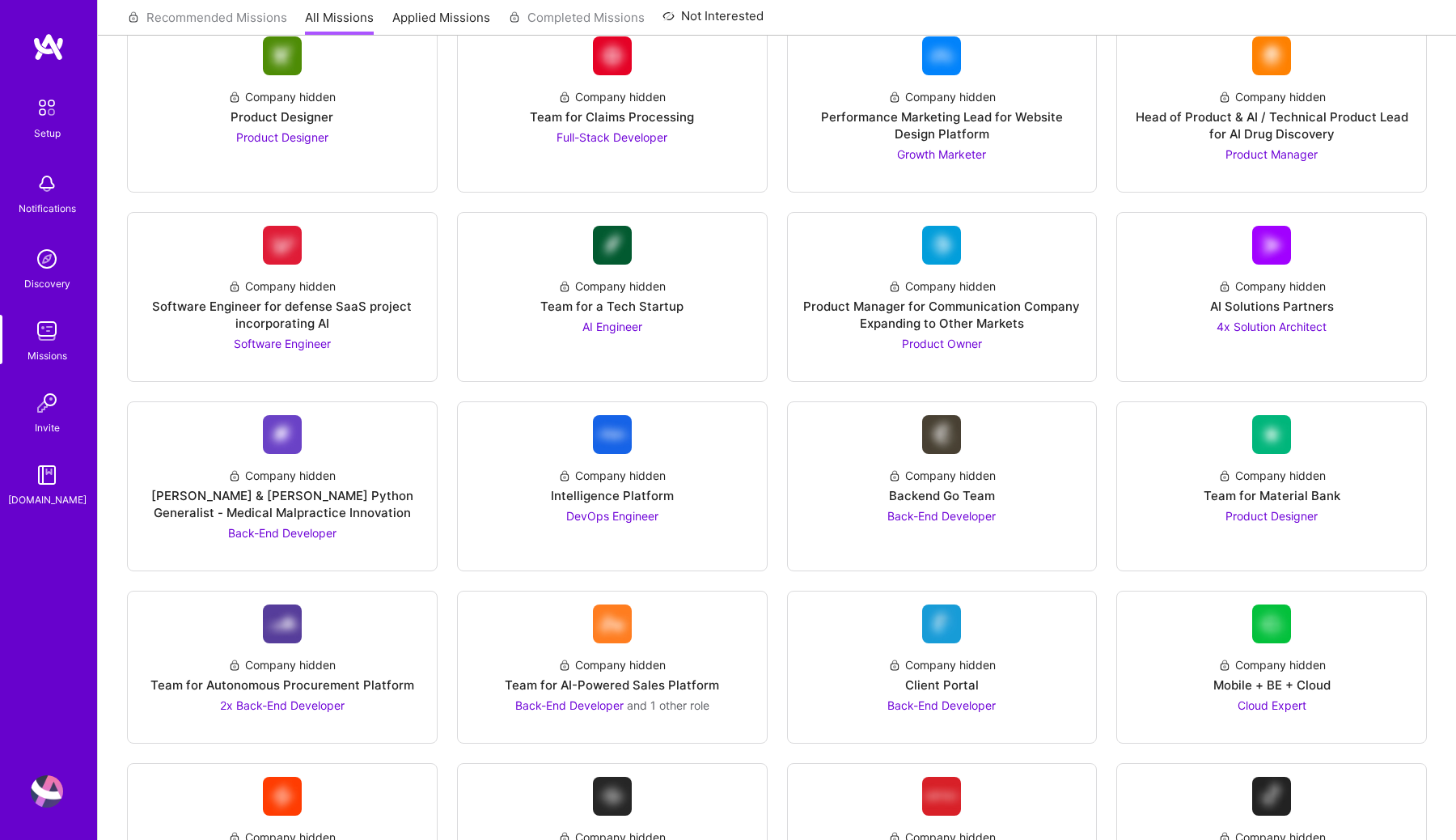
scroll to position [2037, 0]
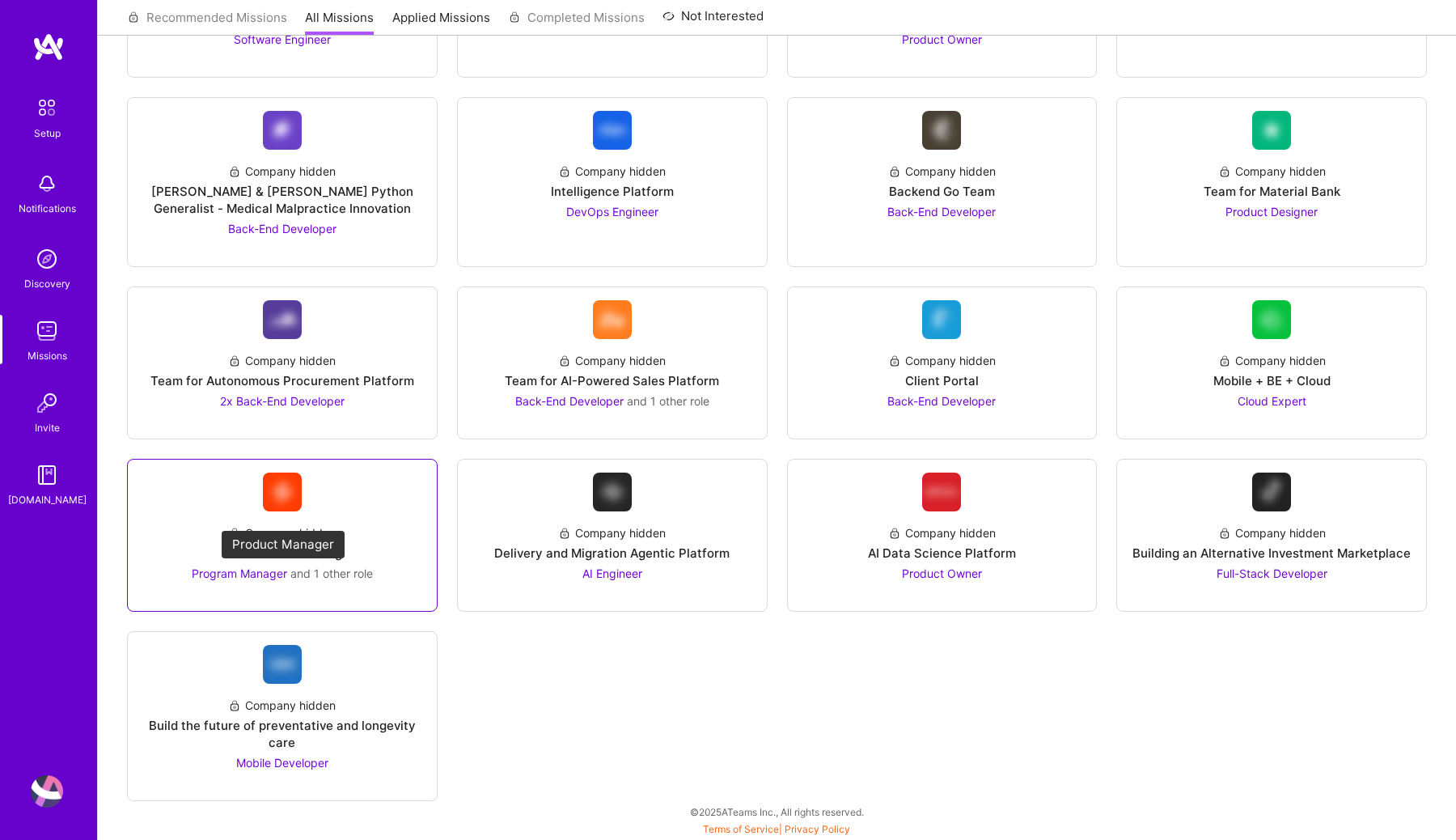
click at [282, 573] on span "Program Manager" at bounding box center [239, 573] width 95 height 14
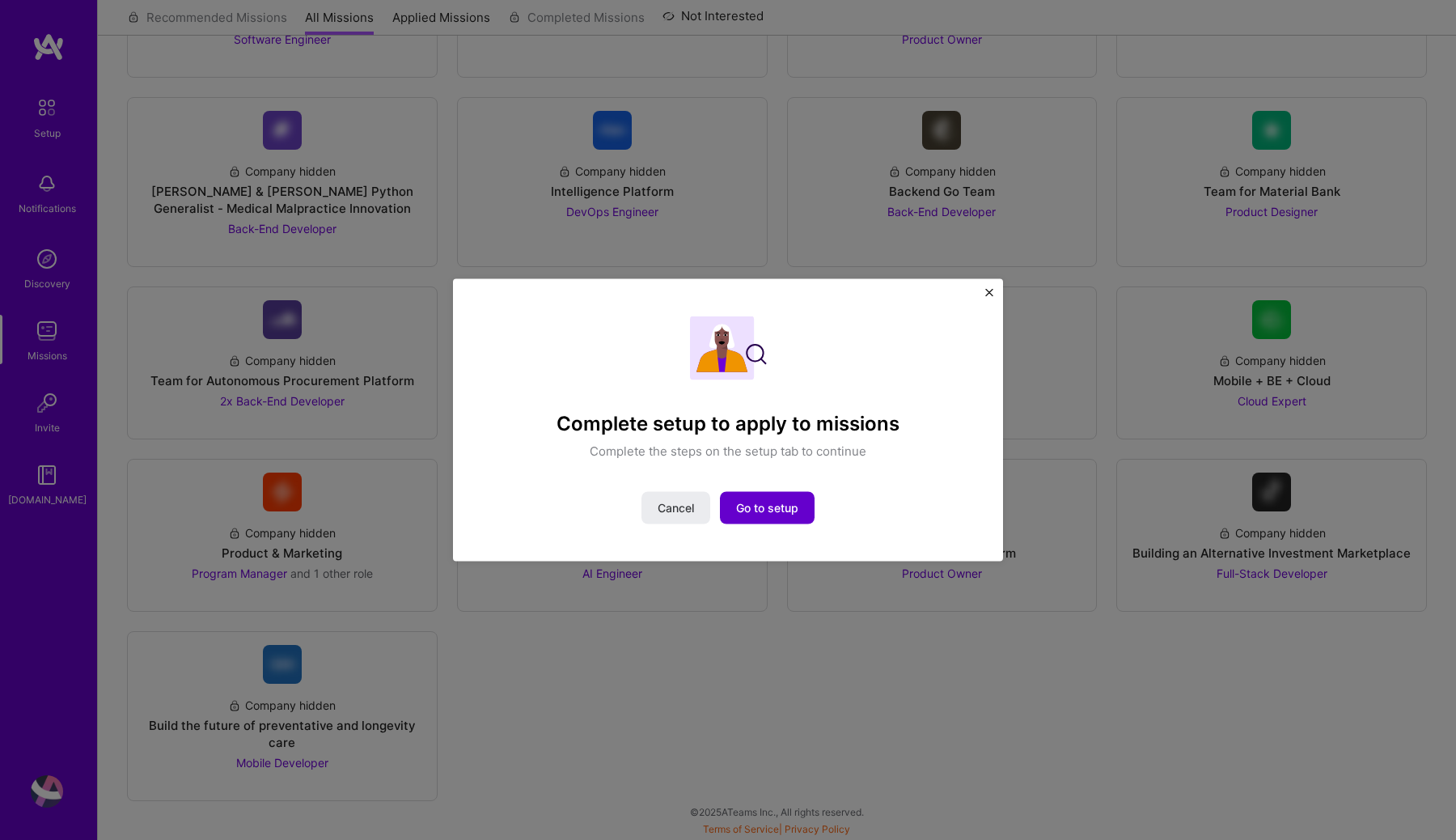
click at [758, 514] on span "Go to setup" at bounding box center [767, 507] width 63 height 16
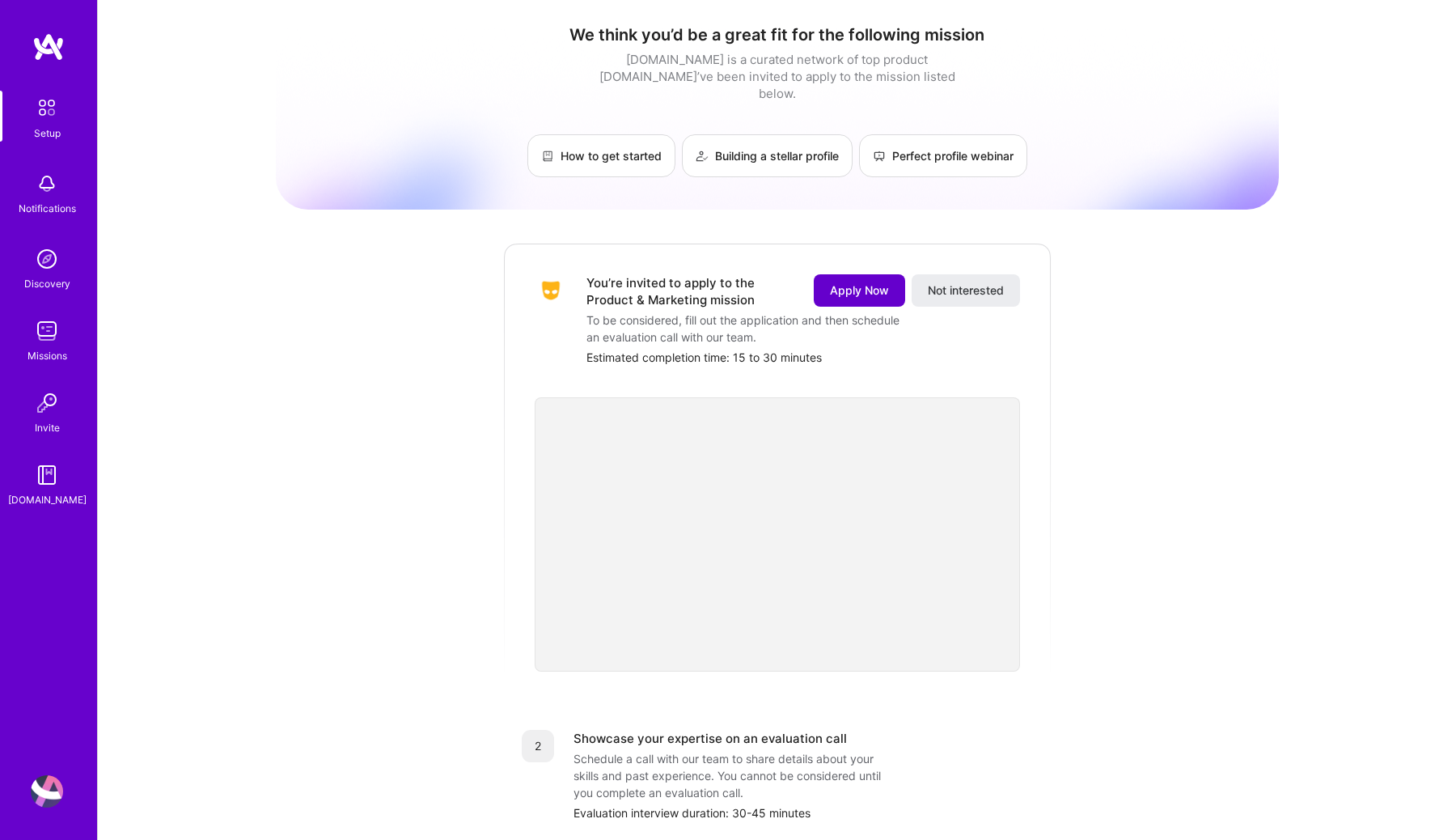
click at [846, 284] on button "Apply Now" at bounding box center [860, 290] width 91 height 33
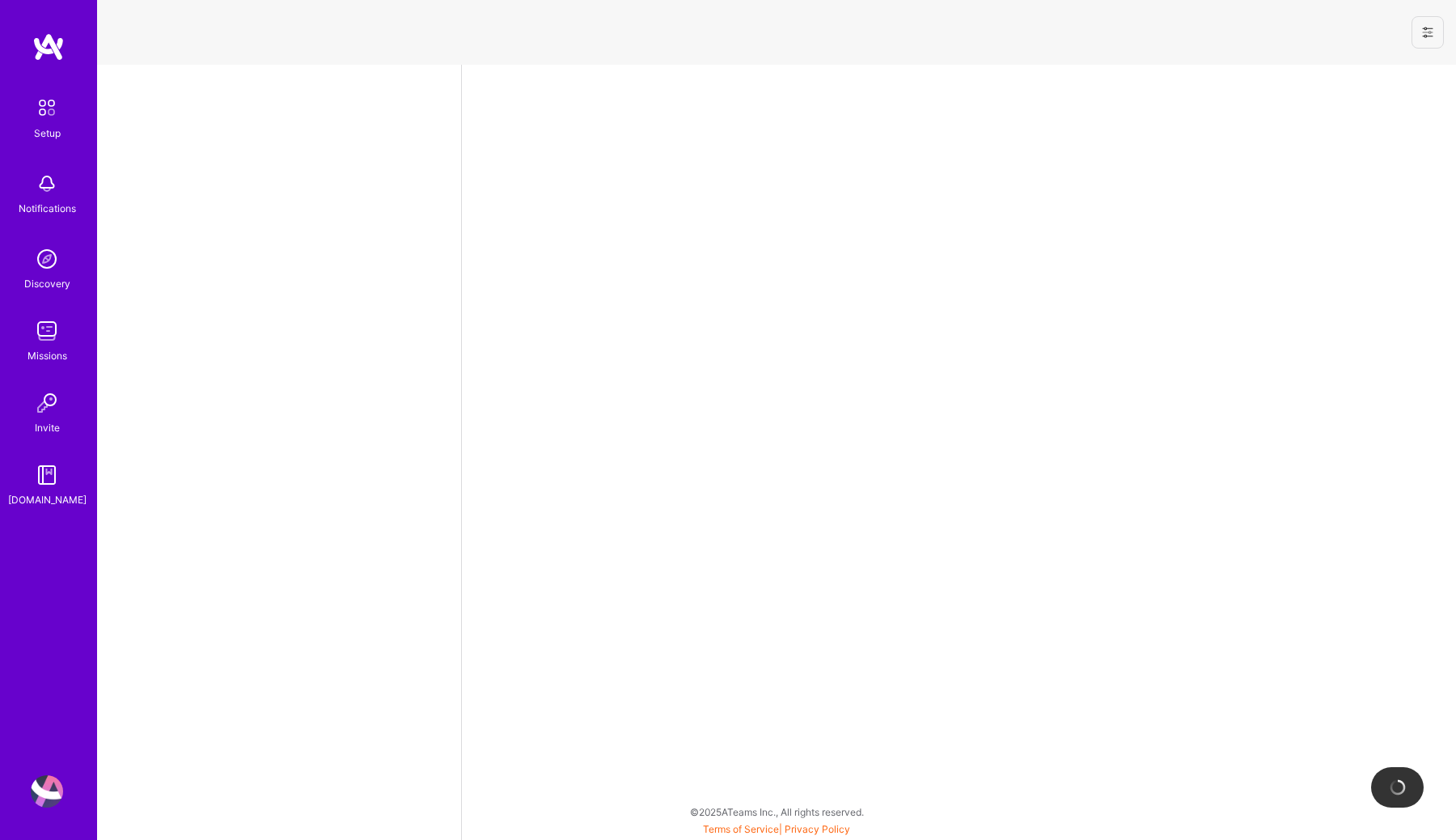
select select "US"
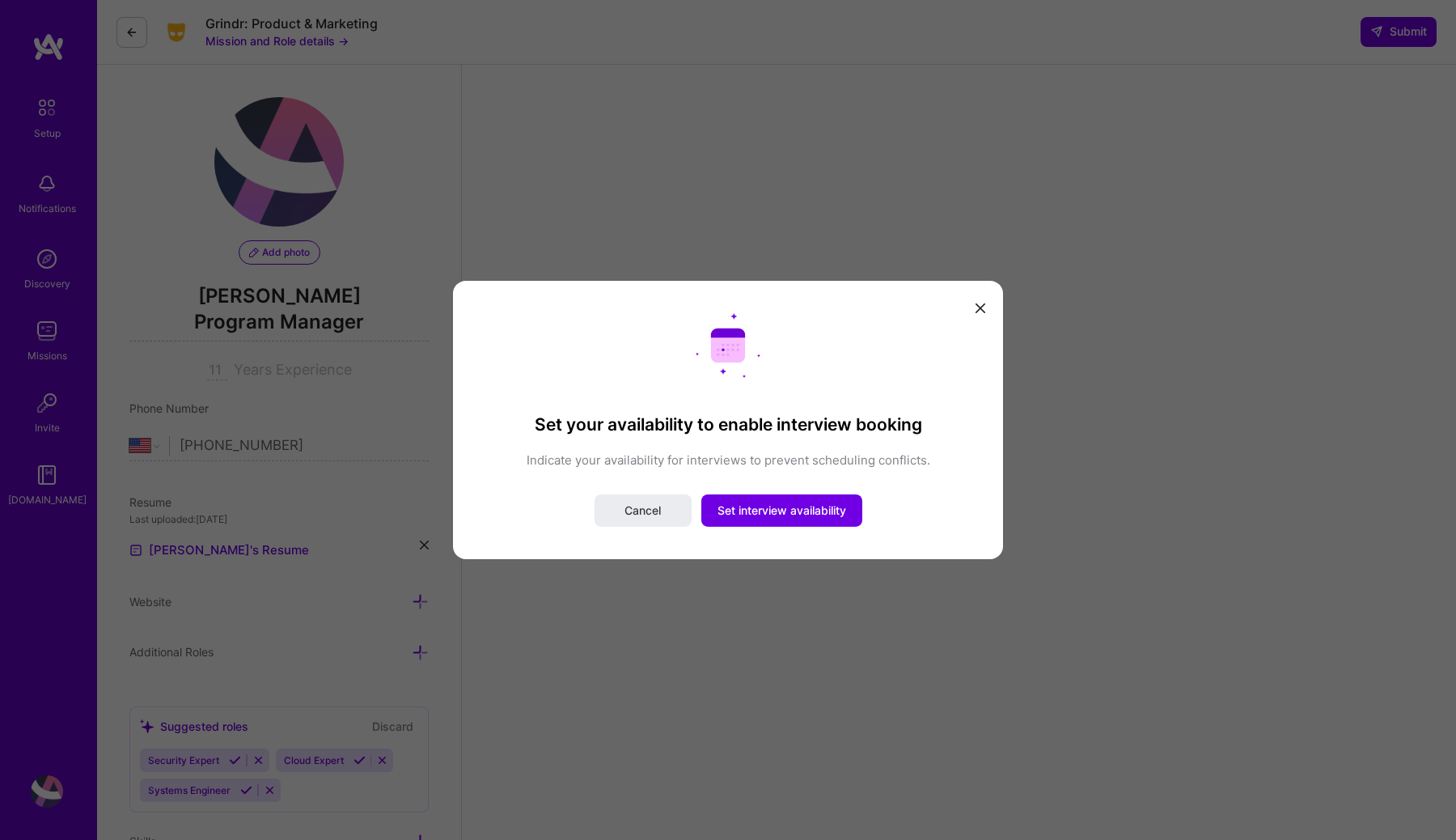
click at [970, 308] on icon "modal" at bounding box center [980, 308] width 9 height 9
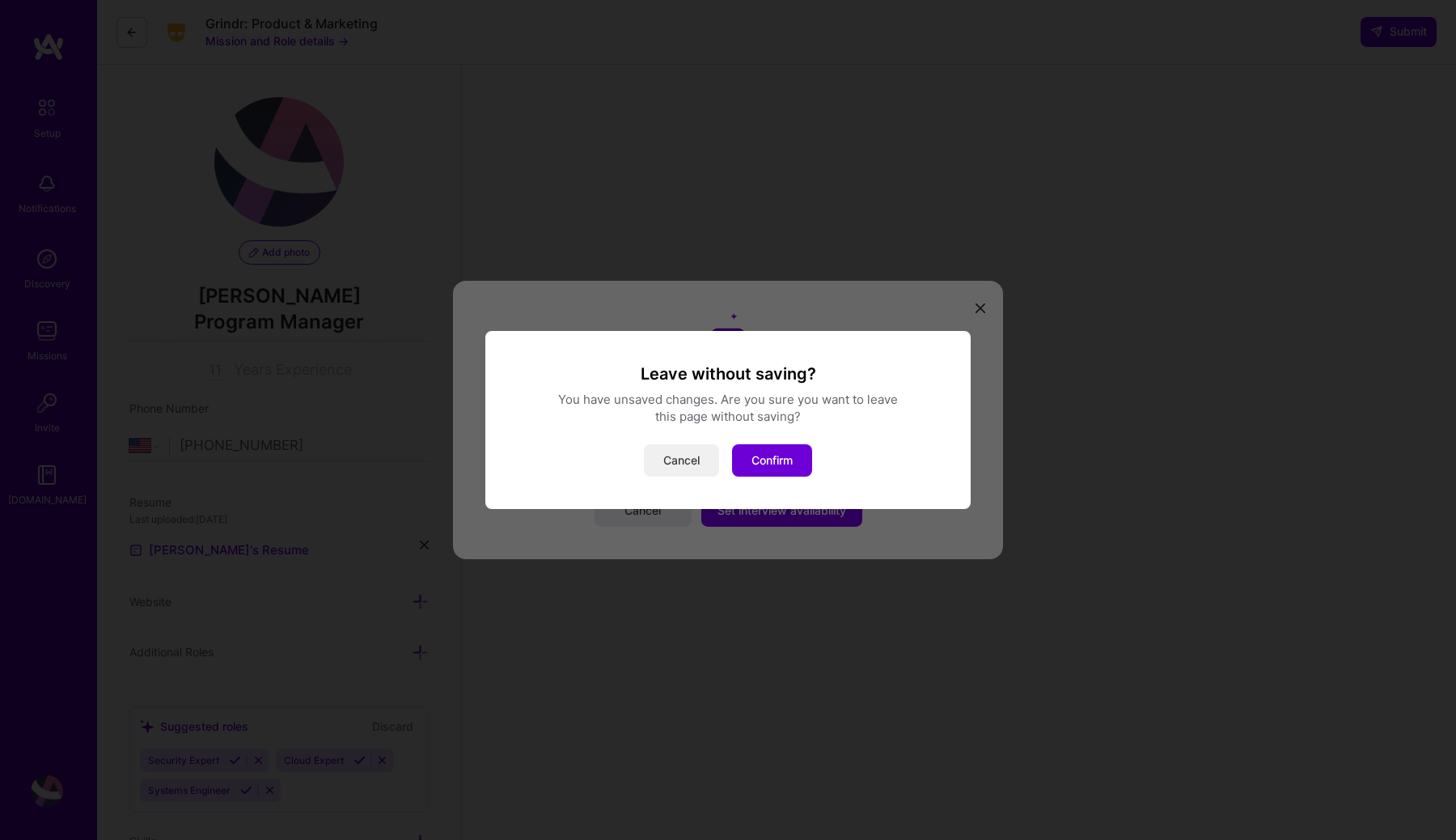
click at [694, 460] on button "Cancel" at bounding box center [681, 460] width 76 height 33
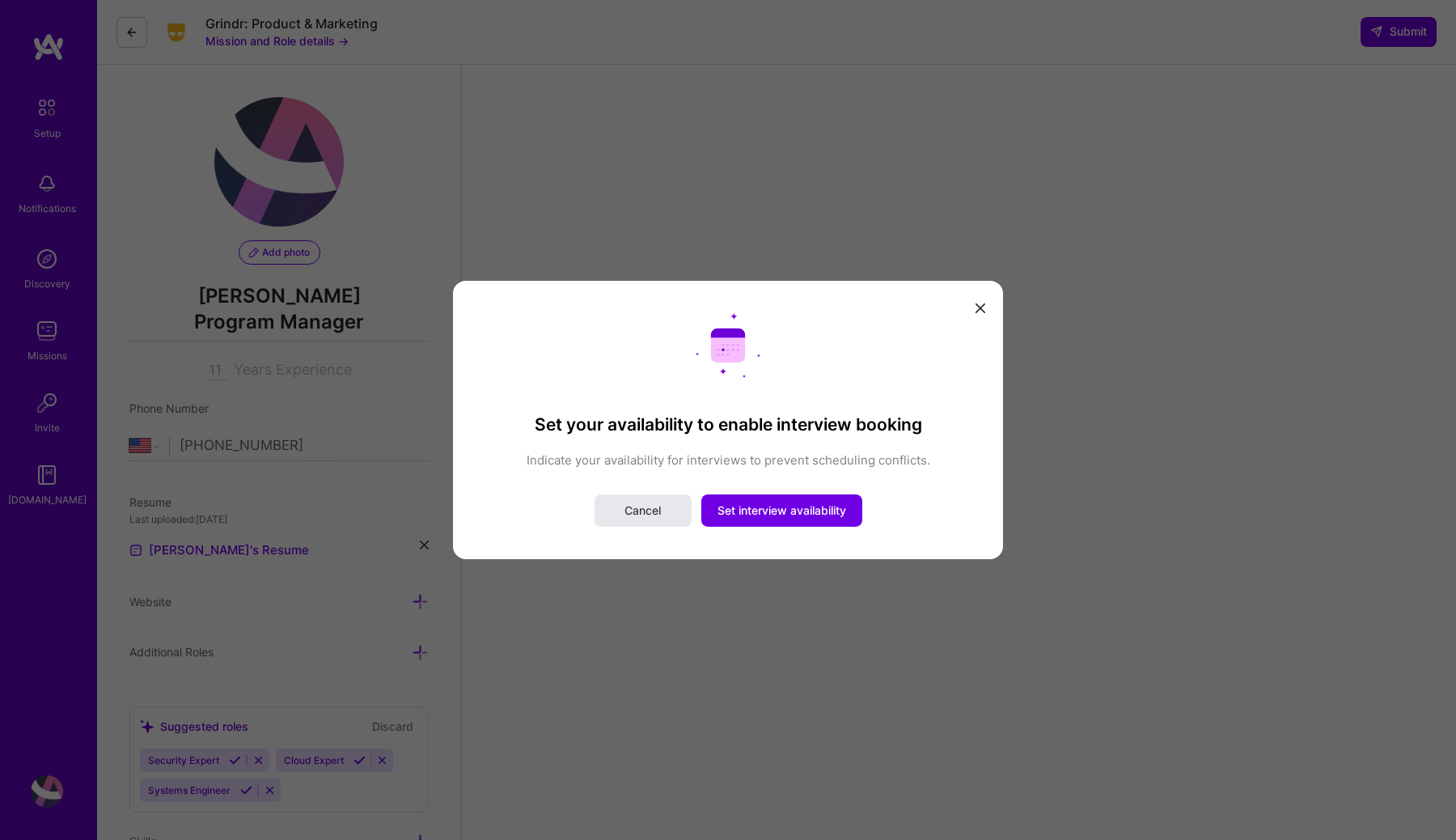
click at [649, 512] on span "Cancel" at bounding box center [642, 510] width 36 height 16
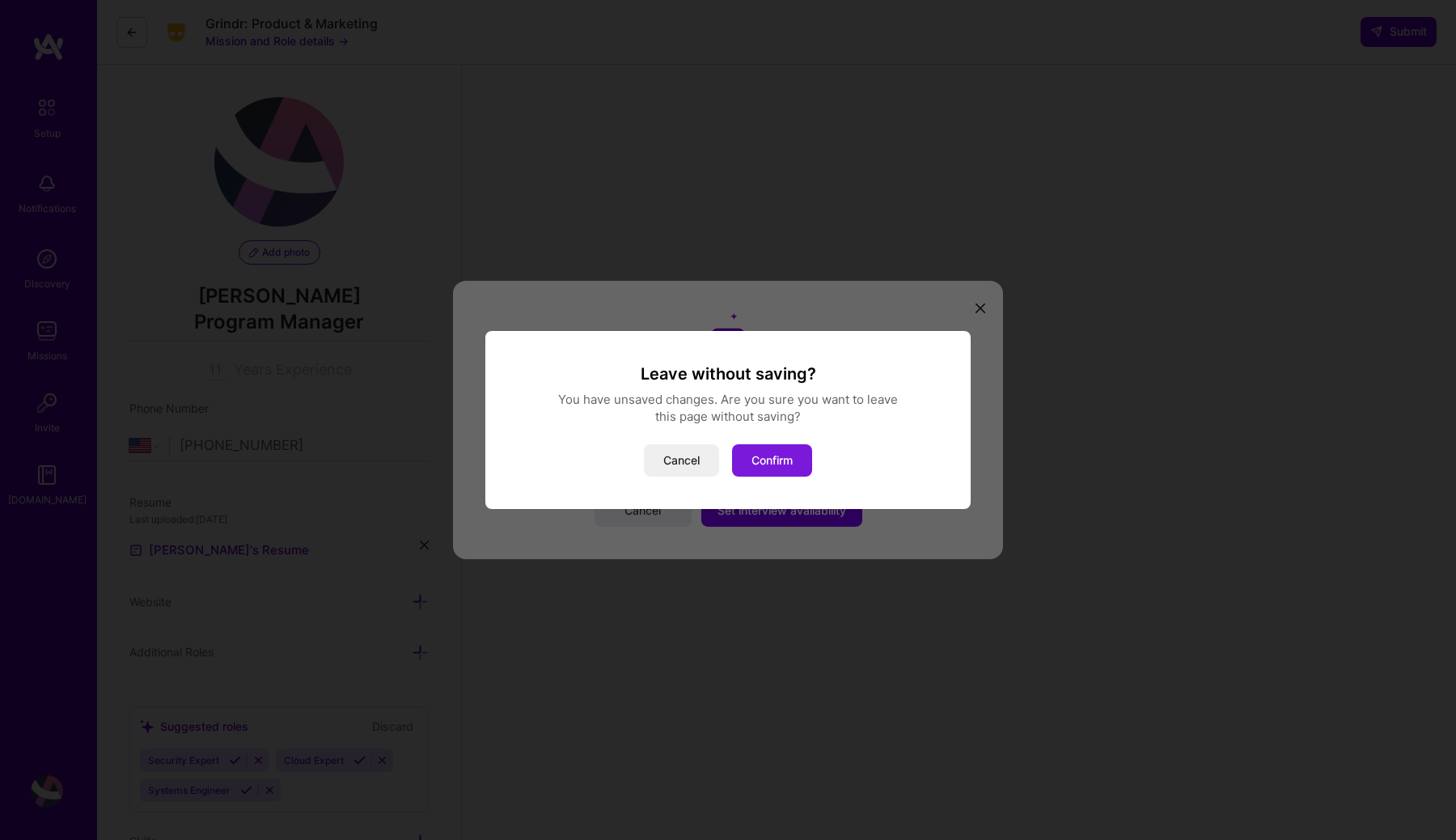
click at [795, 456] on button "Confirm" at bounding box center [772, 460] width 80 height 33
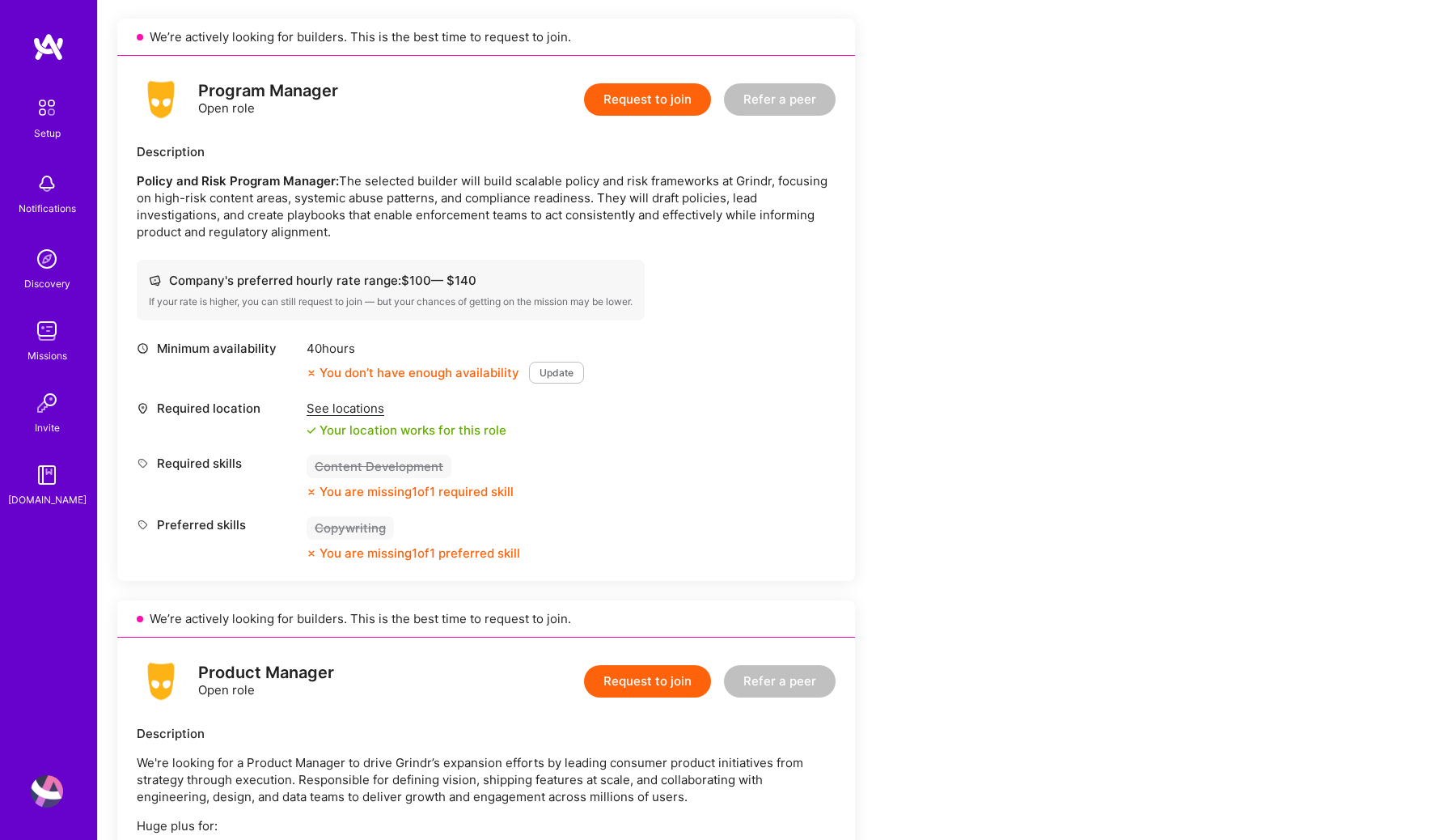
scroll to position [367, 0]
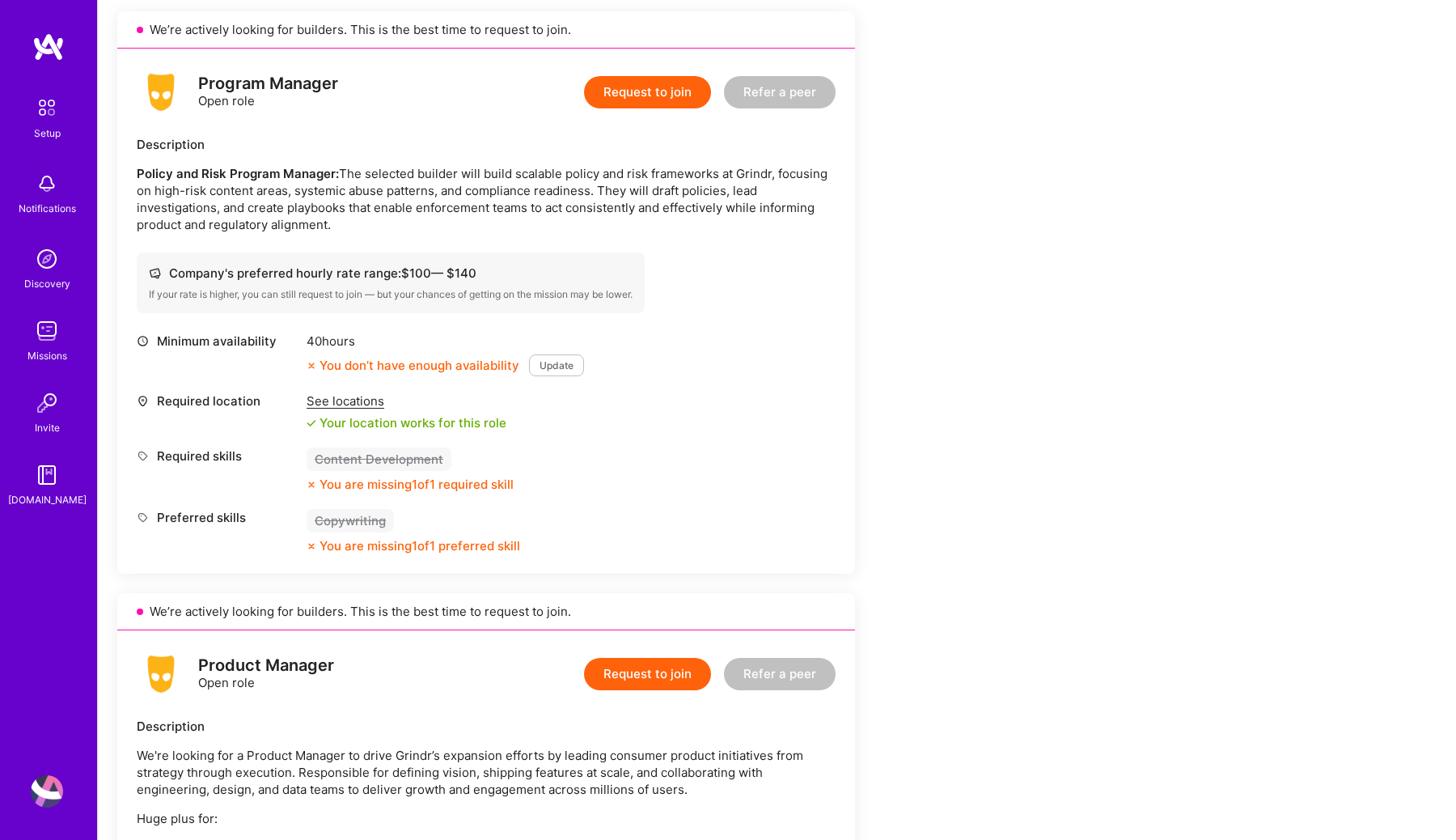
click at [343, 399] on div "See locations" at bounding box center [406, 400] width 200 height 17
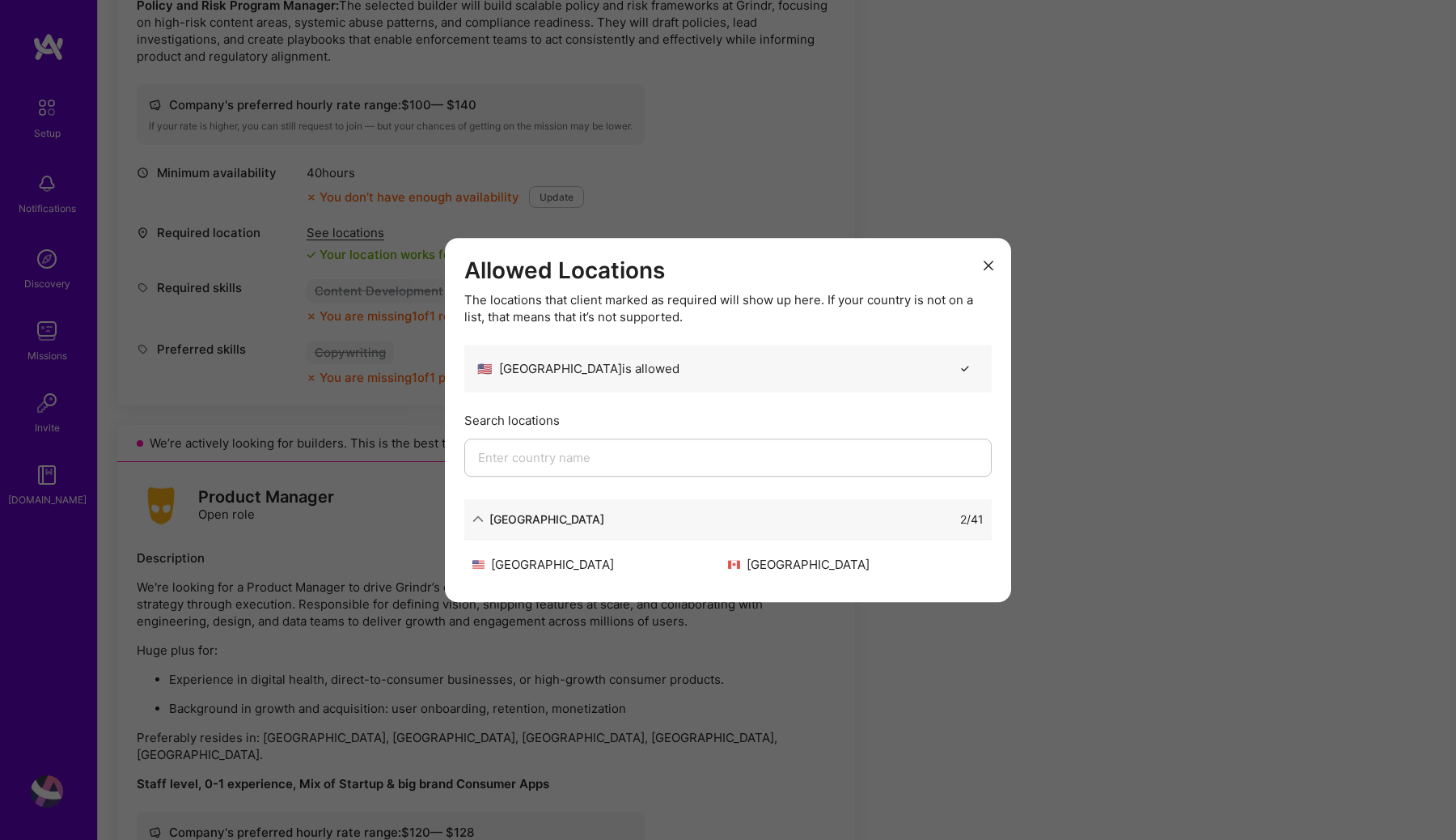
scroll to position [556, 0]
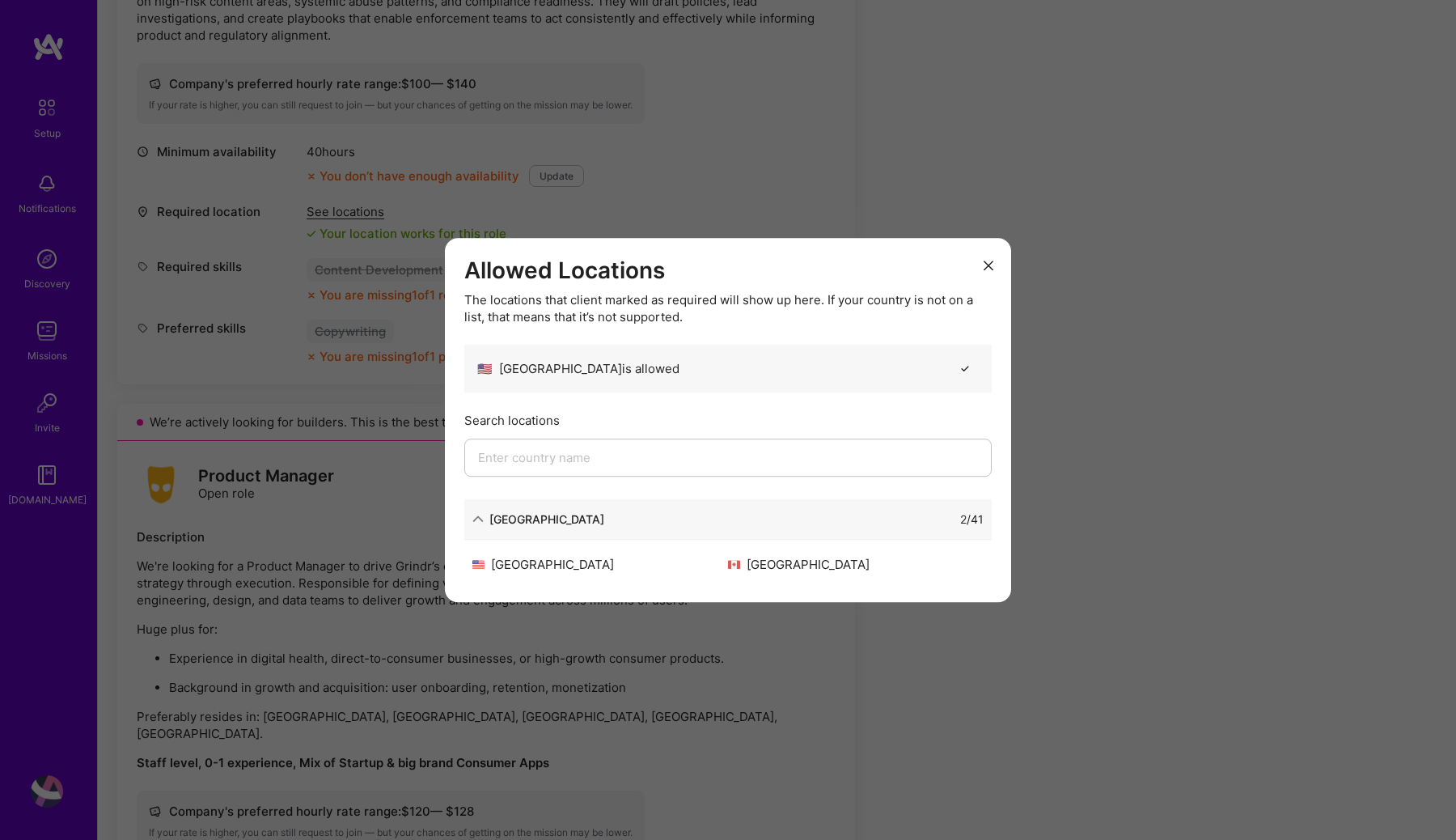
click at [970, 271] on button "modal" at bounding box center [988, 264] width 20 height 27
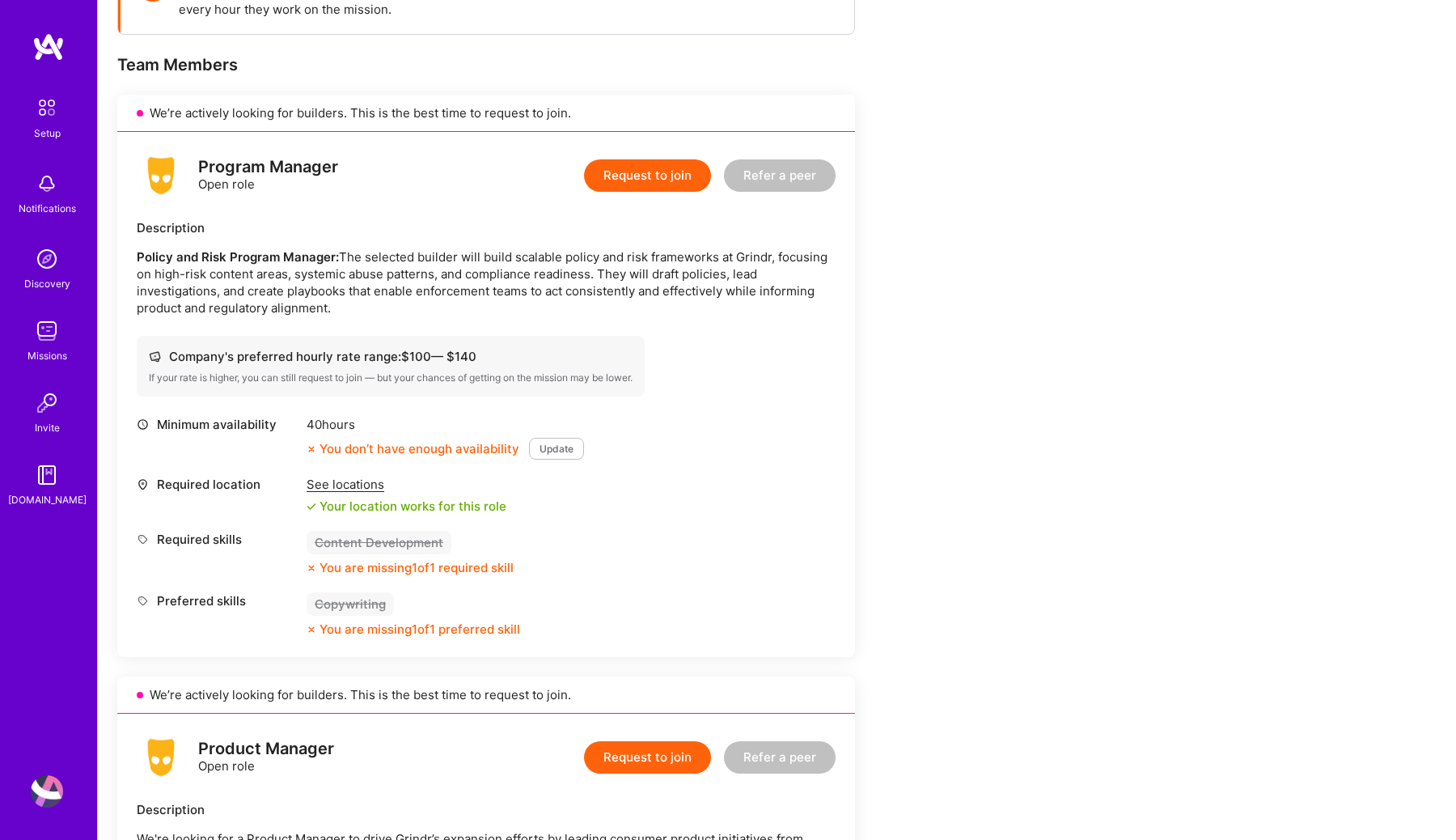
scroll to position [0, 0]
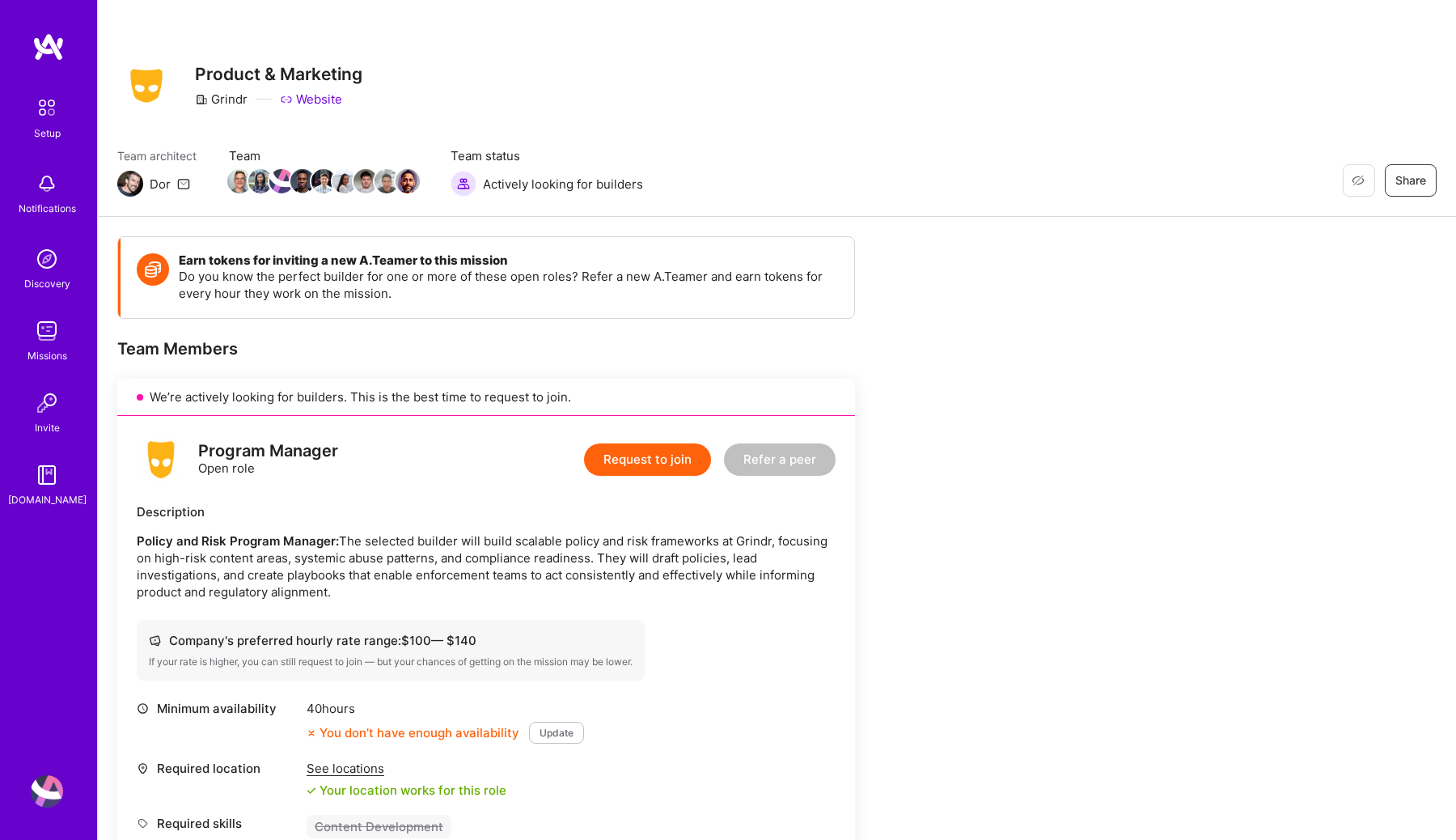
click at [131, 188] on img at bounding box center [131, 184] width 26 height 26
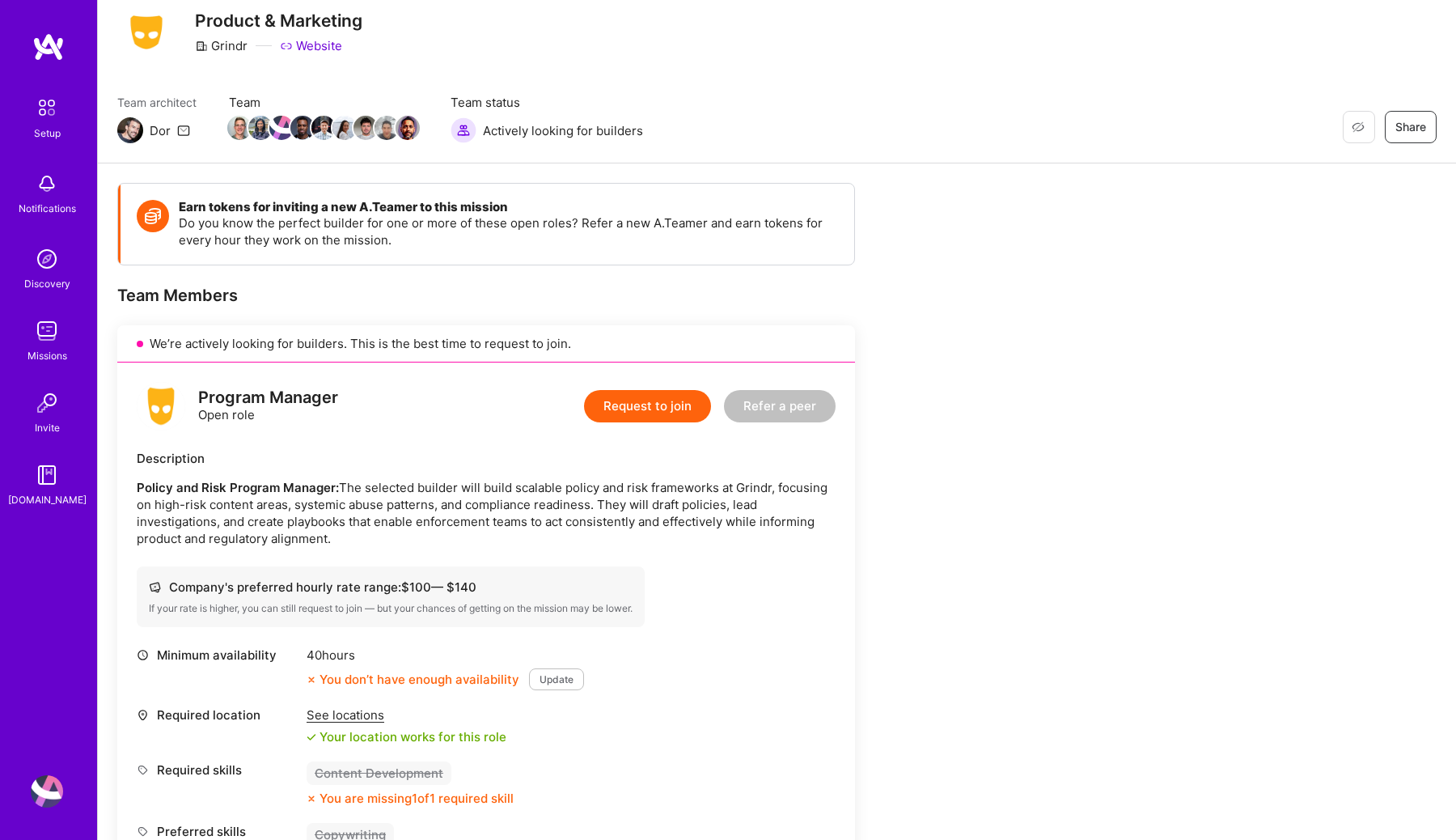
scroll to position [60, 0]
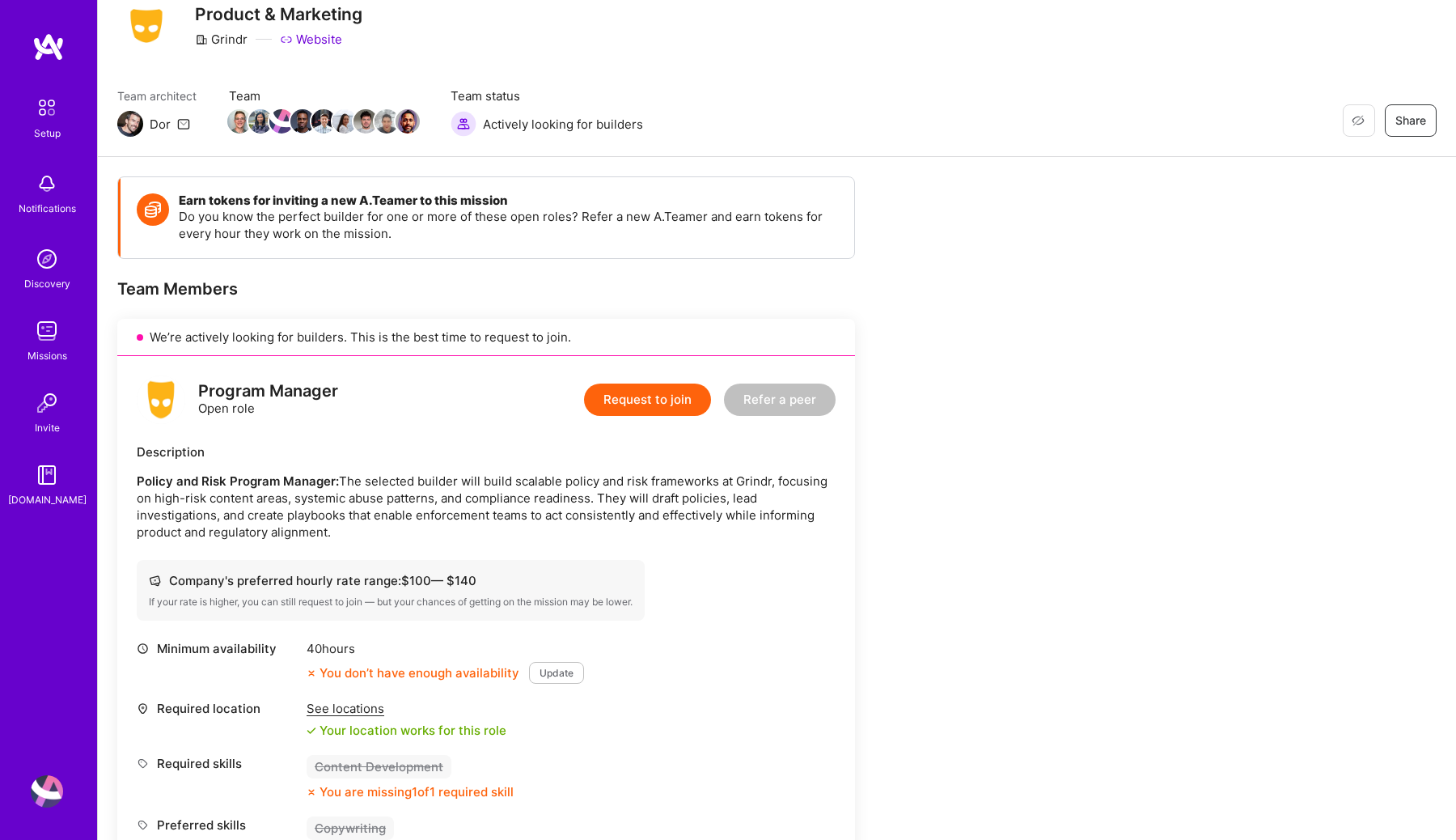
click at [49, 64] on div "Setup Notifications Discovery Missions Invite [DOMAIN_NAME]" at bounding box center [49, 392] width 97 height 720
click at [49, 53] on img at bounding box center [49, 47] width 33 height 29
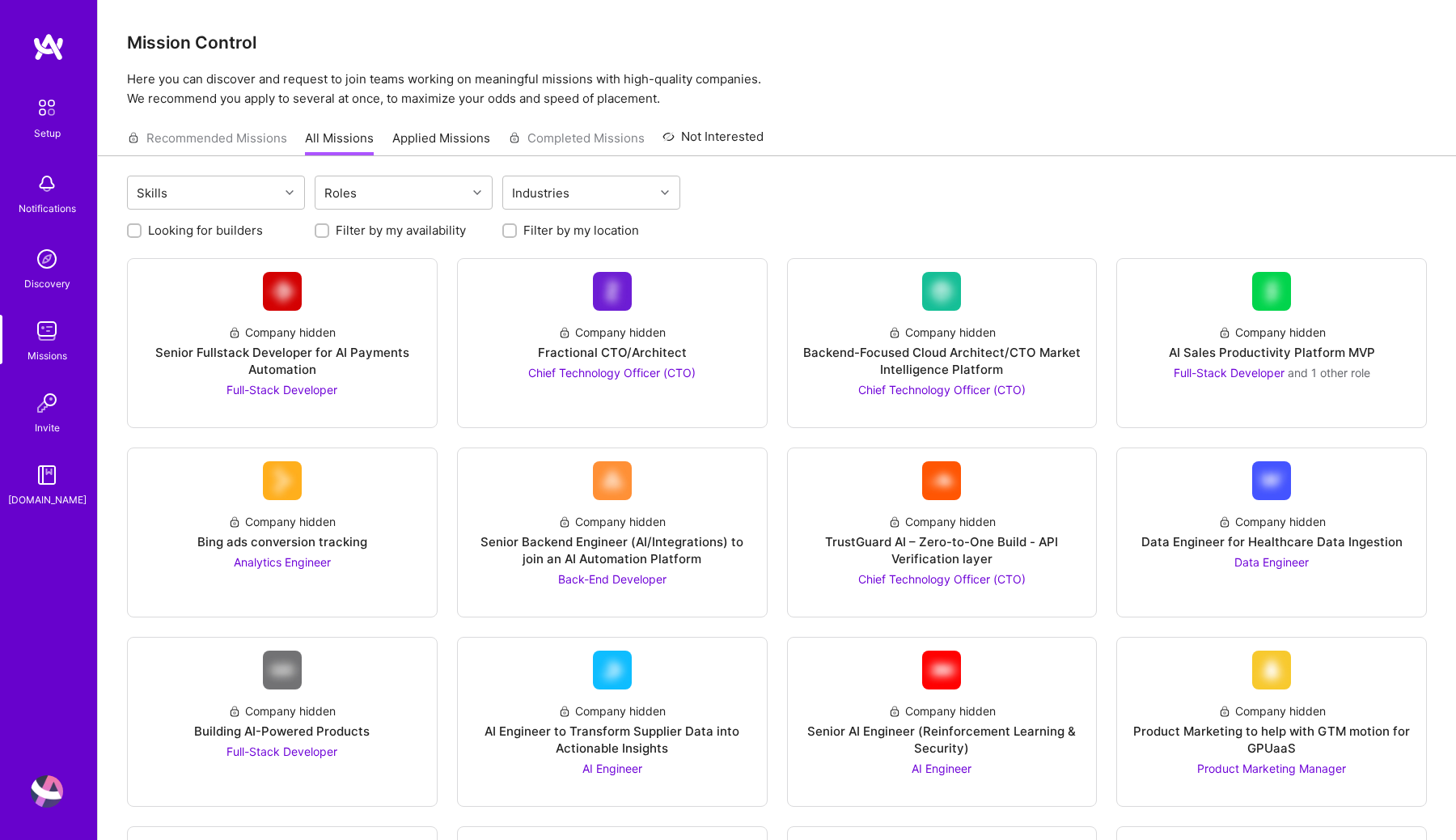
click at [43, 122] on img at bounding box center [47, 107] width 34 height 34
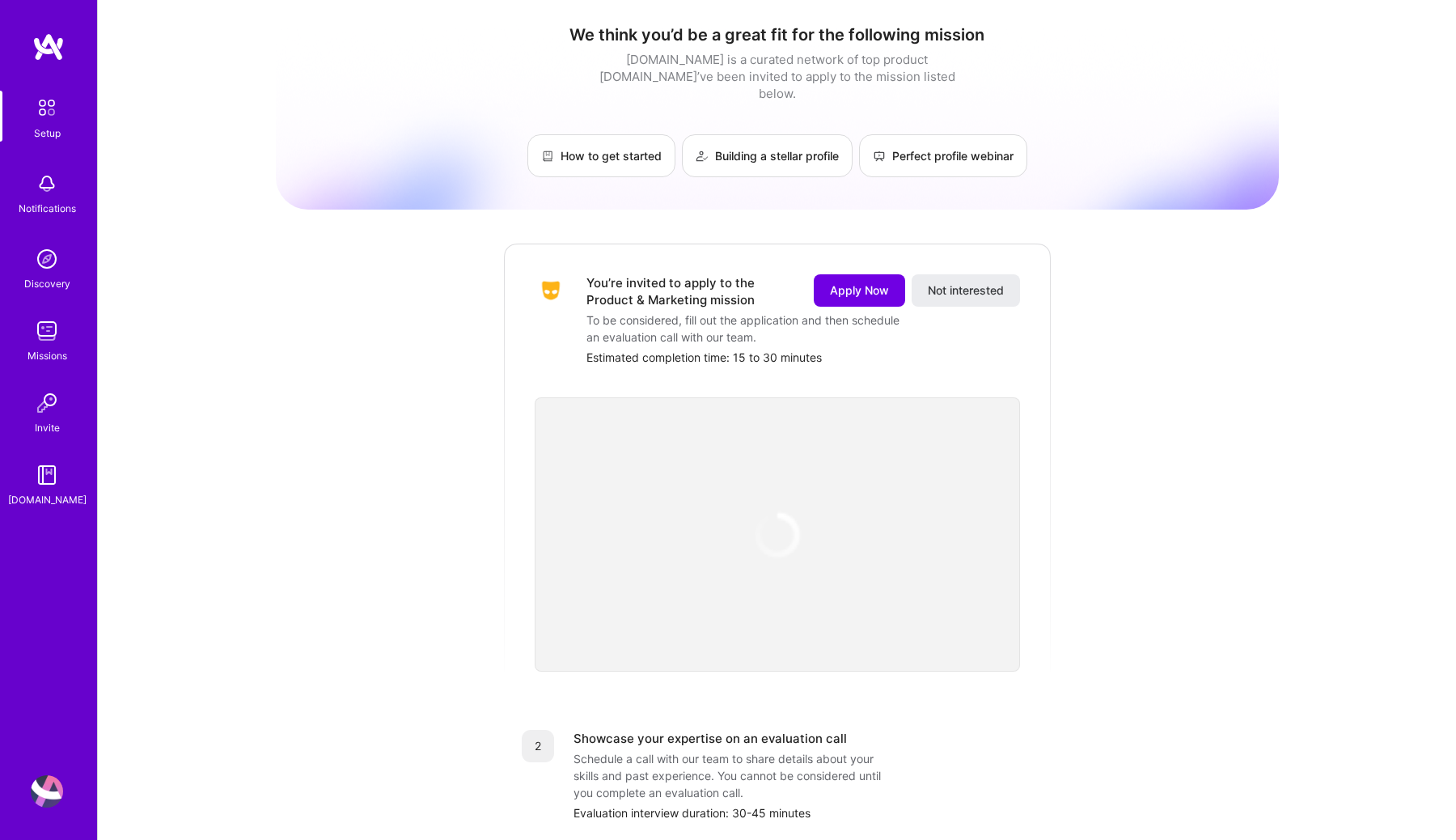
click at [55, 196] on img at bounding box center [47, 183] width 33 height 33
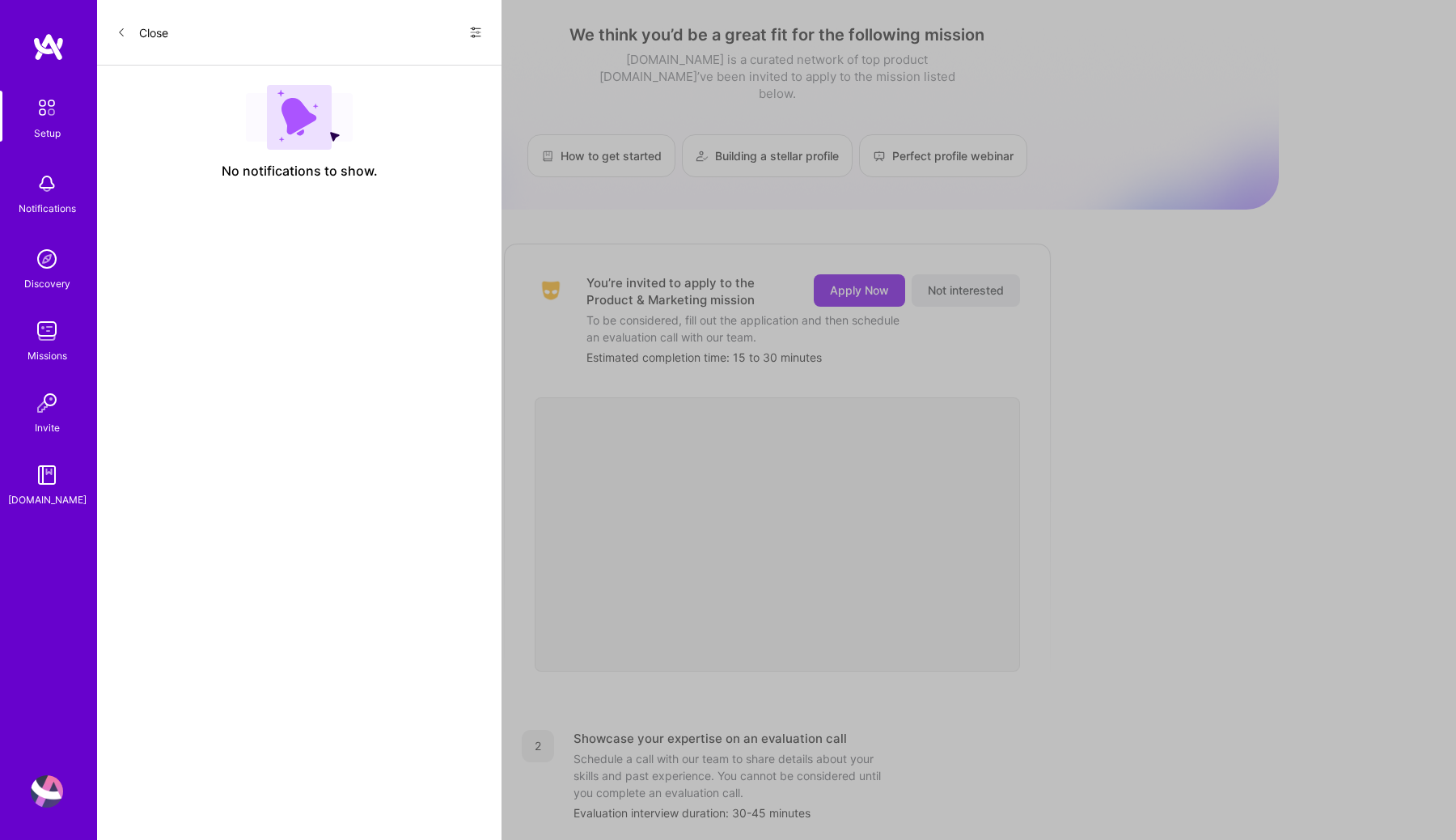
click at [970, 555] on div "Setup Notifications Discovery Missions Invite [DOMAIN_NAME] Profile Close Show …" at bounding box center [728, 631] width 1456 height 1263
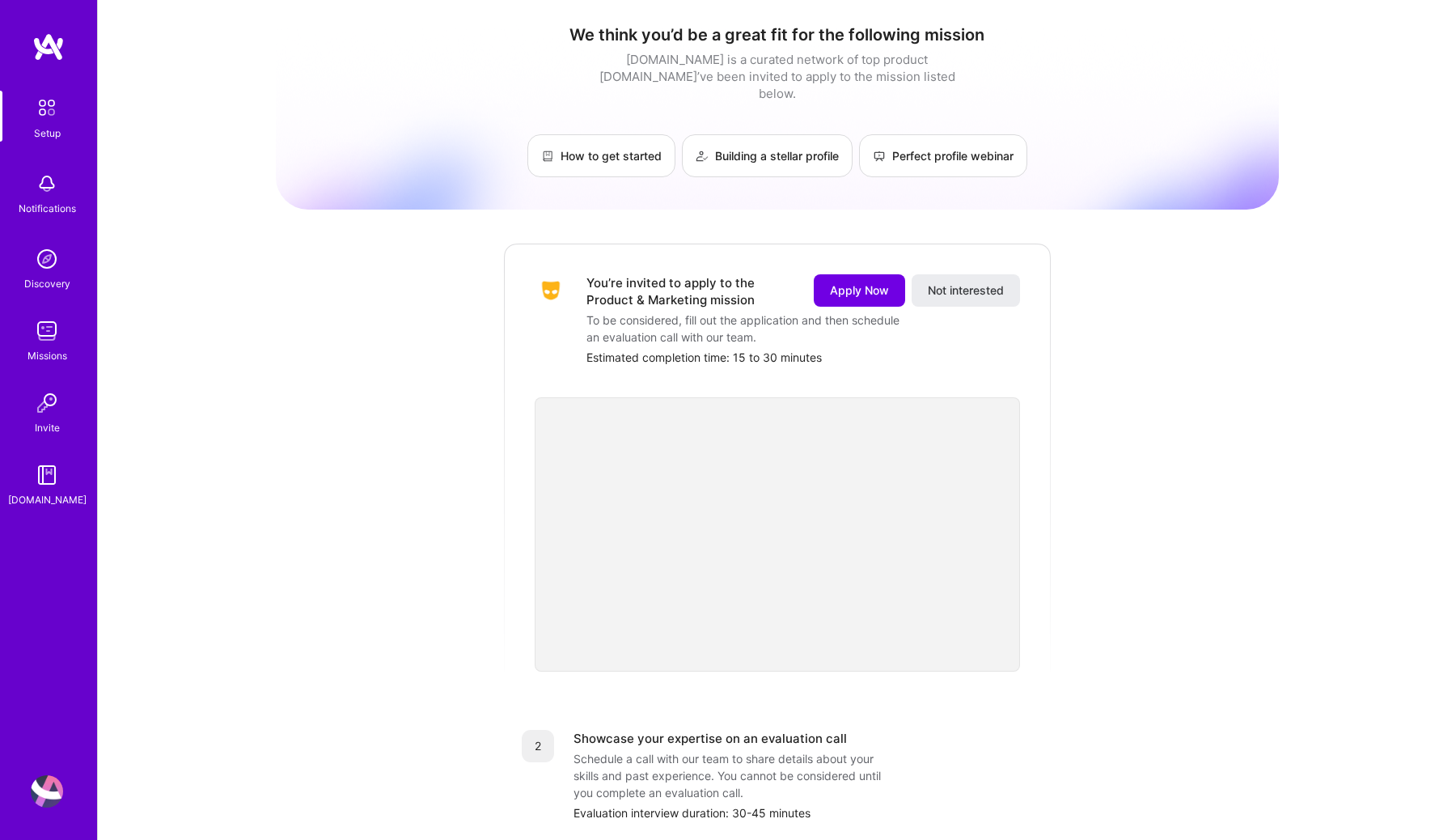
click at [41, 196] on img at bounding box center [47, 183] width 33 height 33
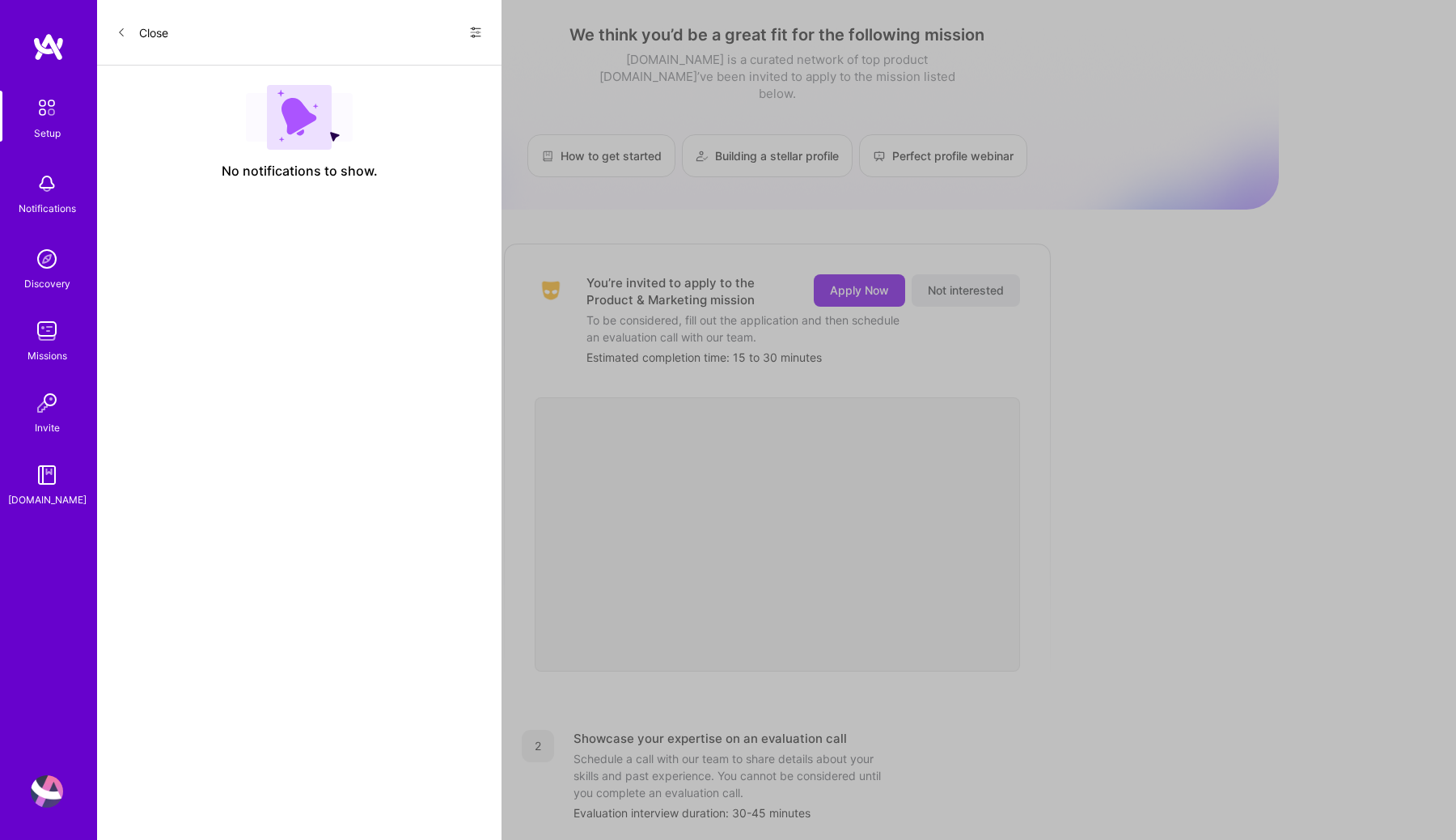
click at [51, 131] on div "Setup" at bounding box center [47, 133] width 27 height 17
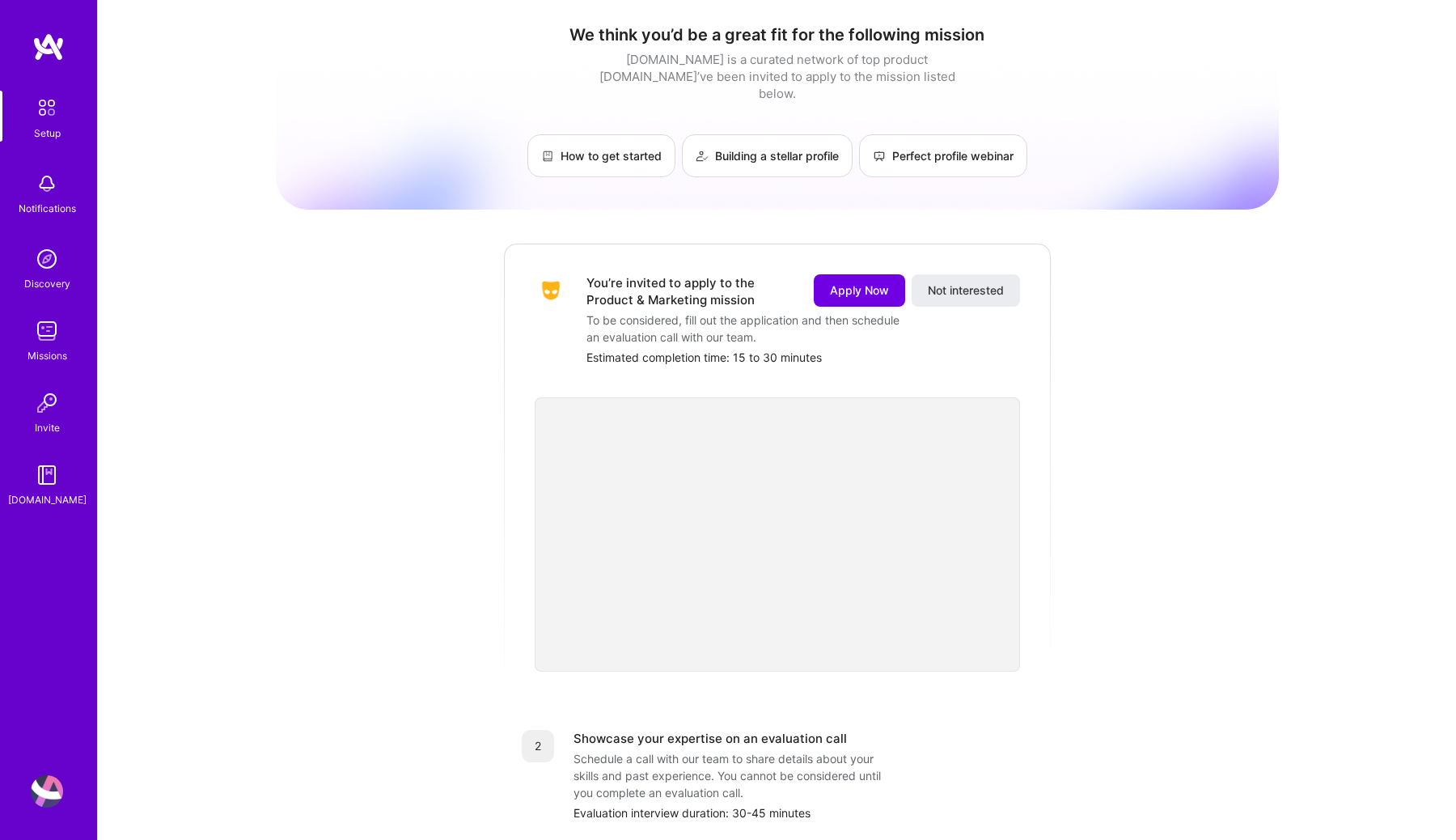
click at [44, 318] on img at bounding box center [47, 330] width 33 height 33
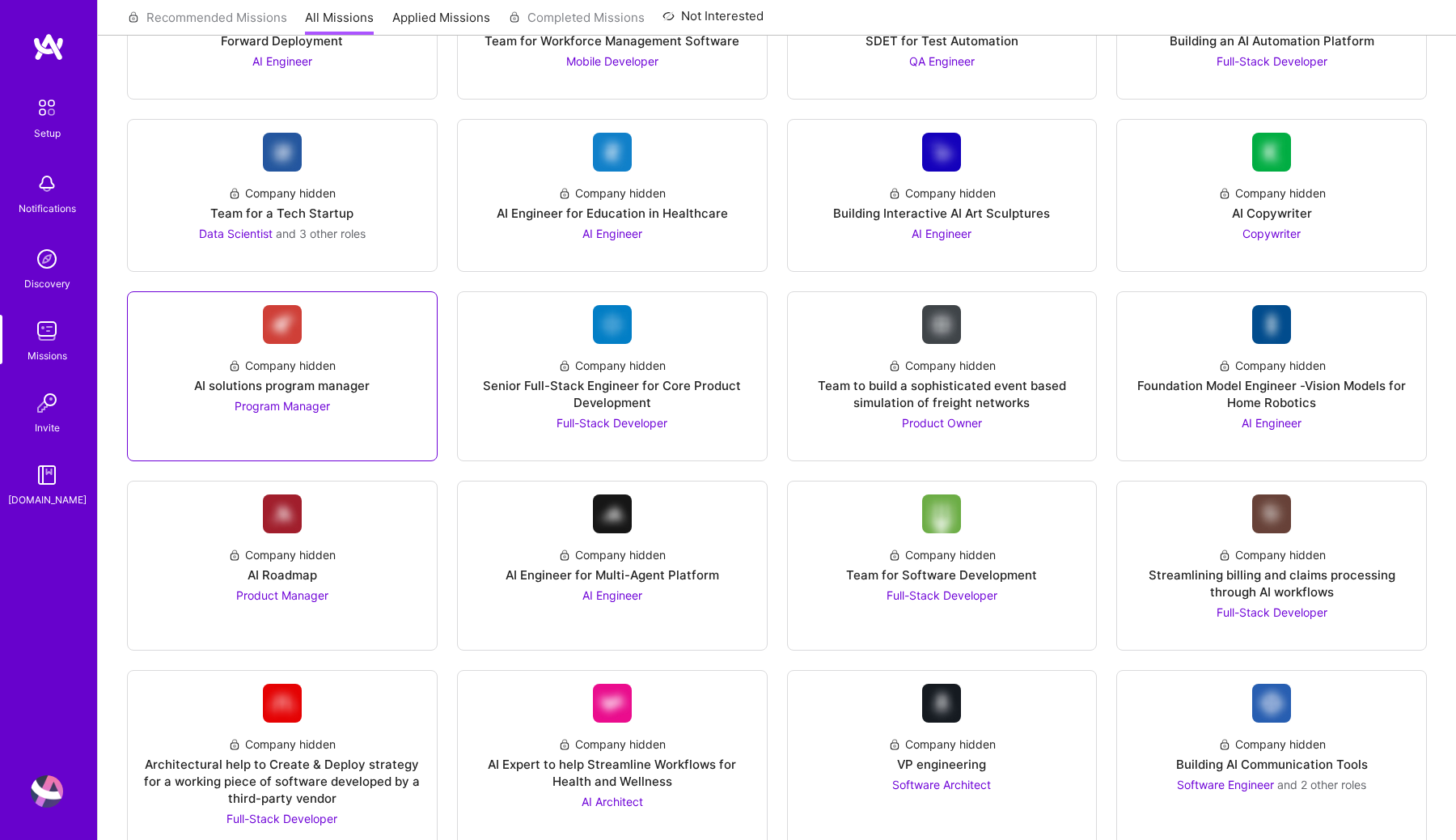
scroll to position [883, 0]
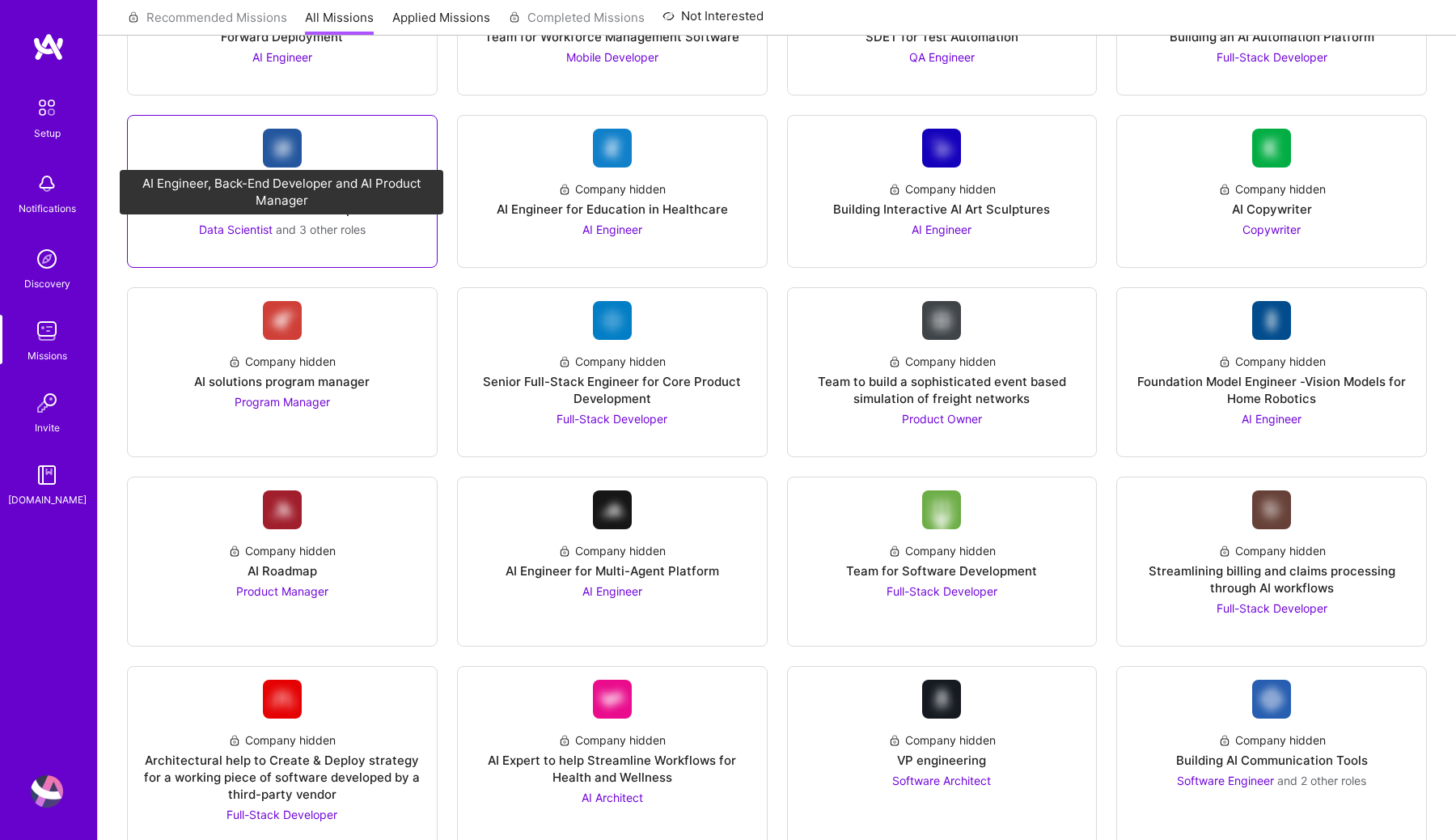
click at [221, 231] on span "Data Scientist" at bounding box center [235, 229] width 74 height 14
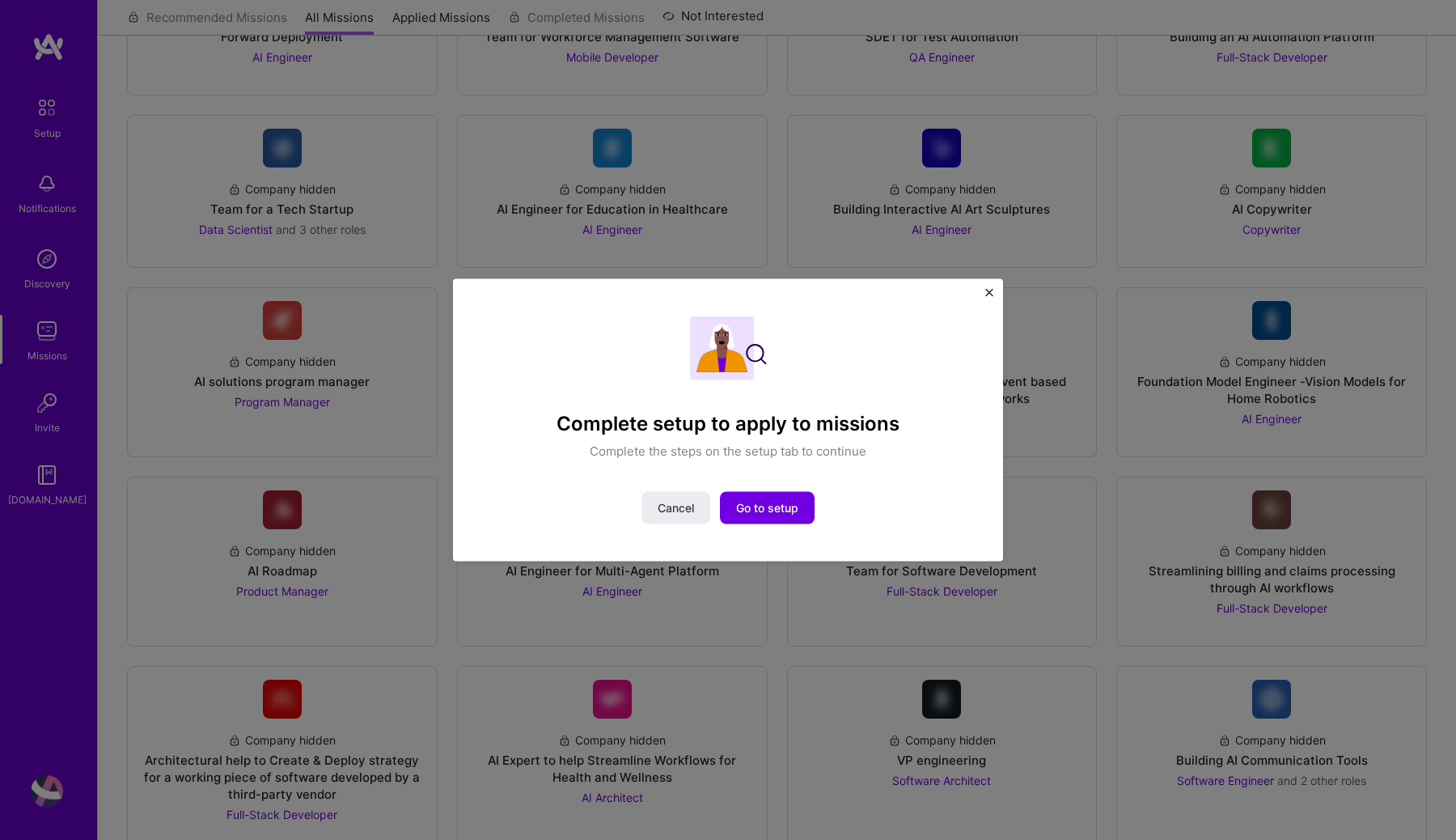
click at [970, 294] on img "Close" at bounding box center [989, 292] width 8 height 8
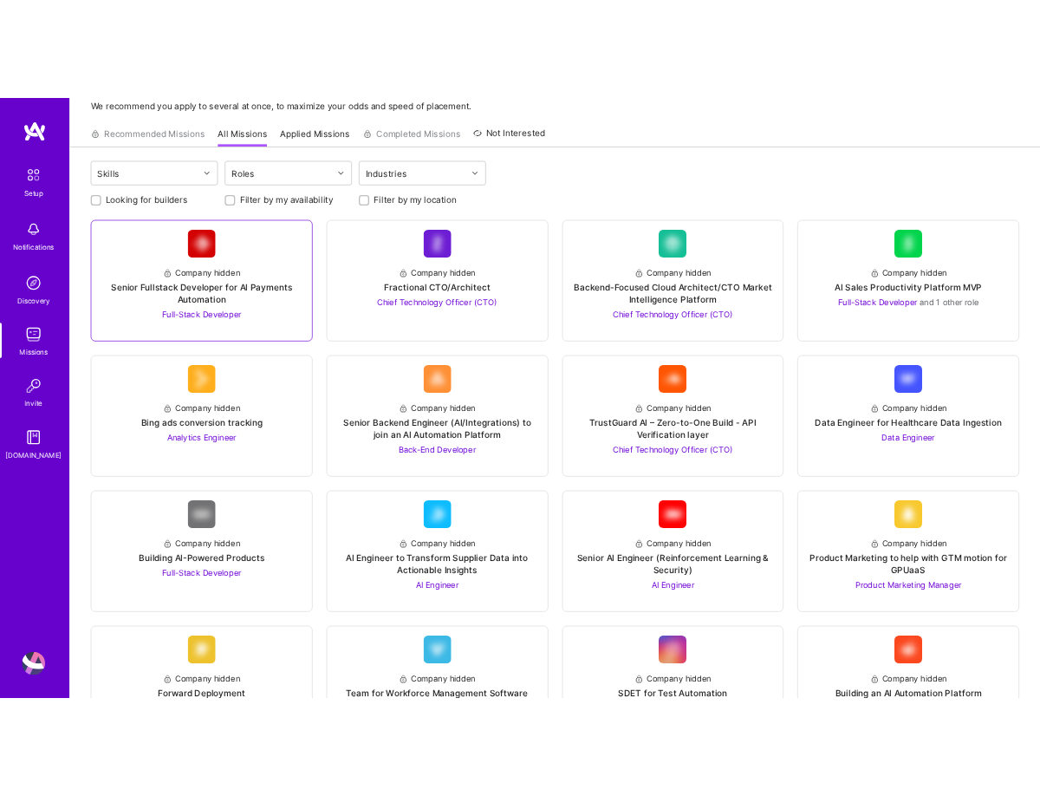
scroll to position [0, 0]
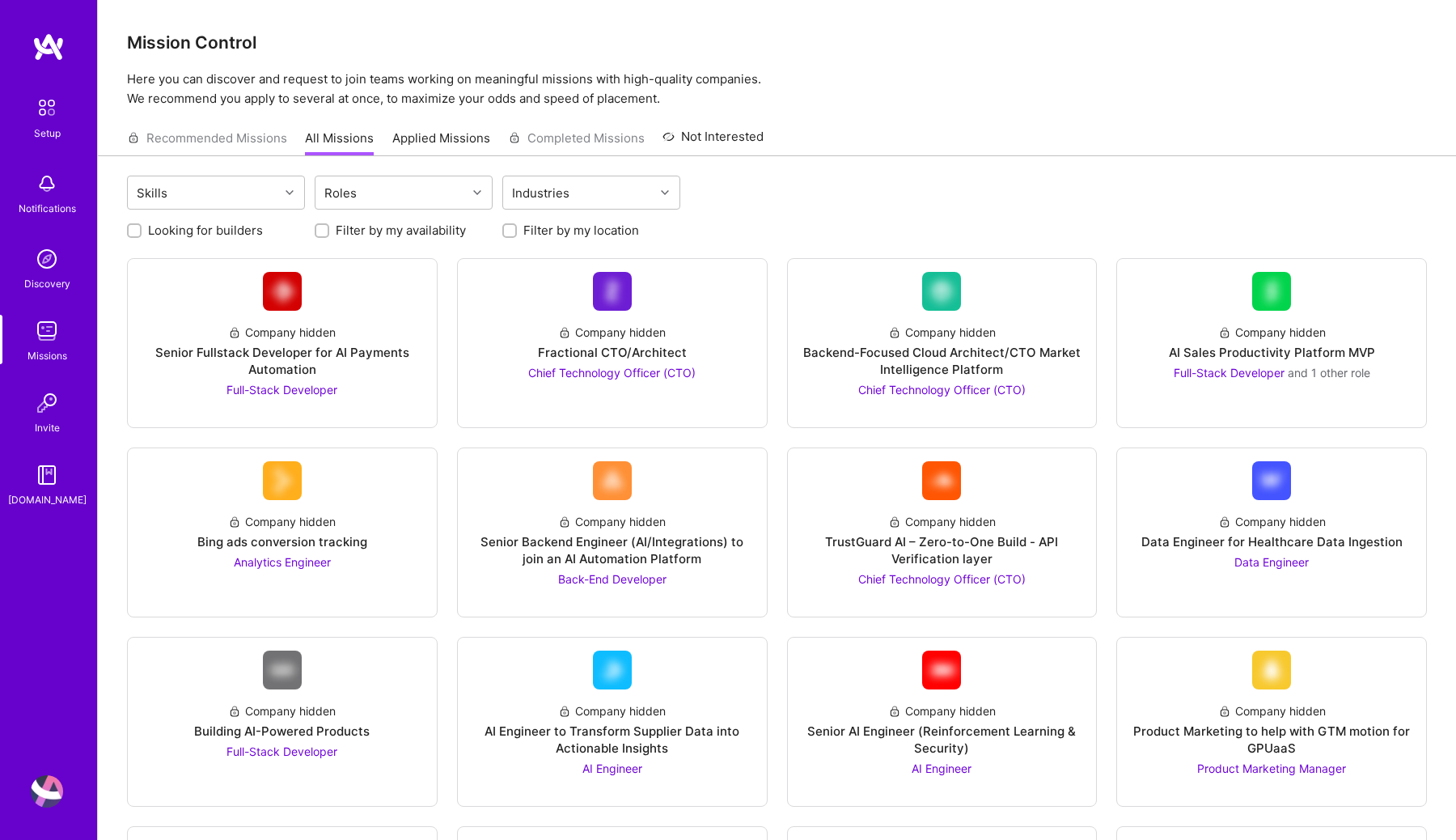
click at [52, 52] on img at bounding box center [49, 47] width 33 height 29
